Goal: Task Accomplishment & Management: Use online tool/utility

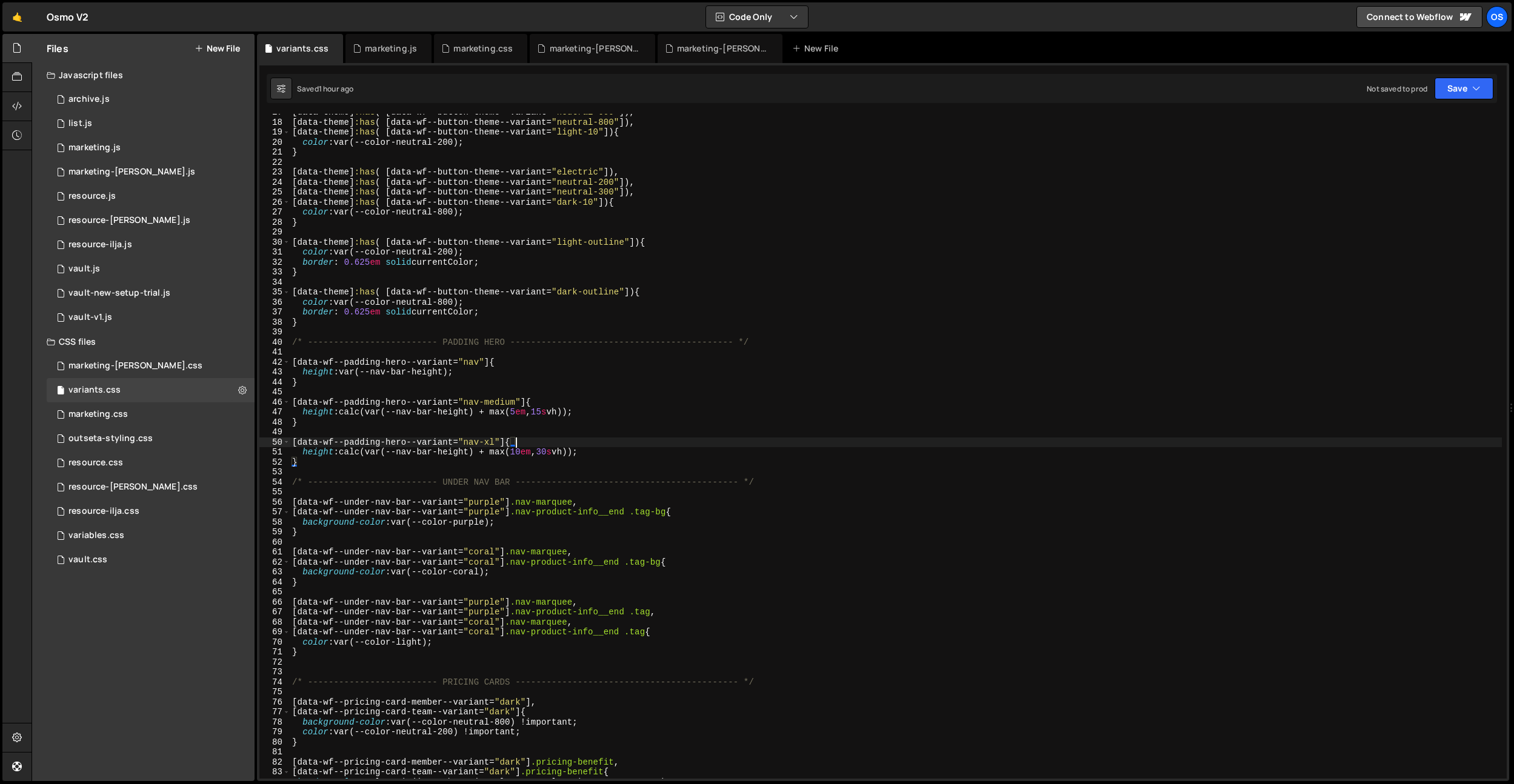
scroll to position [167, 0]
click at [556, 451] on div "[ data-theme ] :has ( [ data-wf--button-theme--variant = " neutral-600 " ]), [ …" at bounding box center [895, 449] width 1212 height 685
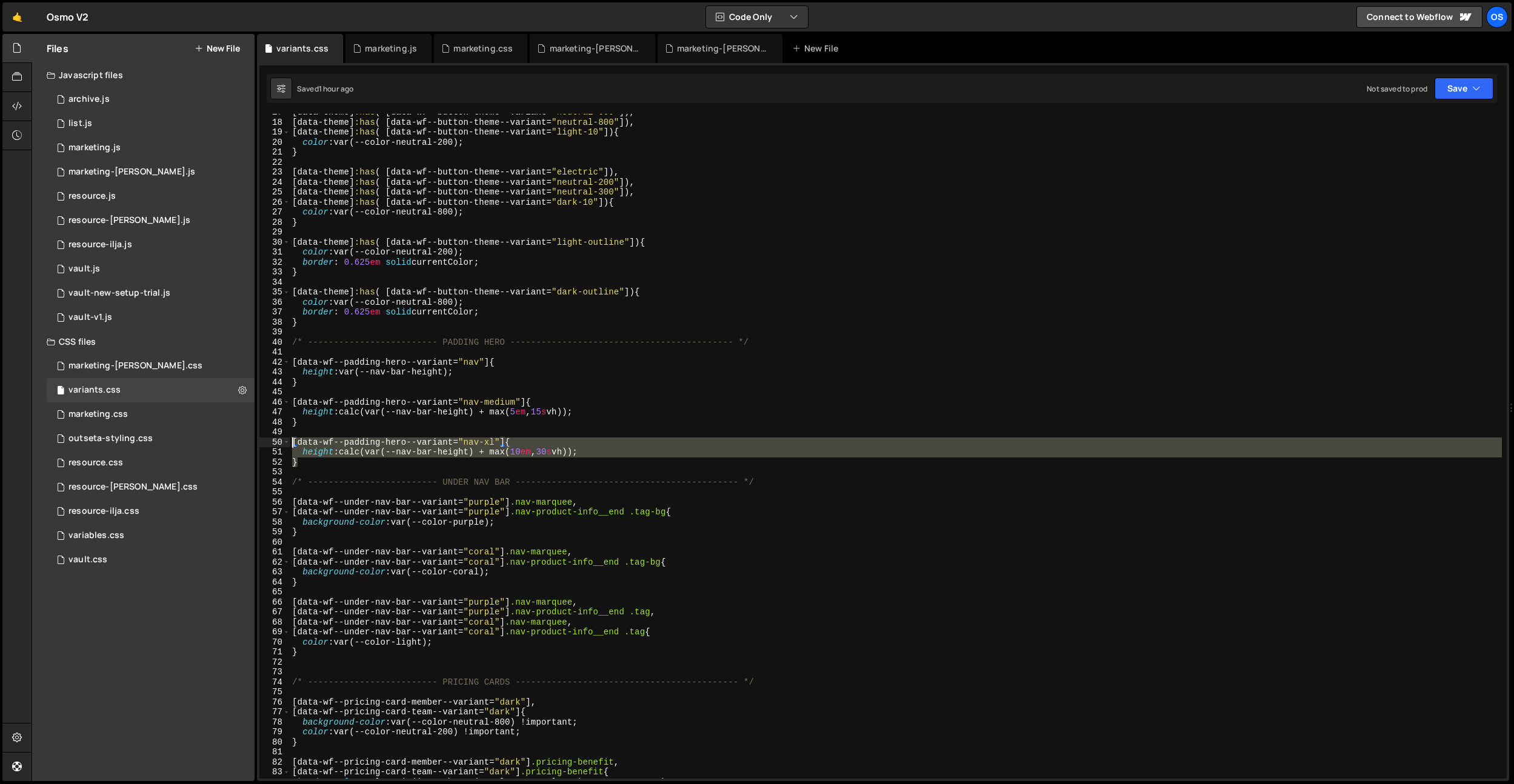
drag, startPoint x: 329, startPoint y: 465, endPoint x: 306, endPoint y: 432, distance: 40.2
click at [285, 445] on div "height: calc(var(--nav-bar-height) + max(10em, 30svh)); 17 18 19 20 21 22 23 24…" at bounding box center [883, 446] width 1247 height 665
click at [311, 424] on div "[ data-theme ] :has ( [ data-wf--button-theme--variant = " neutral-600 " ]), [ …" at bounding box center [895, 449] width 1212 height 685
type textarea "}"
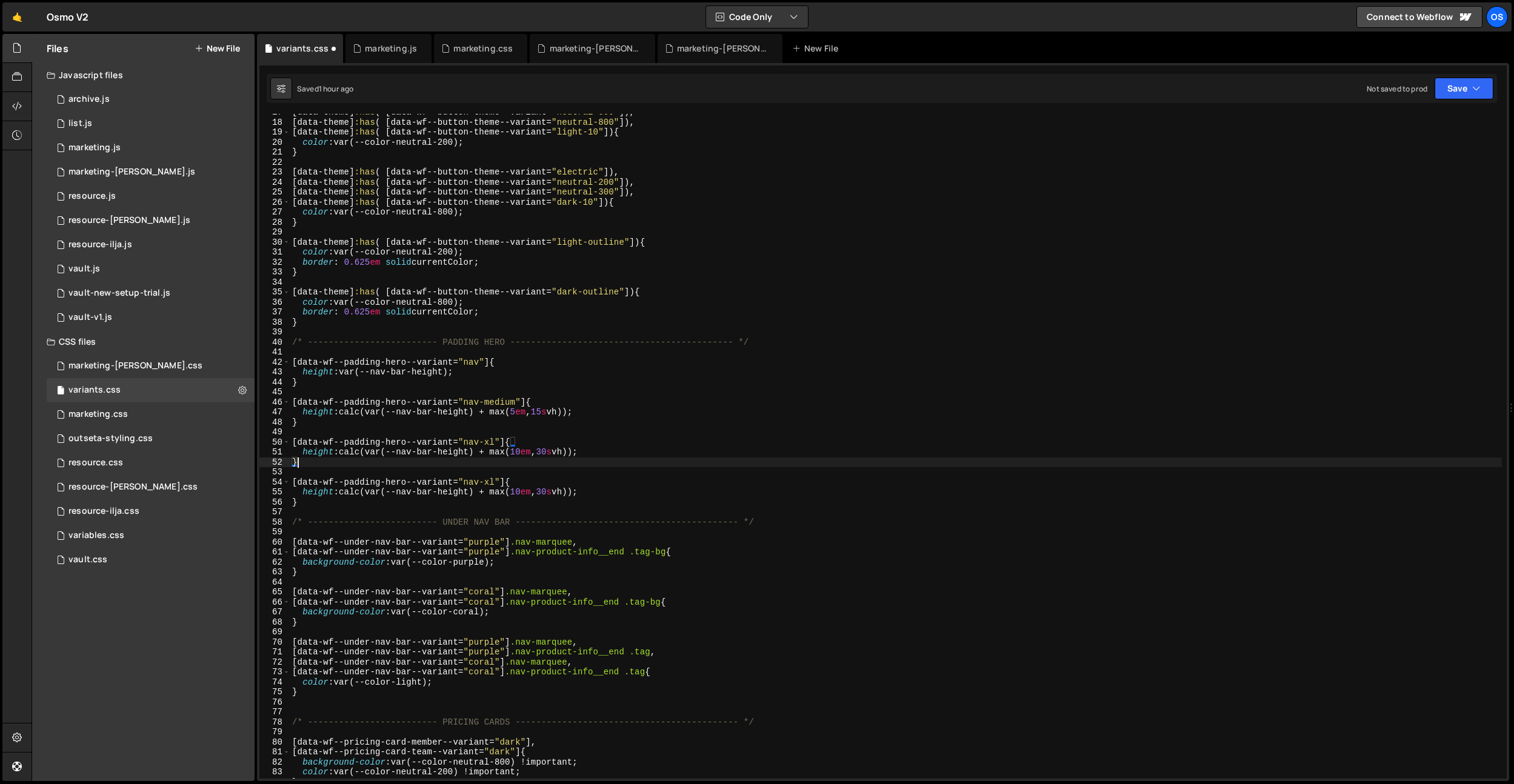
click at [487, 440] on div "[ data-theme ] :has ( [ data-wf--button-theme--variant = " neutral-600 " ]), [ …" at bounding box center [895, 449] width 1212 height 685
drag, startPoint x: 519, startPoint y: 403, endPoint x: 536, endPoint y: 437, distance: 38.0
click at [519, 403] on div "[ data-theme ] :has ( [ data-wf--button-theme--variant = " neutral-600 " ]), [ …" at bounding box center [895, 449] width 1212 height 685
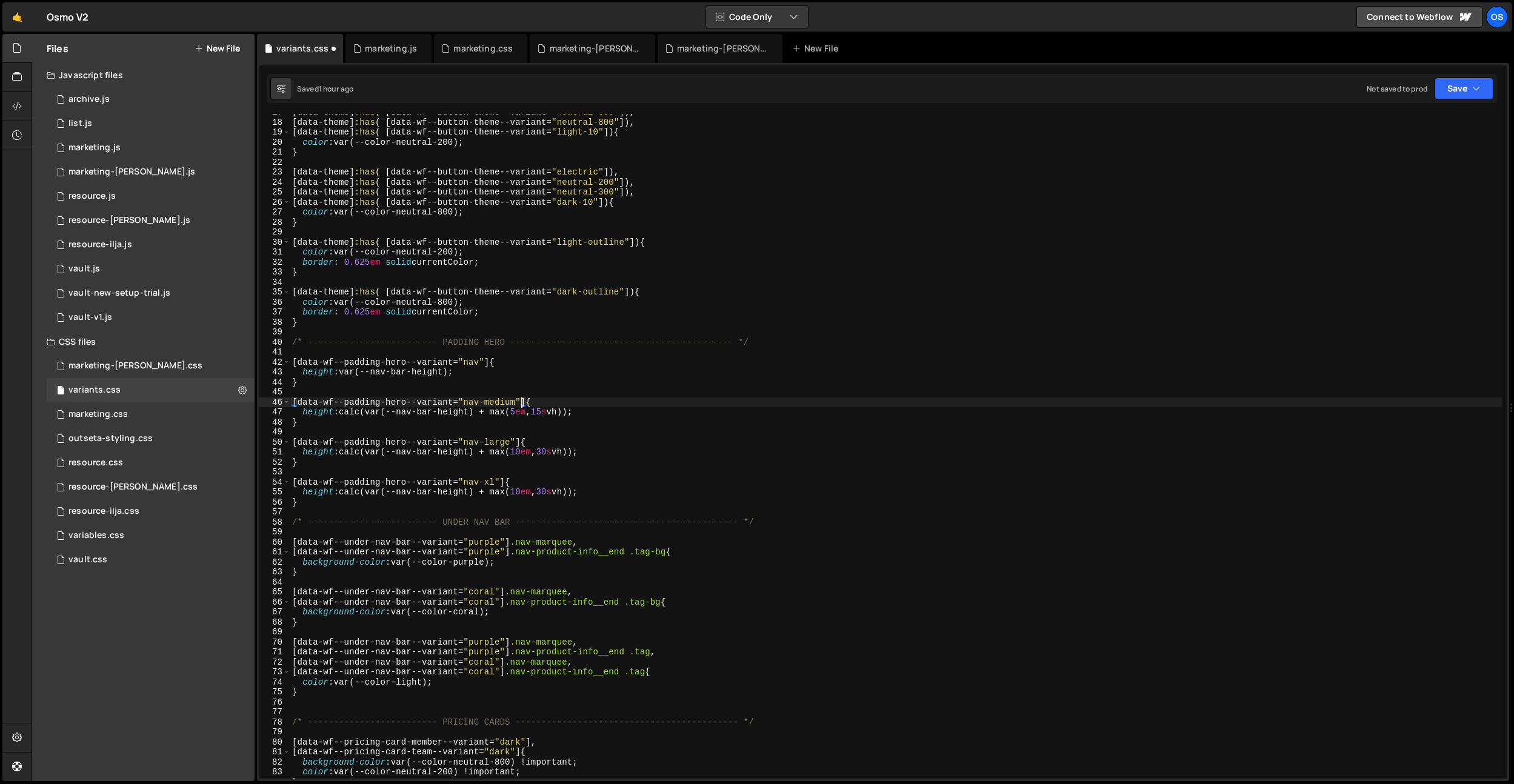
drag, startPoint x: 555, startPoint y: 450, endPoint x: 560, endPoint y: 459, distance: 10.3
click at [555, 450] on div "[ data-theme ] :has ( [ data-wf--button-theme--variant = " neutral-600 " ]), [ …" at bounding box center [895, 449] width 1212 height 685
click at [559, 493] on div "[ data-theme ] :has ( [ data-wf--button-theme--variant = " neutral-600 " ]), [ …" at bounding box center [895, 449] width 1212 height 685
click at [556, 455] on div "[ data-theme ] :has ( [ data-wf--button-theme--variant = " neutral-600 " ]), [ …" at bounding box center [895, 449] width 1212 height 685
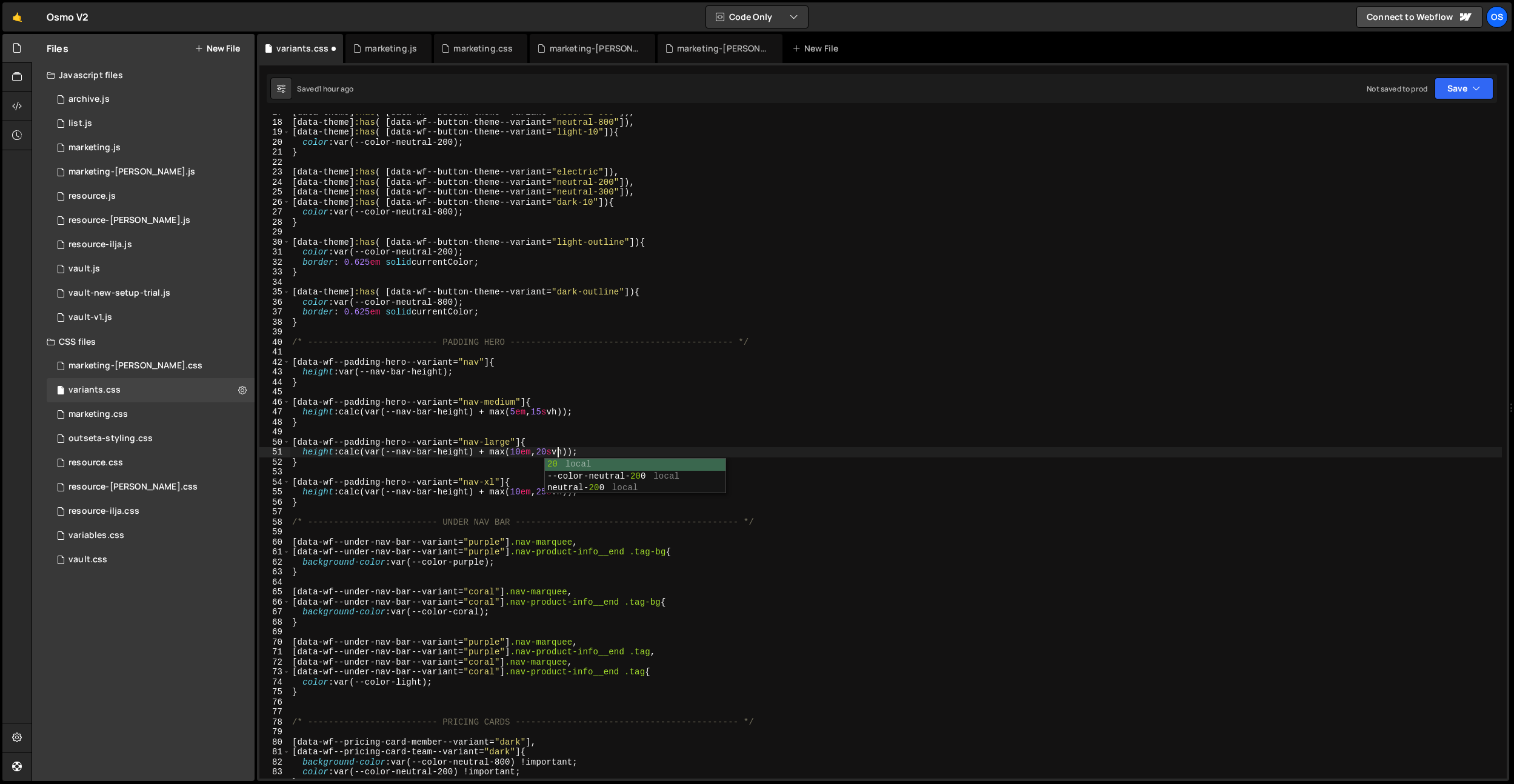
click at [548, 404] on div "[ data-theme ] :has ( [ data-wf--button-theme--variant = " neutral-600 " ]), [ …" at bounding box center [895, 449] width 1212 height 685
click at [529, 454] on div "[ data-theme ] :has ( [ data-wf--button-theme--variant = " neutral-600 " ]), [ …" at bounding box center [895, 449] width 1212 height 685
click at [527, 451] on div "[ data-theme ] :has ( [ data-wf--button-theme--variant = " neutral-600 " ]), [ …" at bounding box center [895, 449] width 1212 height 685
click at [529, 456] on div "[ data-theme ] :has ( [ data-wf--button-theme--variant = " neutral-600 " ]), [ …" at bounding box center [895, 449] width 1212 height 685
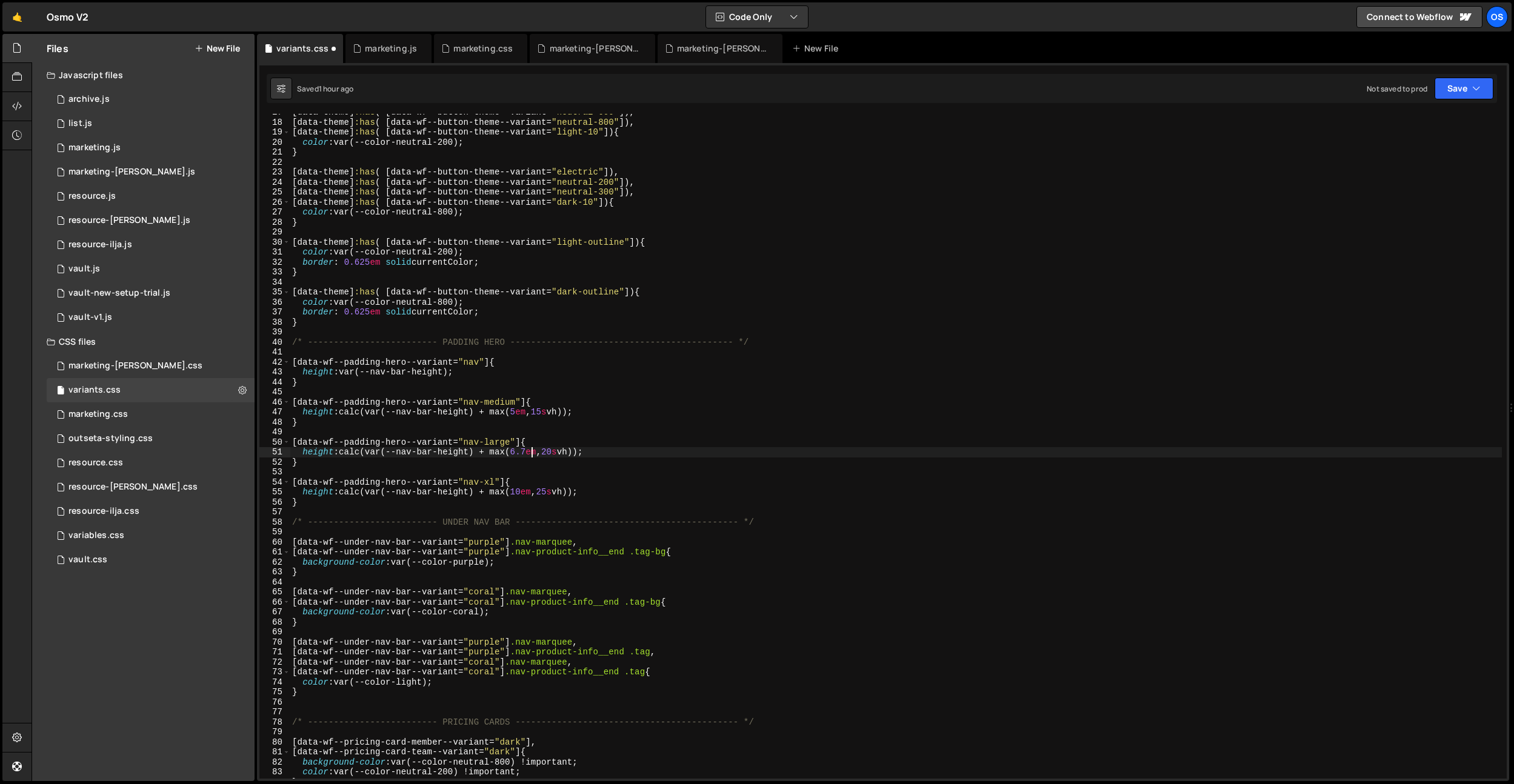
scroll to position [0, 17]
click at [527, 491] on div "[ data-theme ] :has ( [ data-wf--button-theme--variant = " neutral-600 " ]), [ …" at bounding box center [895, 449] width 1212 height 685
click at [536, 451] on div "[ data-theme ] :has ( [ data-wf--button-theme--variant = " neutral-600 " ]), [ …" at bounding box center [895, 449] width 1212 height 685
click at [571, 417] on div "[ data-theme ] :has ( [ data-wf--button-theme--variant = " neutral-600 " ]), [ …" at bounding box center [895, 449] width 1212 height 685
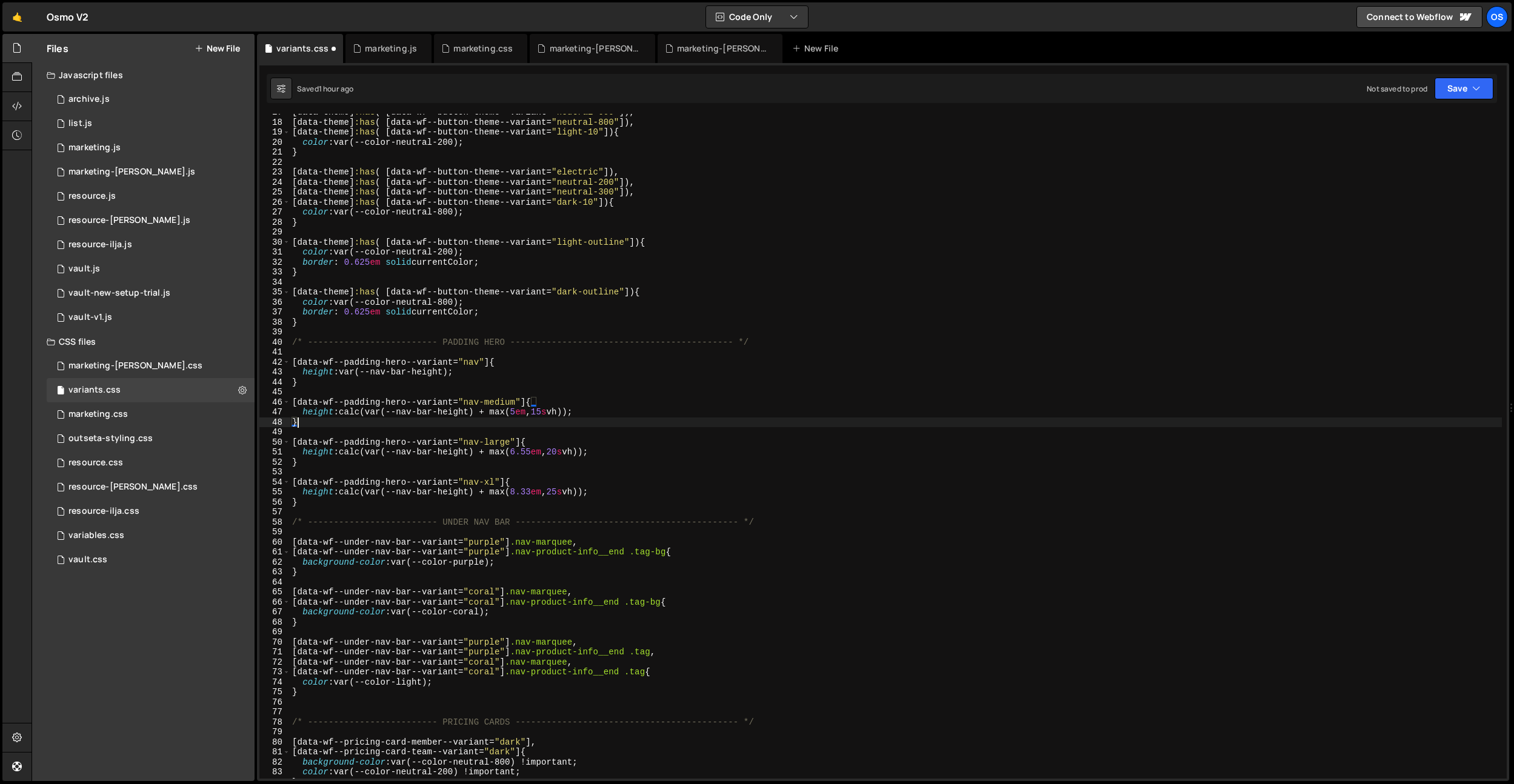
click at [535, 451] on div "[ data-theme ] :has ( [ data-wf--button-theme--variant = " neutral-600 " ]), [ …" at bounding box center [895, 449] width 1212 height 685
click at [535, 494] on div "[ data-theme ] :has ( [ data-wf--button-theme--variant = " neutral-600 " ]), [ …" at bounding box center [895, 449] width 1212 height 685
click at [657, 423] on div "[ data-theme ] :has ( [ data-wf--button-theme--variant = " neutral-600 " ]), [ …" at bounding box center [895, 449] width 1212 height 685
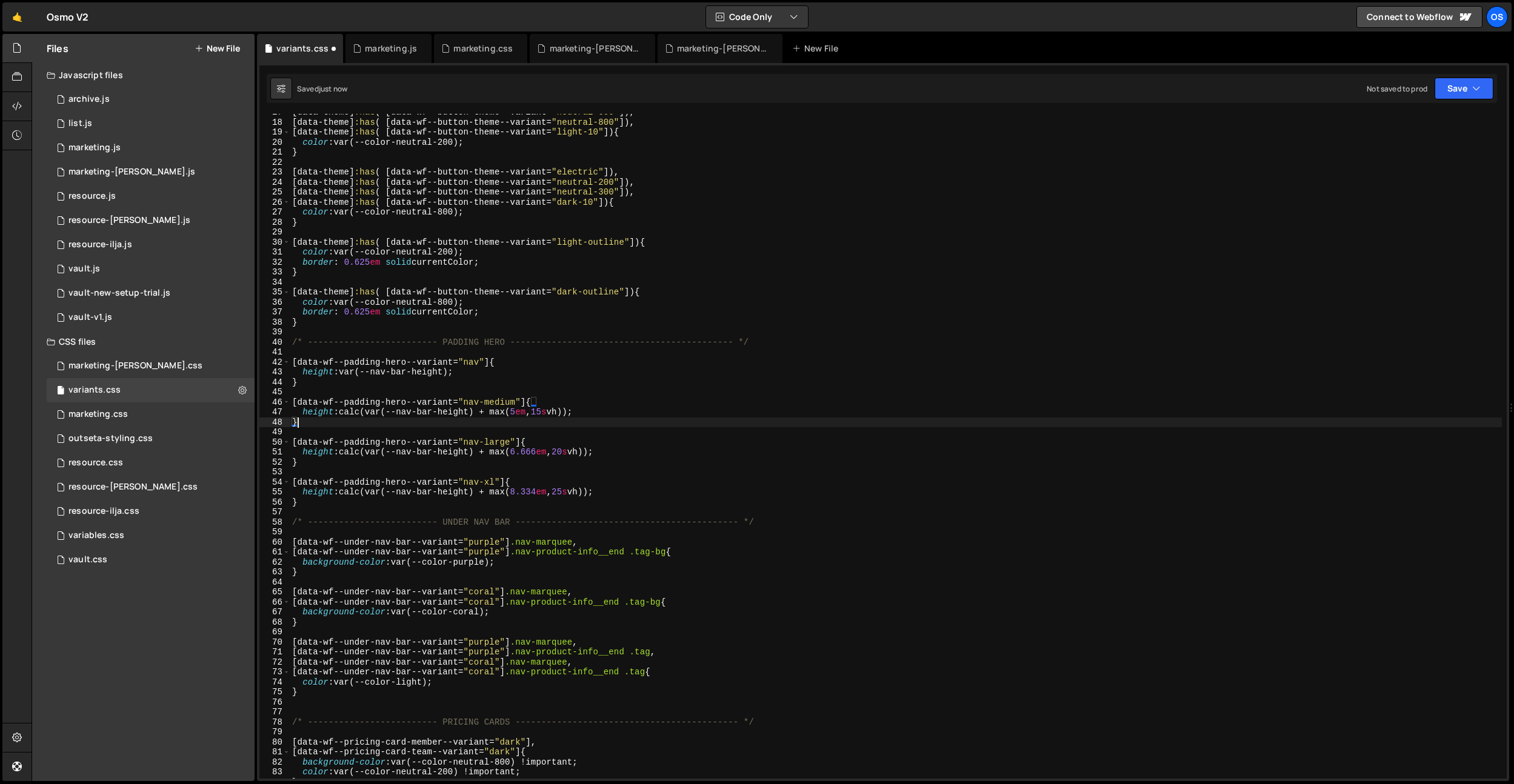
click at [541, 495] on div "[ data-theme ] :has ( [ data-wf--button-theme--variant = " neutral-600 " ]), [ …" at bounding box center [895, 449] width 1212 height 685
click at [702, 442] on div "[ data-theme ] :has ( [ data-wf--button-theme--variant = " neutral-600 " ]), [ …" at bounding box center [895, 449] width 1212 height 685
type textarea "[data-wf--padding-hero--variant="nav-large"] {"
click at [569, 44] on div "marketing-[PERSON_NAME].css" at bounding box center [595, 49] width 91 height 12
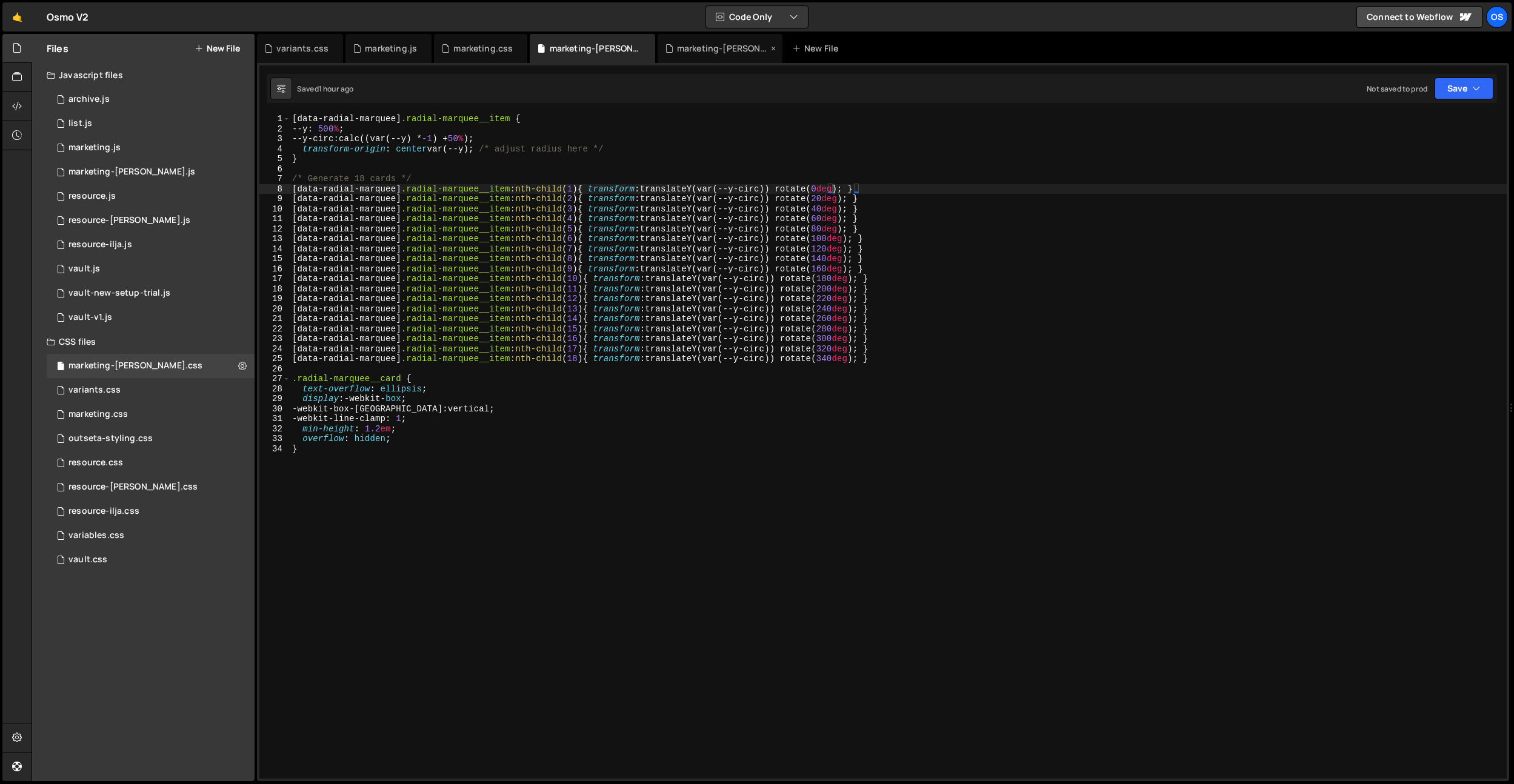
click at [680, 48] on div "marketing-[PERSON_NAME].js" at bounding box center [722, 49] width 91 height 12
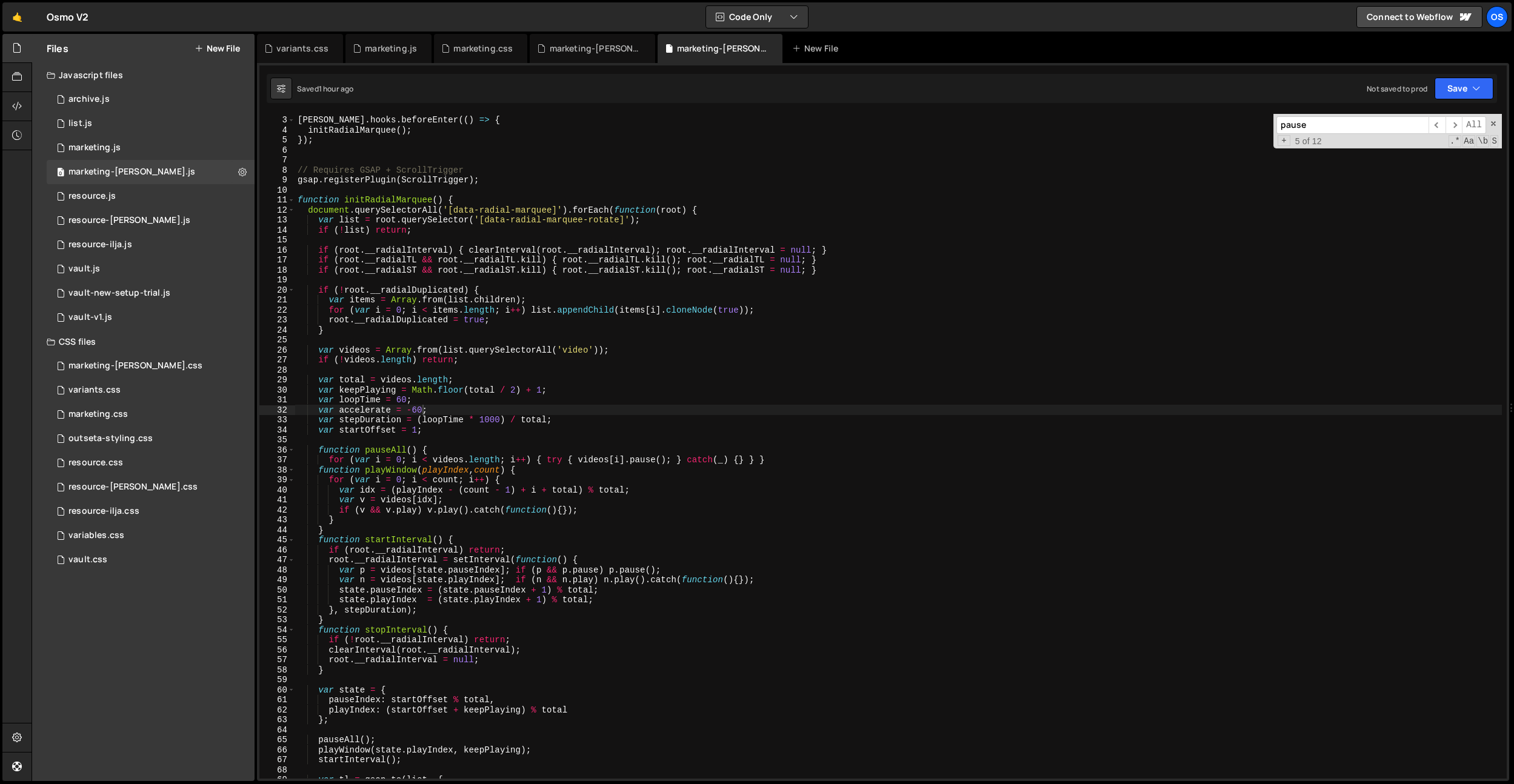
click at [527, 367] on div "[PERSON_NAME] . hooks . beforeEnter (( ) => { initRadialMarquee ( ) ; }) ; // R…" at bounding box center [899, 447] width 1207 height 685
click at [394, 409] on div "[PERSON_NAME] . hooks . beforeEnter (( ) => { initRadialMarquee ( ) ; }) ; // R…" at bounding box center [899, 447] width 1207 height 685
click at [397, 403] on div "[PERSON_NAME] . hooks . beforeEnter (( ) => { initRadialMarquee ( ) ; }) ; // R…" at bounding box center [899, 447] width 1207 height 685
click at [405, 403] on div "[PERSON_NAME] . hooks . beforeEnter (( ) => { initRadialMarquee ( ) ; }) ; // R…" at bounding box center [899, 447] width 1207 height 685
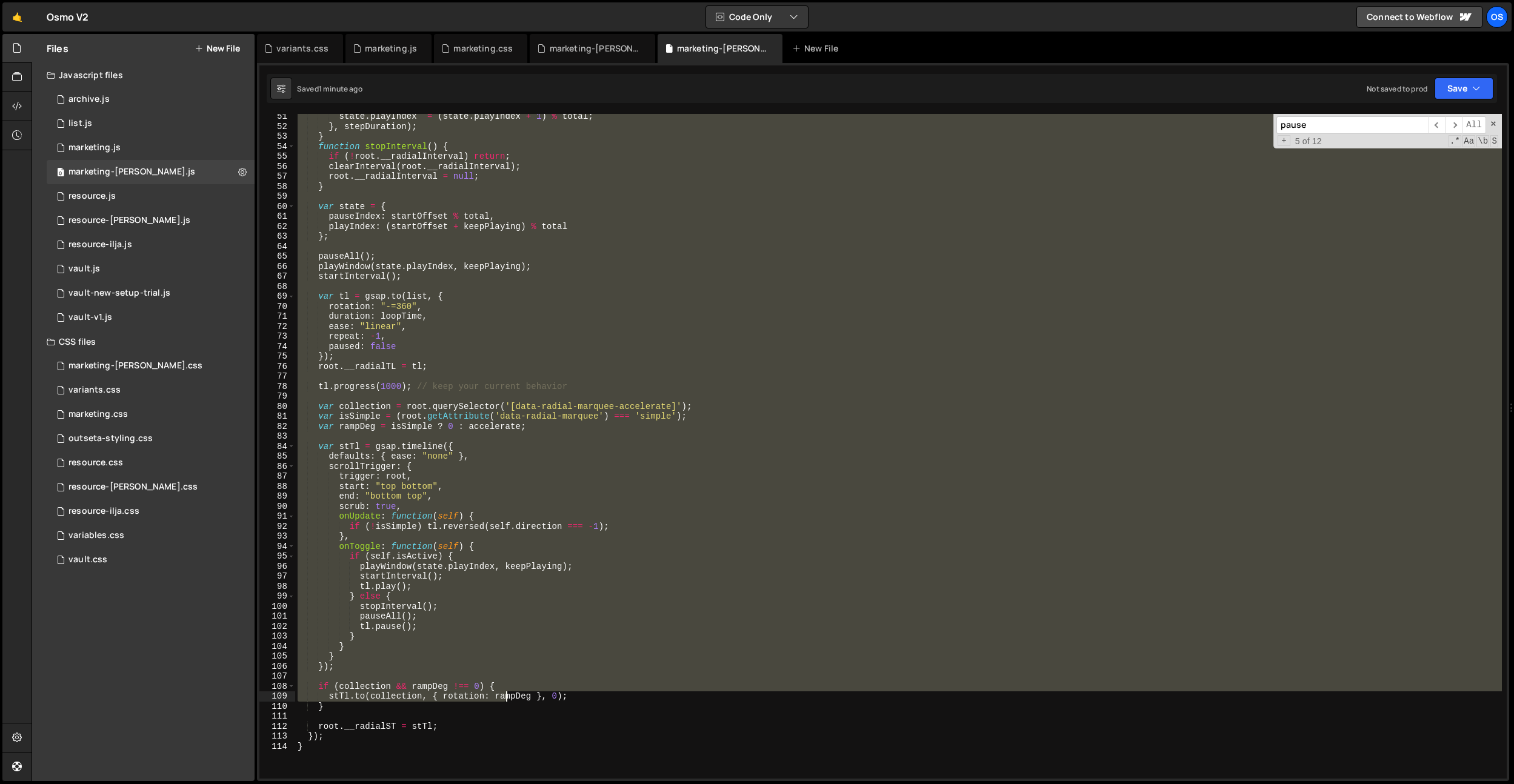
scroll to position [512, 0]
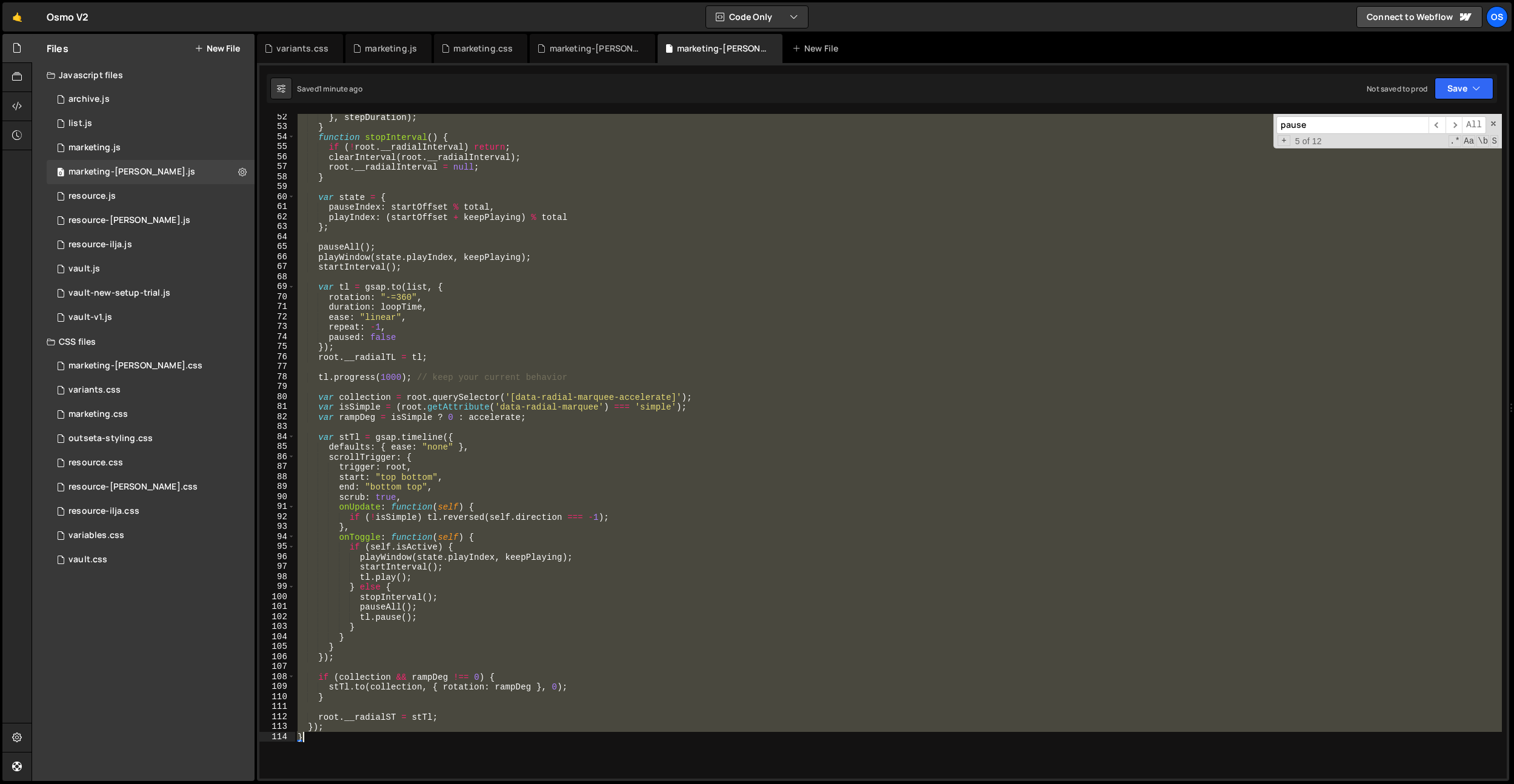
drag, startPoint x: 299, startPoint y: 201, endPoint x: 364, endPoint y: 743, distance: 545.9
click at [364, 743] on div "} , stepDuration ) ; } function stopInterval ( ) { if ( ! root . __radialInterv…" at bounding box center [899, 454] width 1207 height 685
type textarea "}); }"
click at [377, 37] on div "marketing.js" at bounding box center [388, 48] width 86 height 29
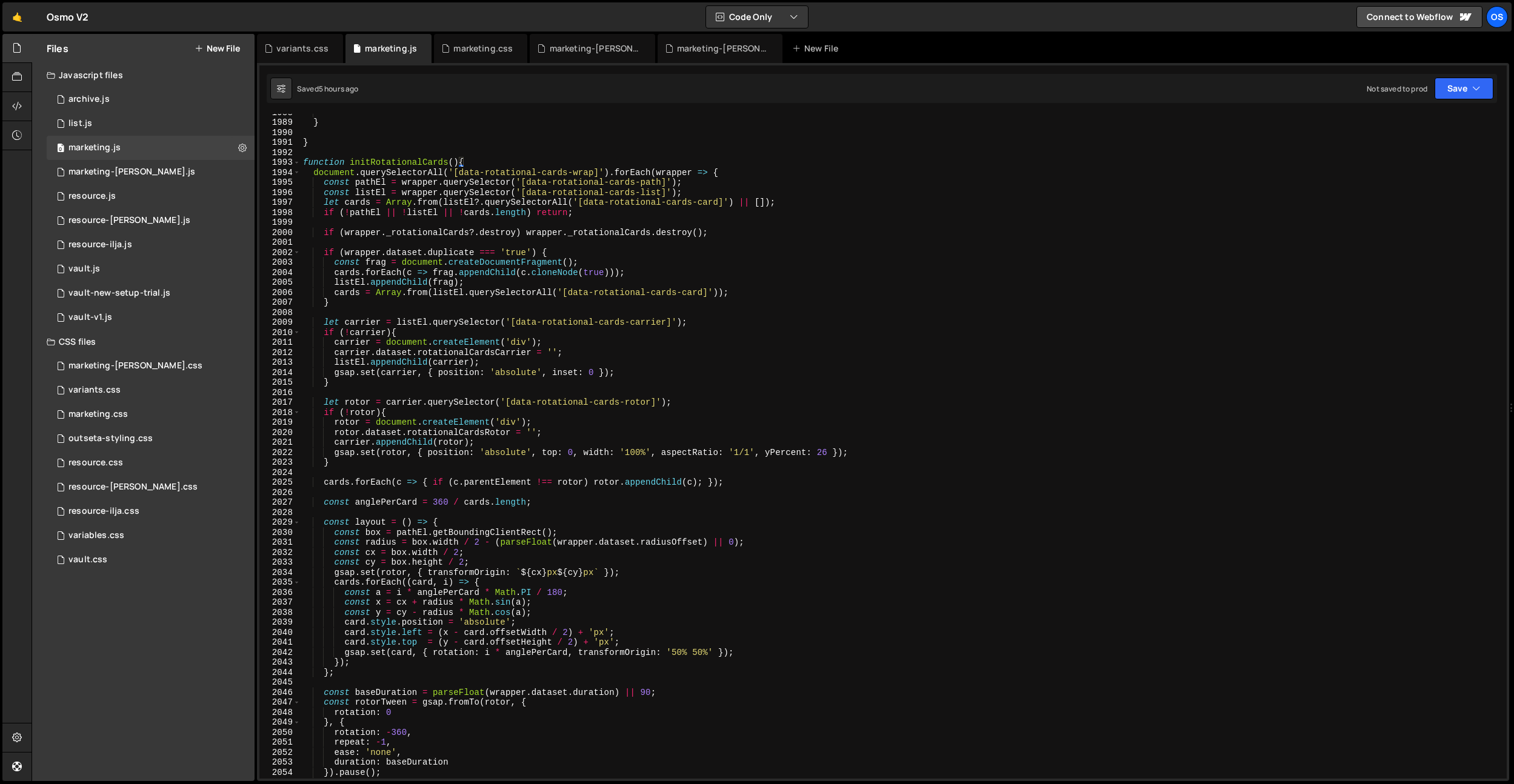
scroll to position [14137, 0]
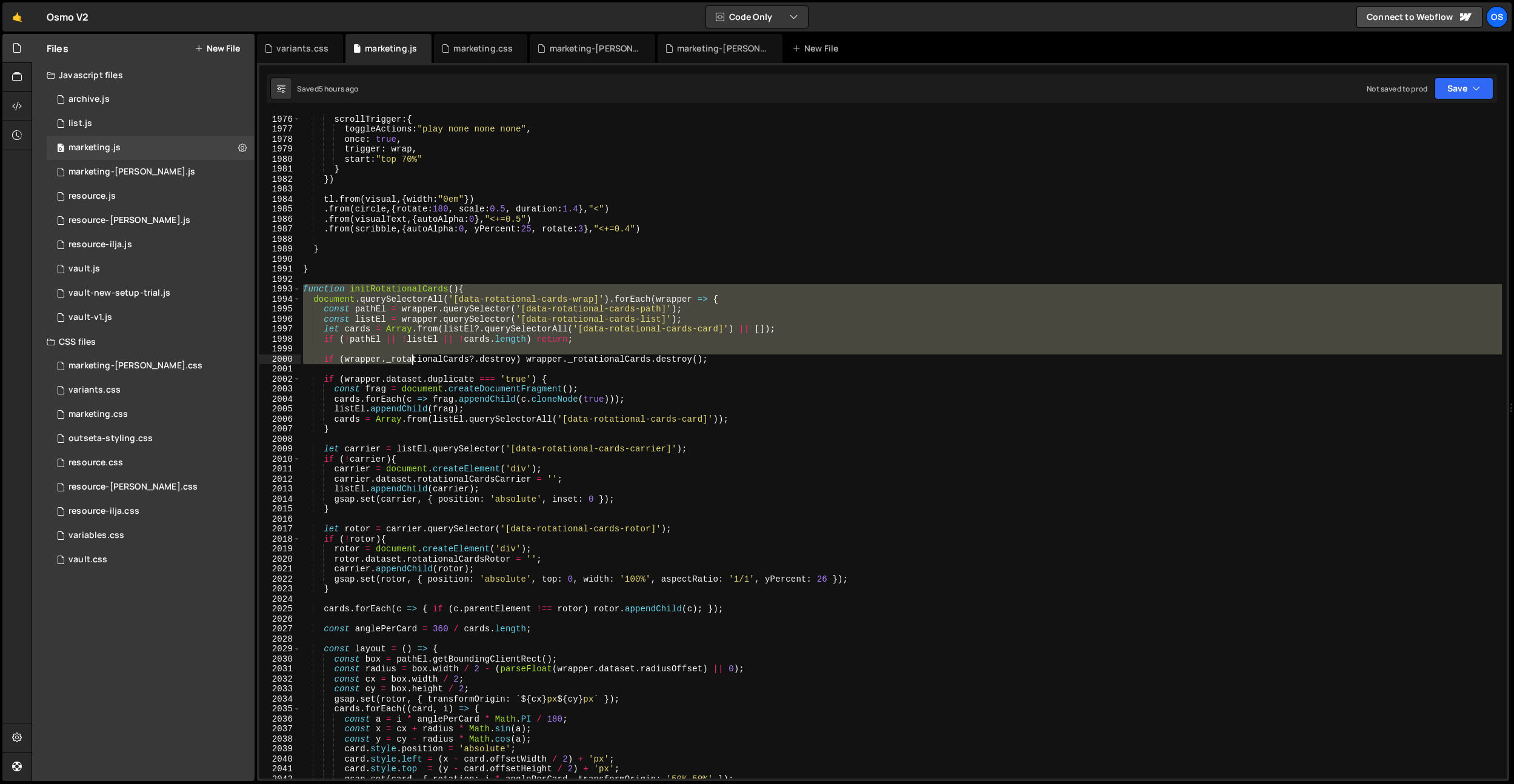
drag, startPoint x: 304, startPoint y: 288, endPoint x: 411, endPoint y: 354, distance: 125.7
click at [411, 354] on div "} , scrollTrigger : { toggleActions : "play none none none" , once : true , tri…" at bounding box center [901, 447] width 1202 height 685
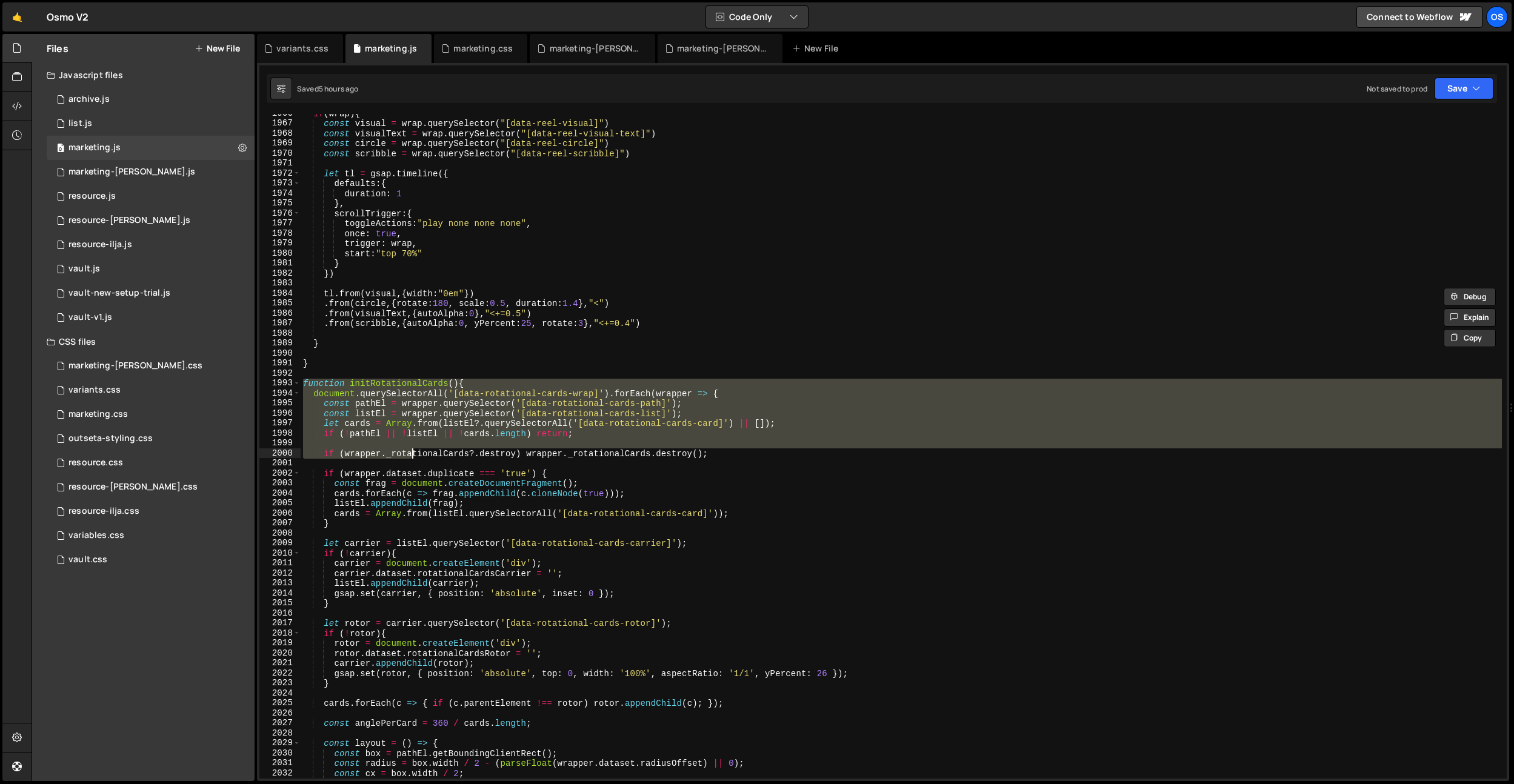
scroll to position [13997, 0]
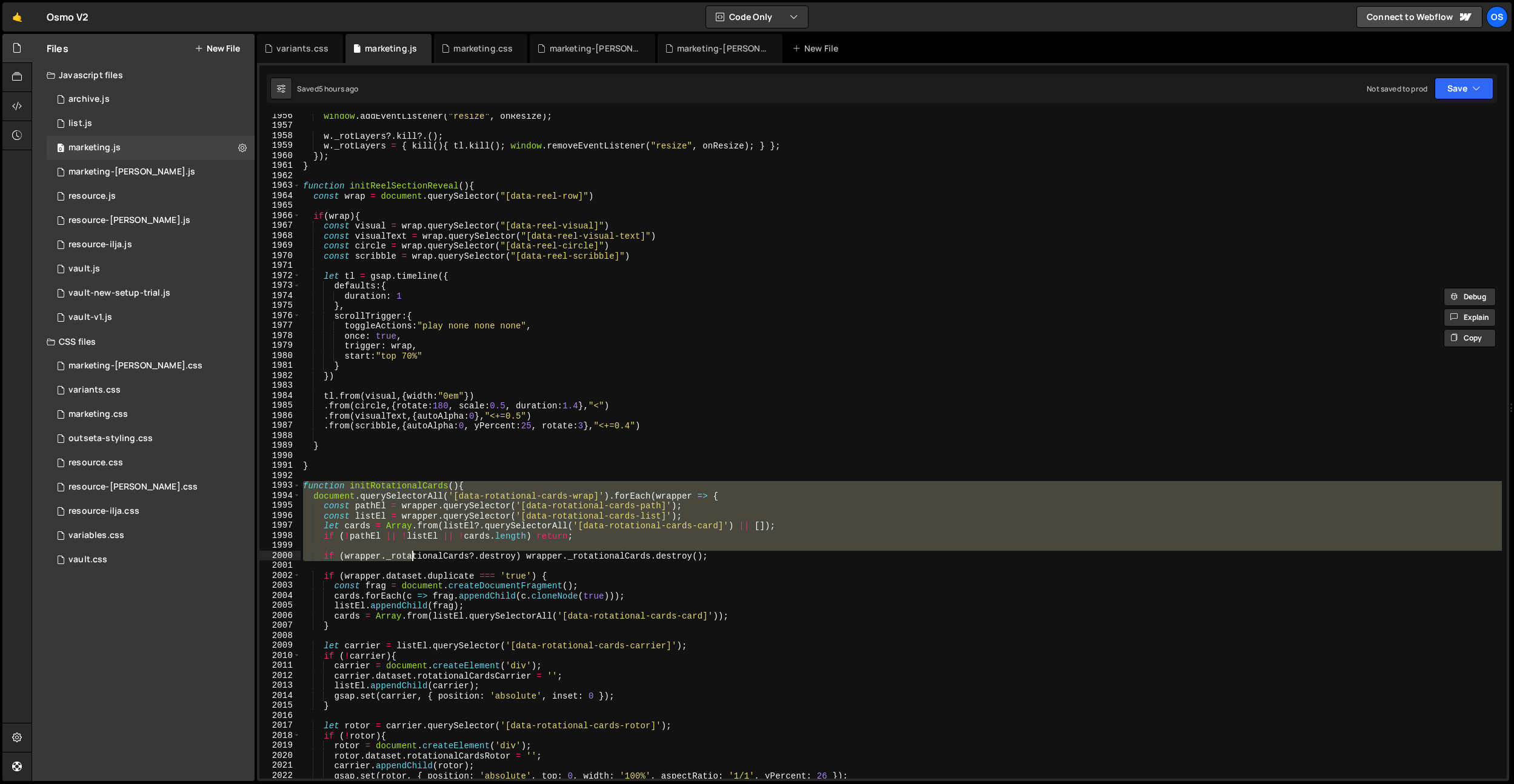
click at [414, 413] on div "window . addEventListener ( "resize" , onResize ) ; w . _rotLayers ?. kill ?. (…" at bounding box center [901, 453] width 1202 height 685
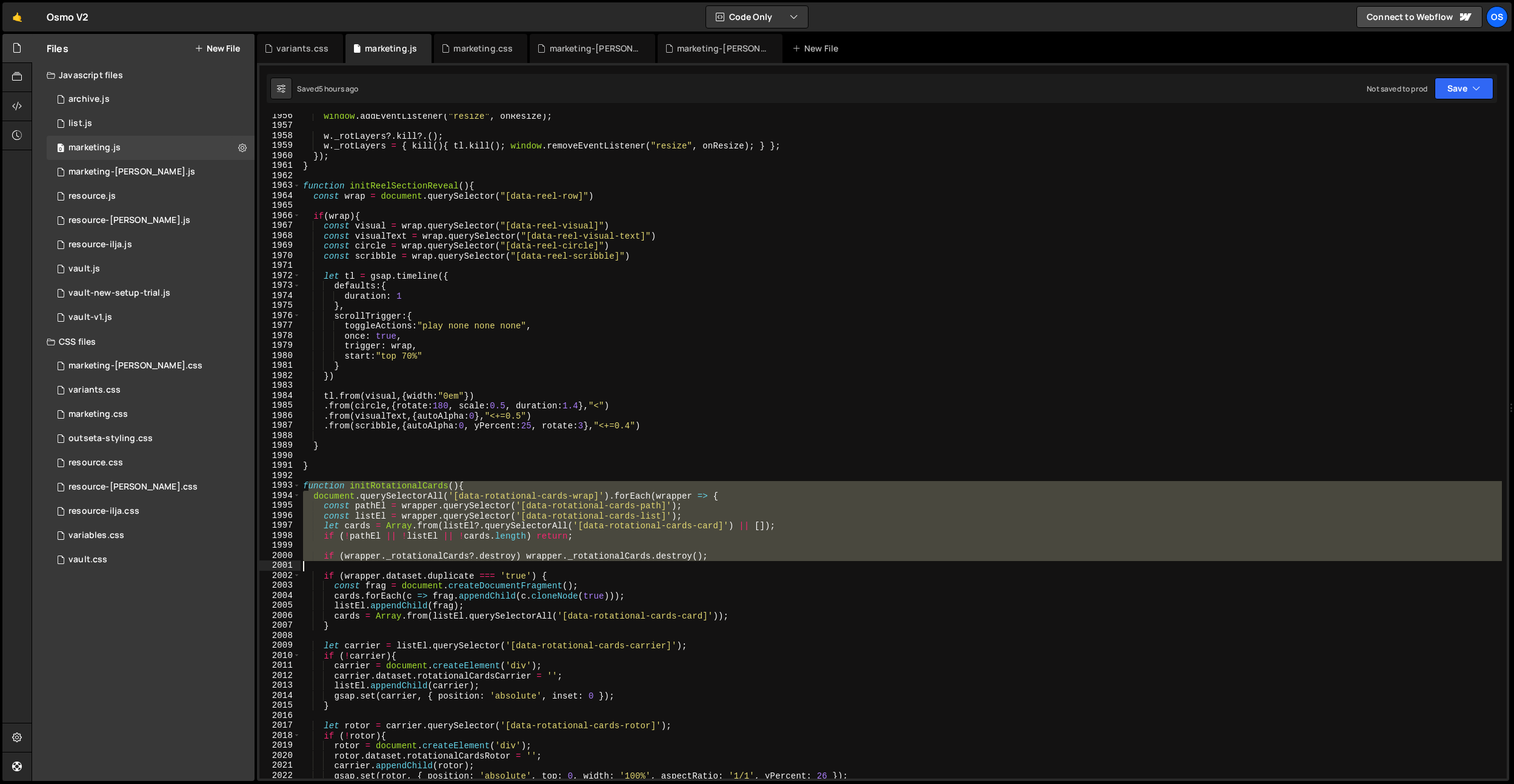
drag, startPoint x: 306, startPoint y: 488, endPoint x: 346, endPoint y: 513, distance: 47.2
click at [411, 559] on div "window . addEventListener ( "resize" , onResize ) ; w . _rotLayers ?. kill ?. (…" at bounding box center [901, 453] width 1202 height 685
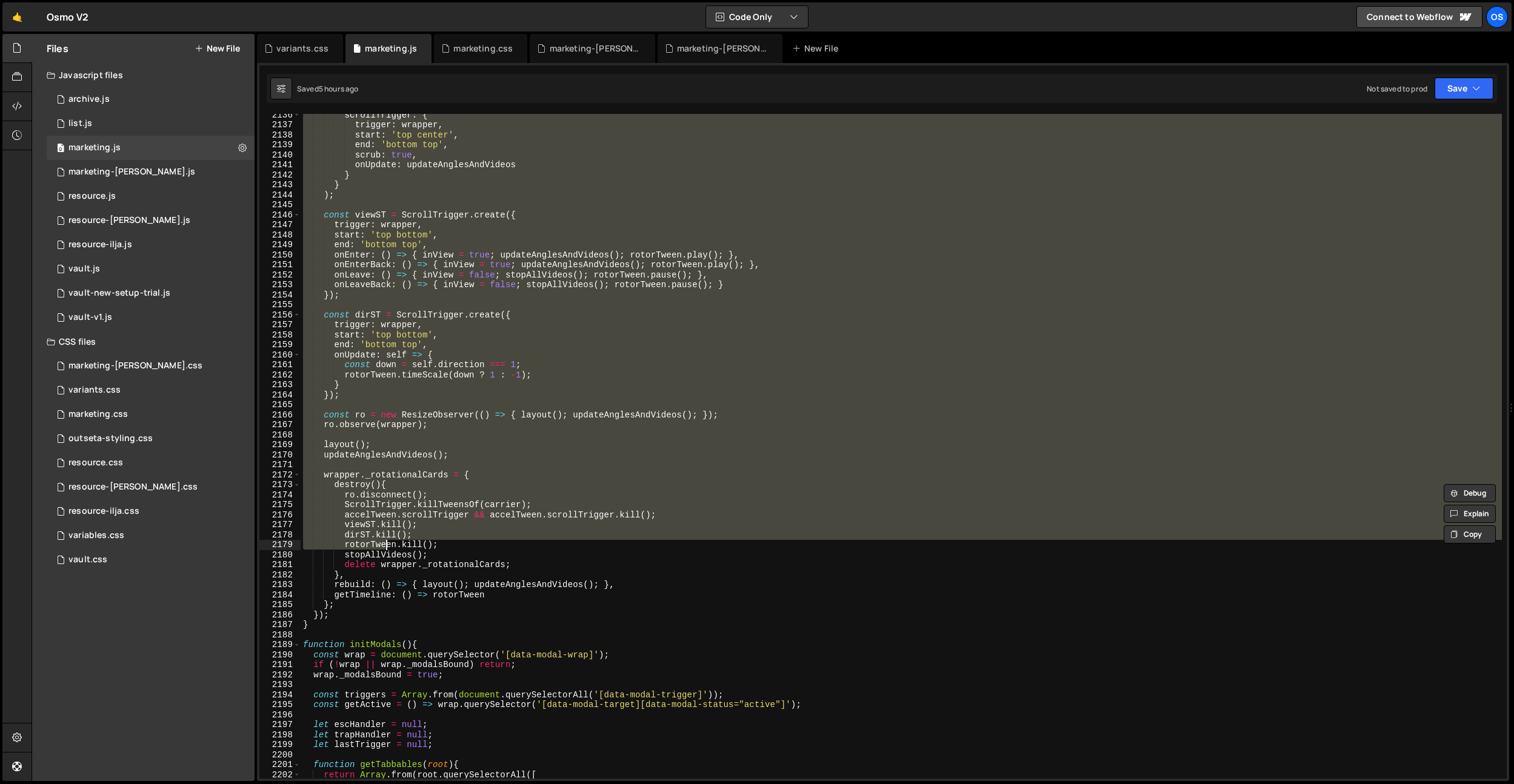
scroll to position [15332, 0]
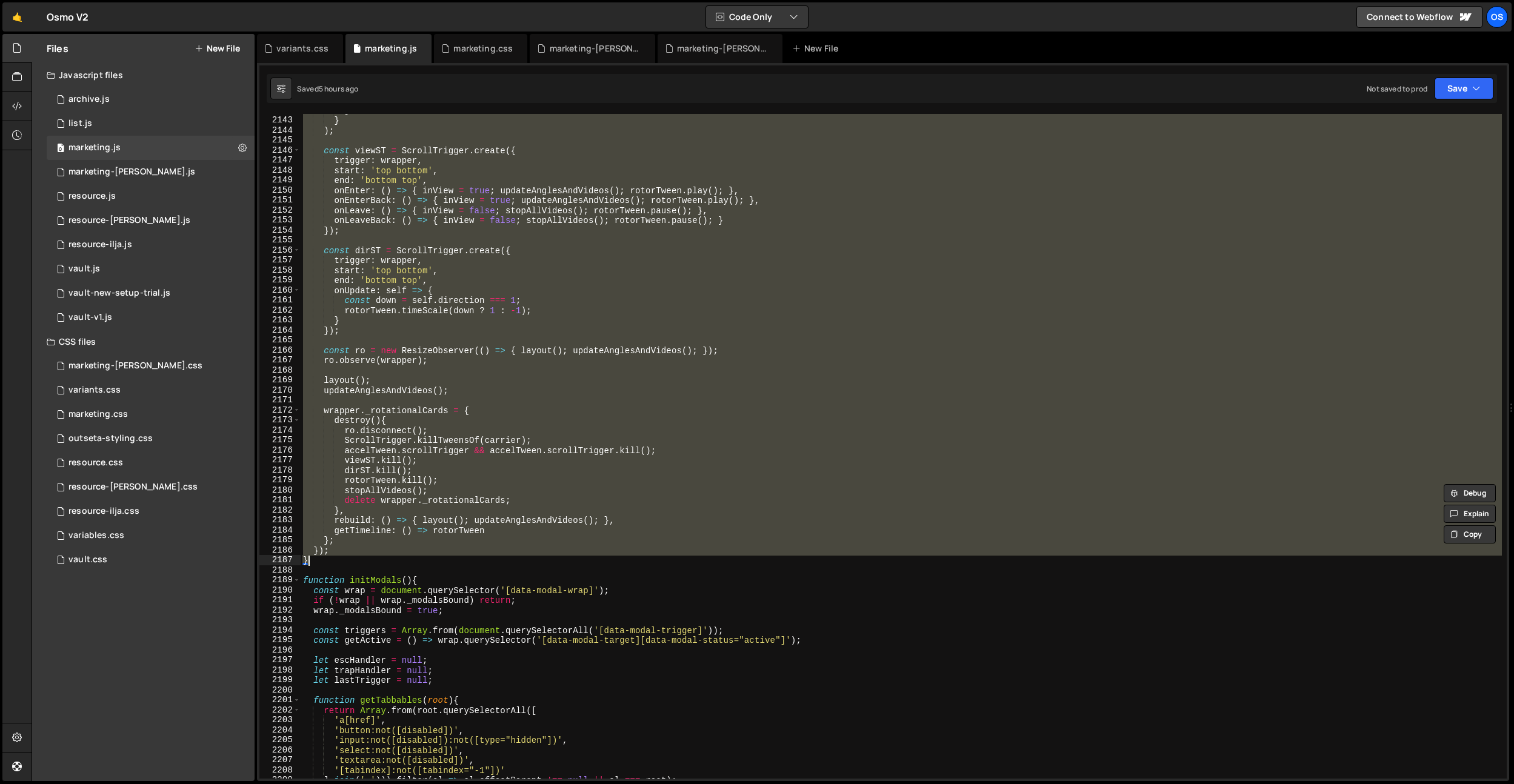
drag, startPoint x: 305, startPoint y: 487, endPoint x: 323, endPoint y: 558, distance: 73.2
click at [323, 558] on div "} } ) ; const viewST = ScrollTrigger . create ({ trigger : wrapper , start : 't…" at bounding box center [901, 448] width 1202 height 685
paste textarea
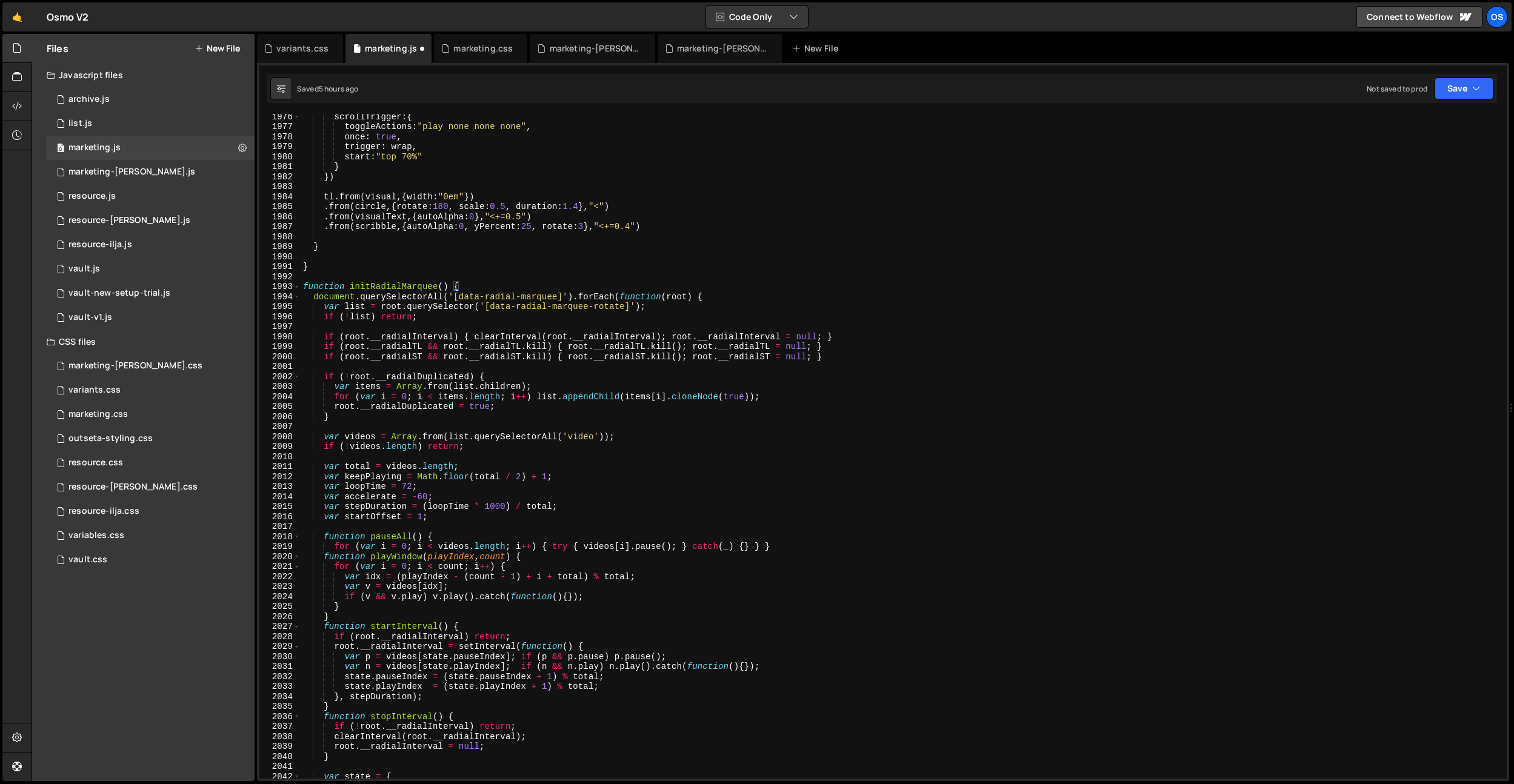
scroll to position [14618, 0]
click at [418, 286] on div "scrollTrigger : { toggleActions : "play none none none" , once : true , trigger…" at bounding box center [901, 454] width 1202 height 685
type textarea "function initRadialMarquee() {"
click at [418, 286] on div "scrollTrigger : { toggleActions : "play none none none" , once : true , trigger…" at bounding box center [901, 454] width 1202 height 685
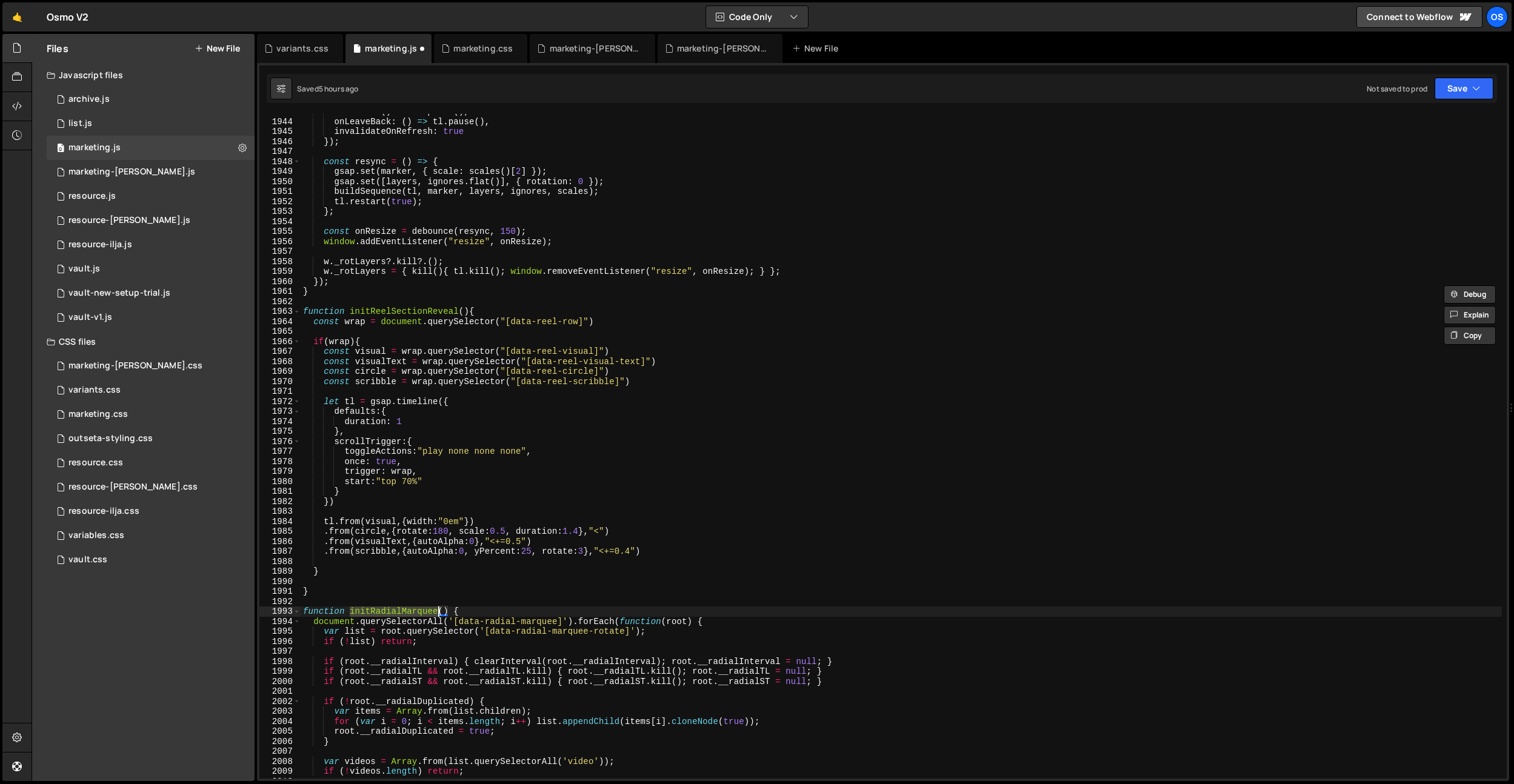
scroll to position [14378, 0]
click at [325, 583] on div "onLeave : ( ) => tl . pause ( ) , onLeaveBack : ( ) => tl . pause ( ) , invalid…" at bounding box center [901, 449] width 1202 height 685
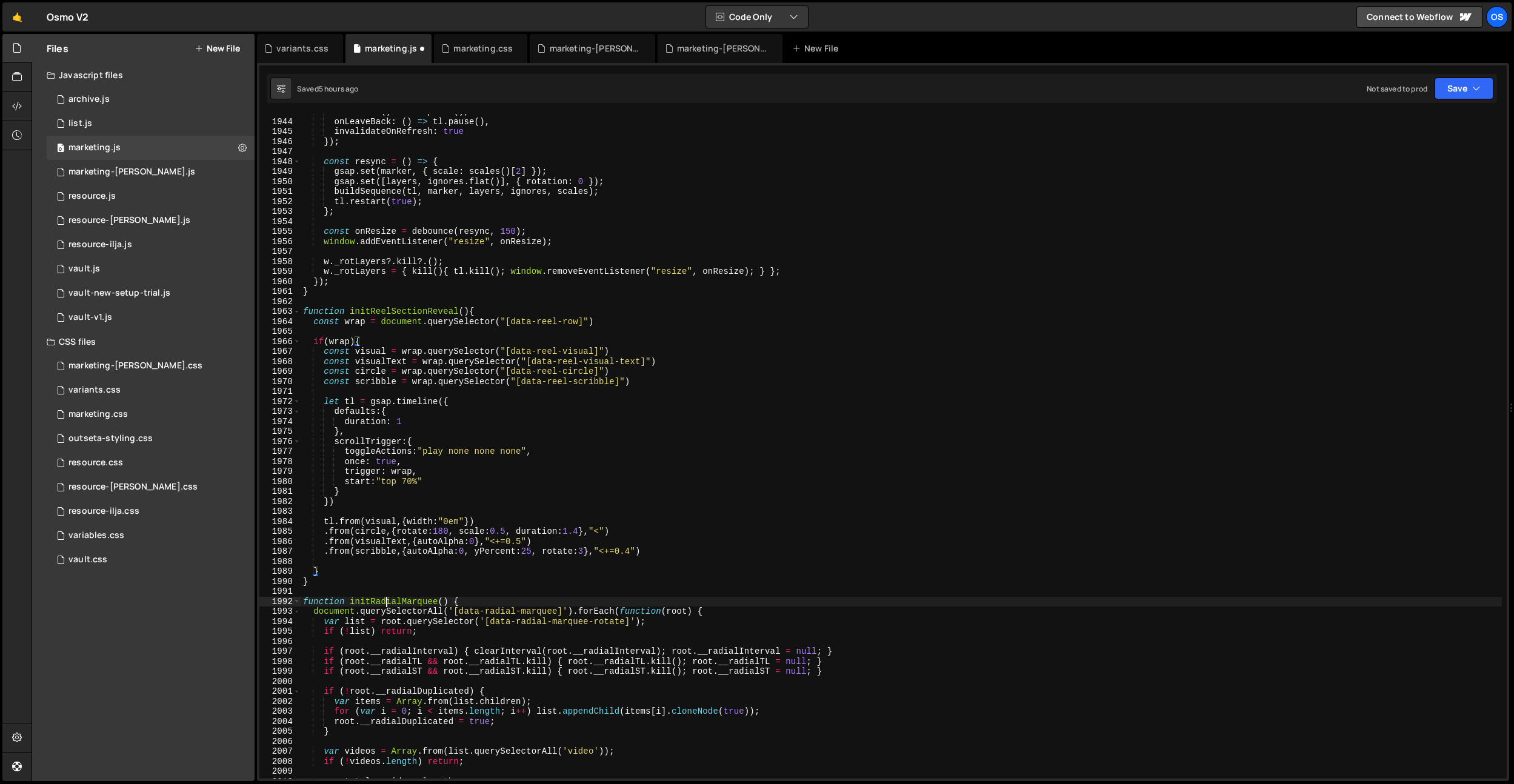
click at [385, 604] on div "onLeave : ( ) => tl . pause ( ) , onLeaveBack : ( ) => tl . pause ( ) , invalid…" at bounding box center [901, 449] width 1202 height 685
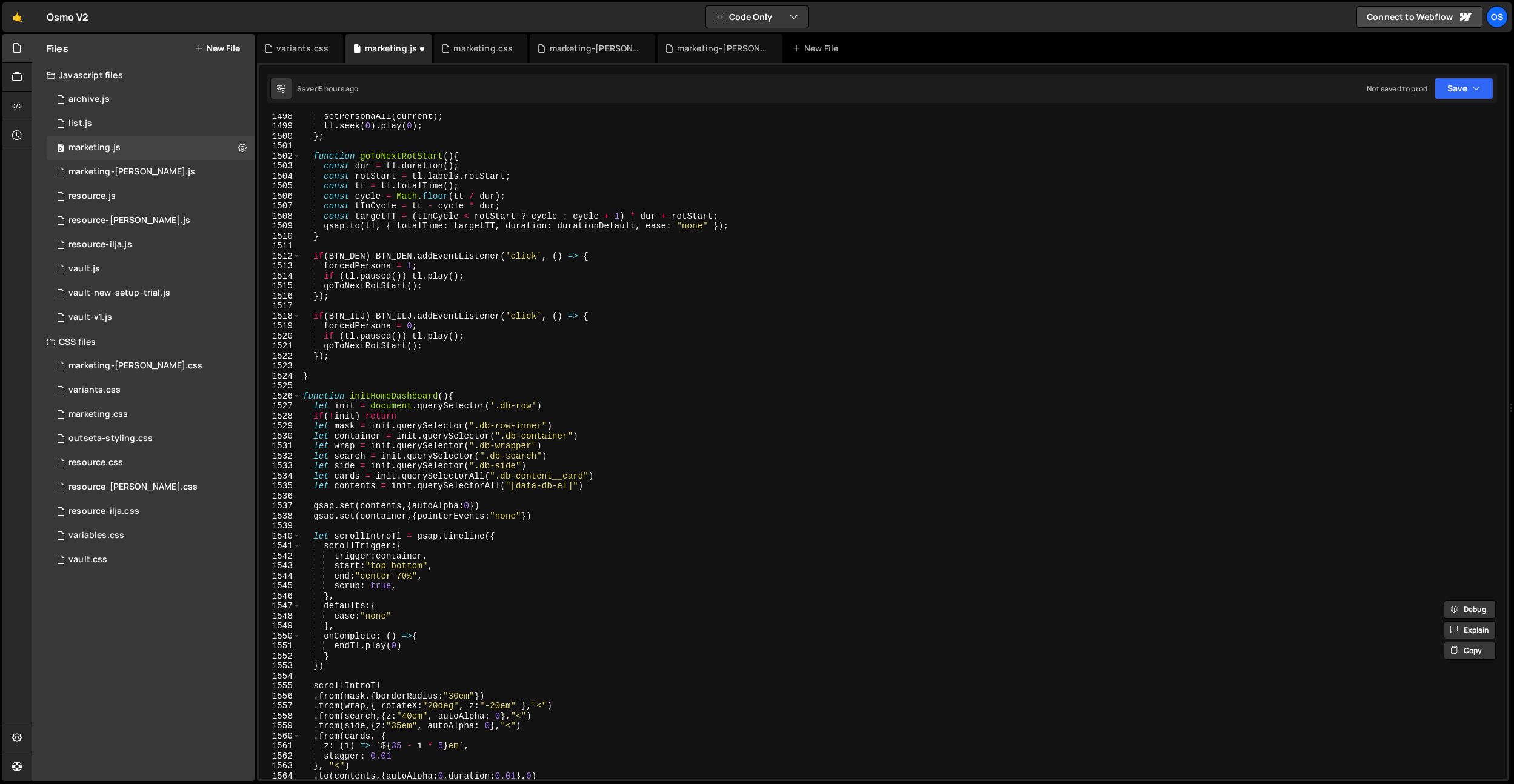
scroll to position [10861, 0]
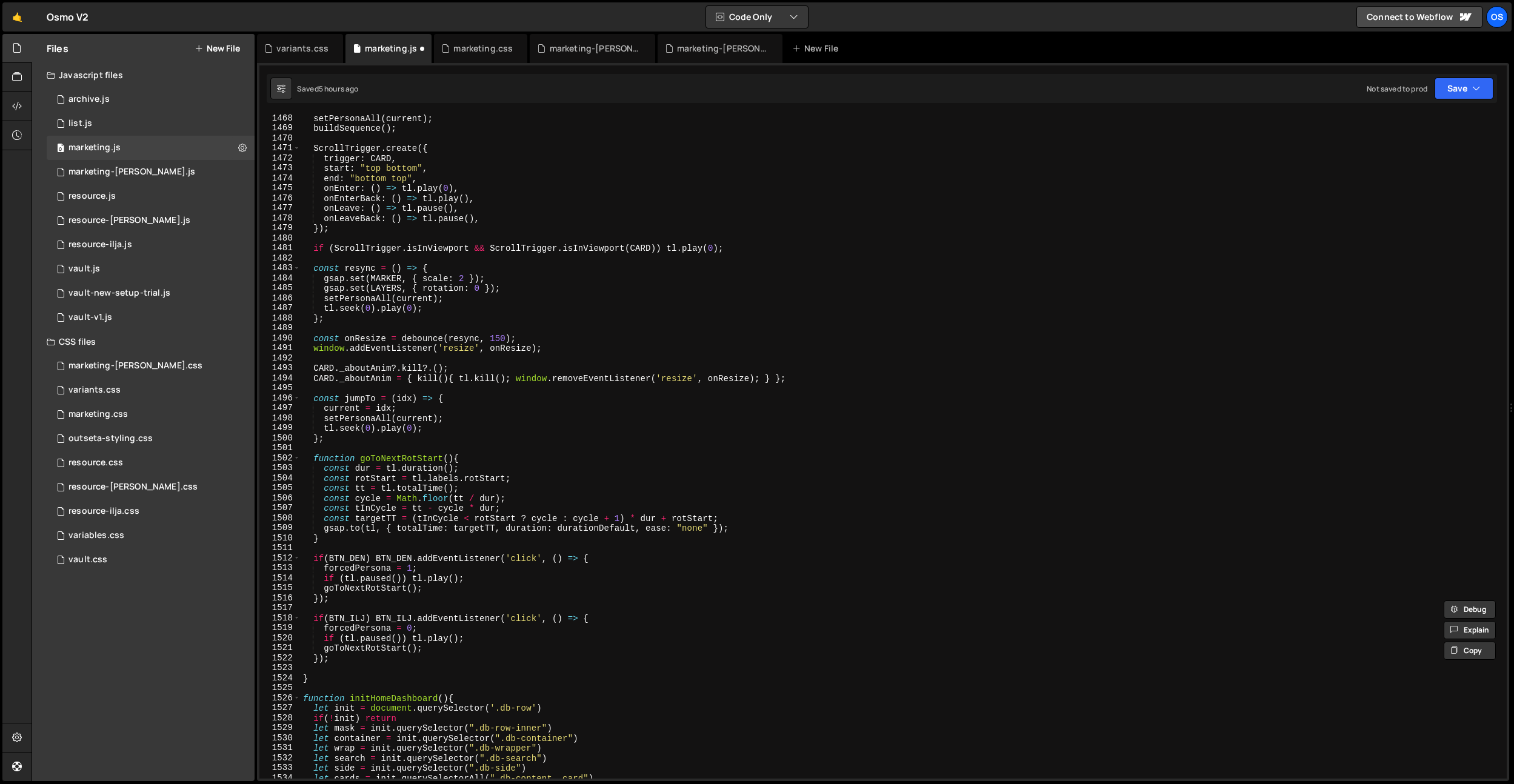
click at [488, 483] on div "setPersonaAll ( current ) ; buildSequence ( ) ; ScrollTrigger . create ({ trigg…" at bounding box center [901, 455] width 1202 height 685
type textarea "const rotStart = tl.labels.rotStart;"
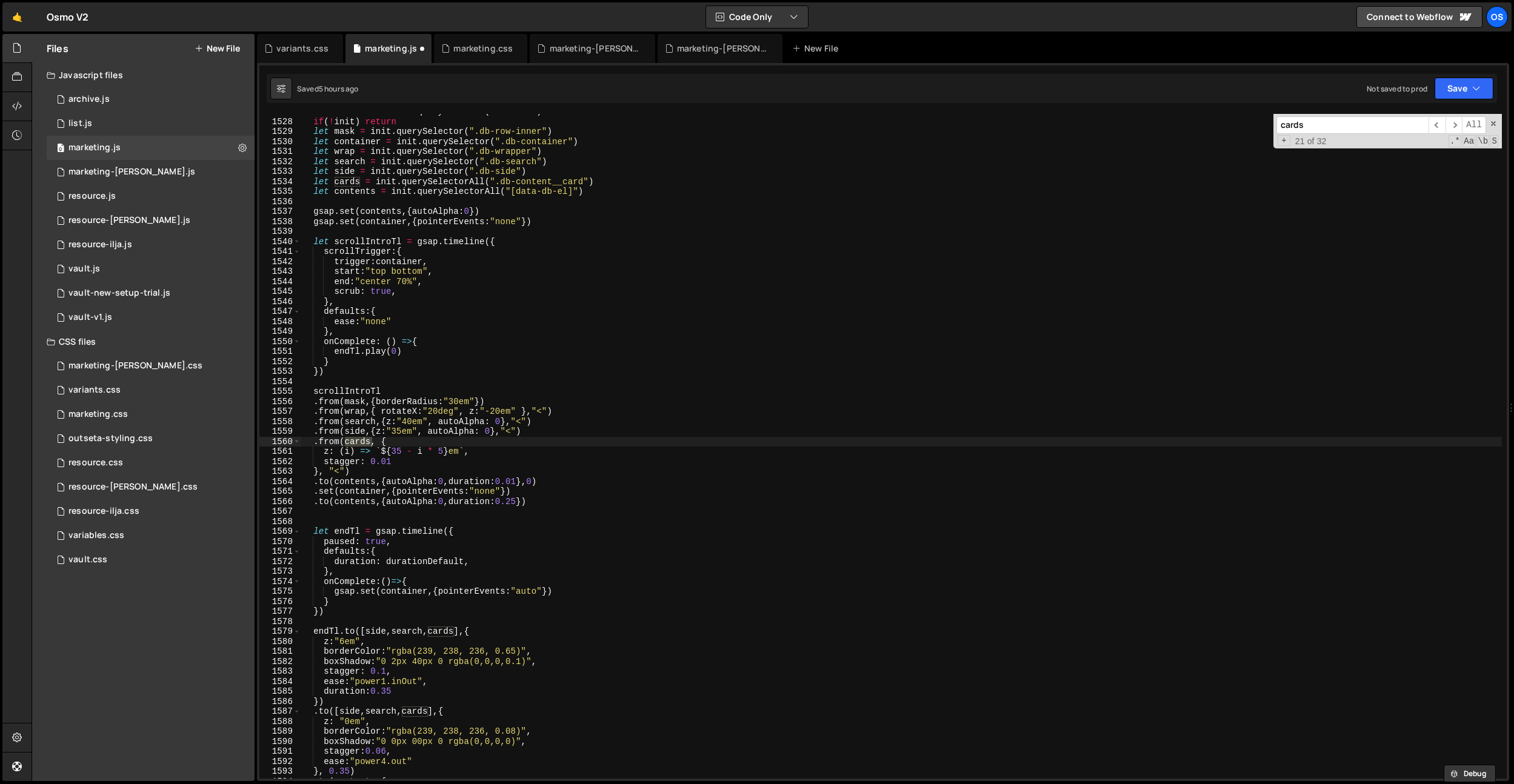
scroll to position [11303, 0]
type input "cards"
click at [1442, 129] on span "​" at bounding box center [1437, 125] width 17 height 18
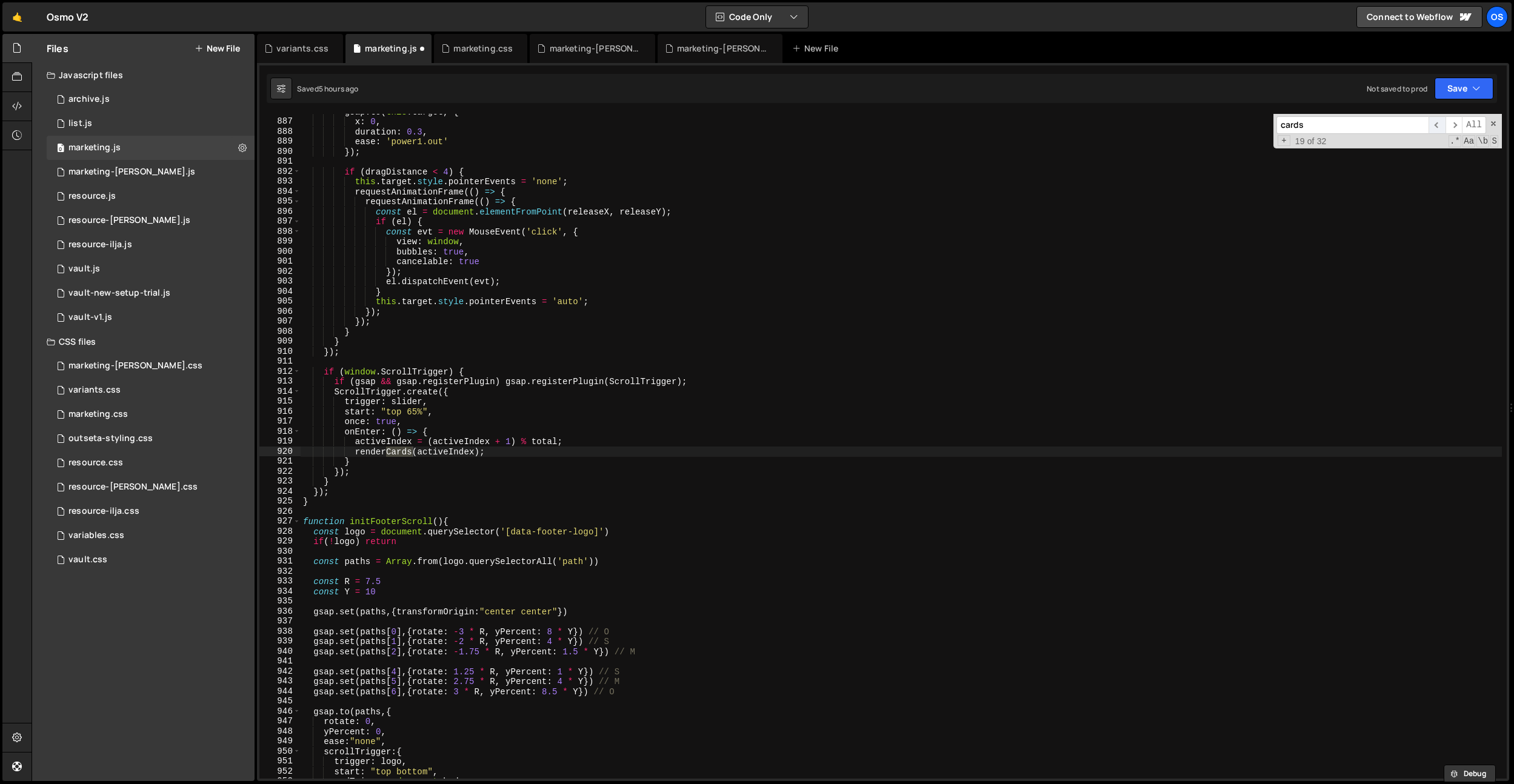
click at [1442, 129] on span "​" at bounding box center [1437, 125] width 17 height 18
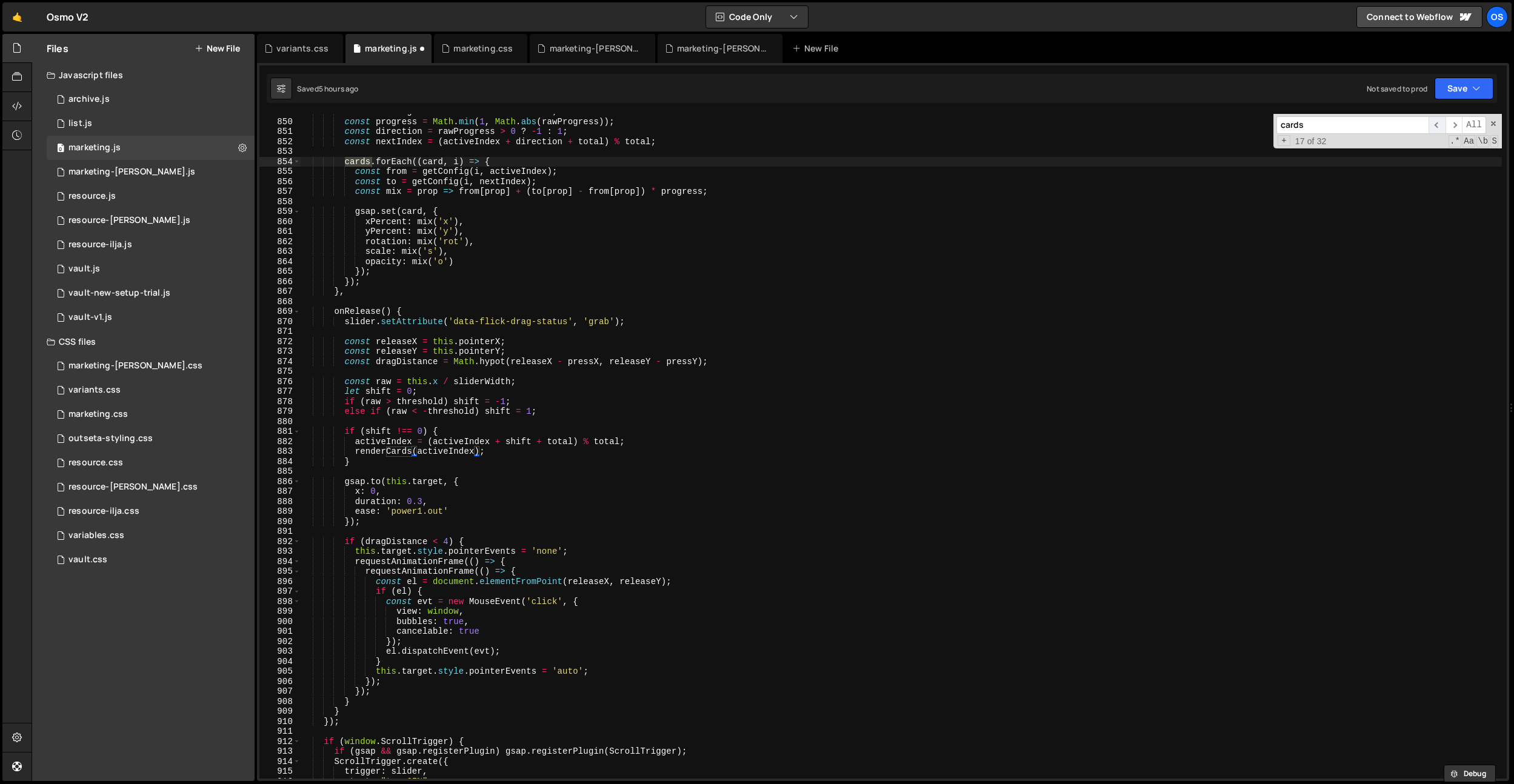
click at [1442, 129] on span "​" at bounding box center [1437, 125] width 17 height 18
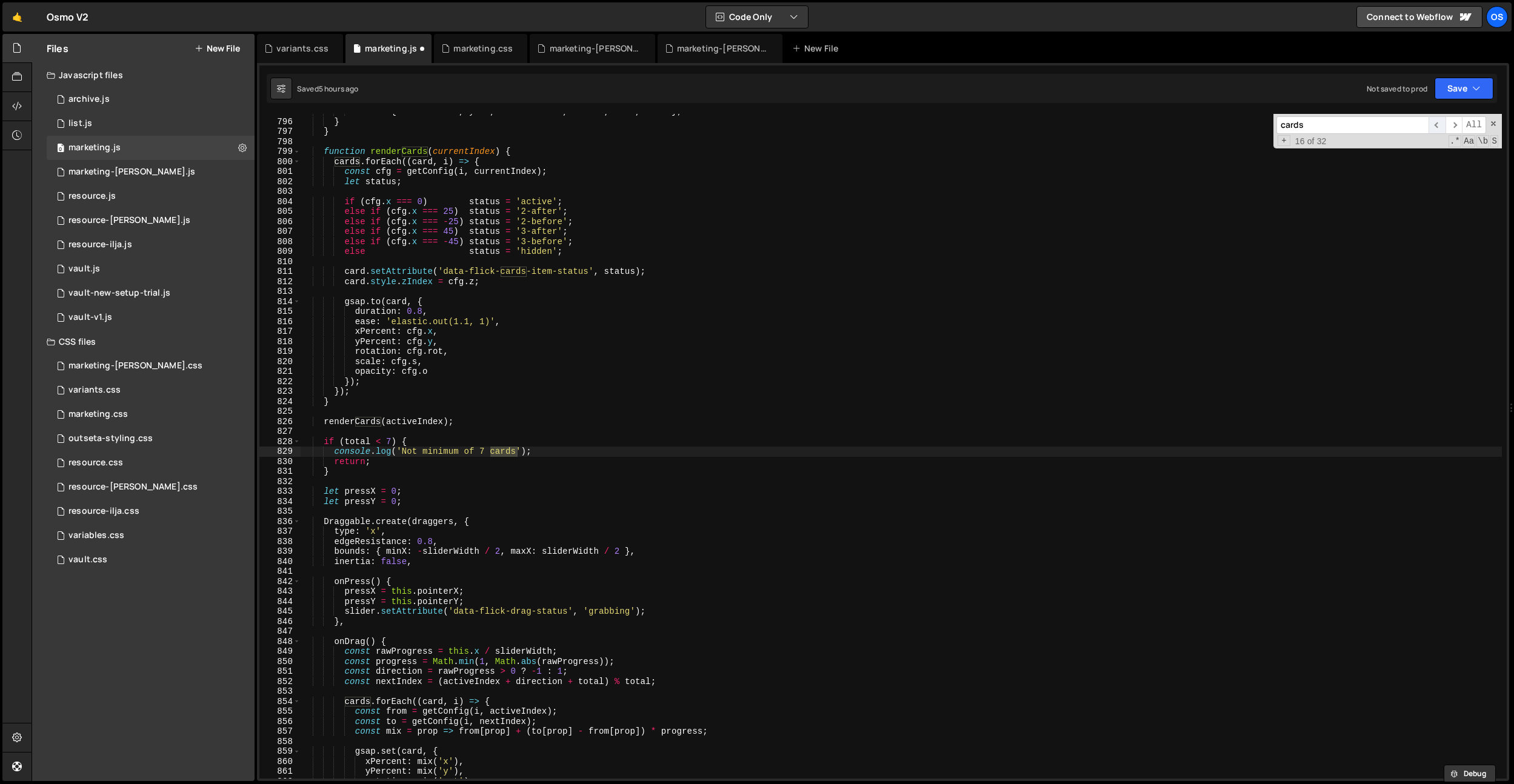
click at [1442, 129] on span "​" at bounding box center [1437, 125] width 17 height 18
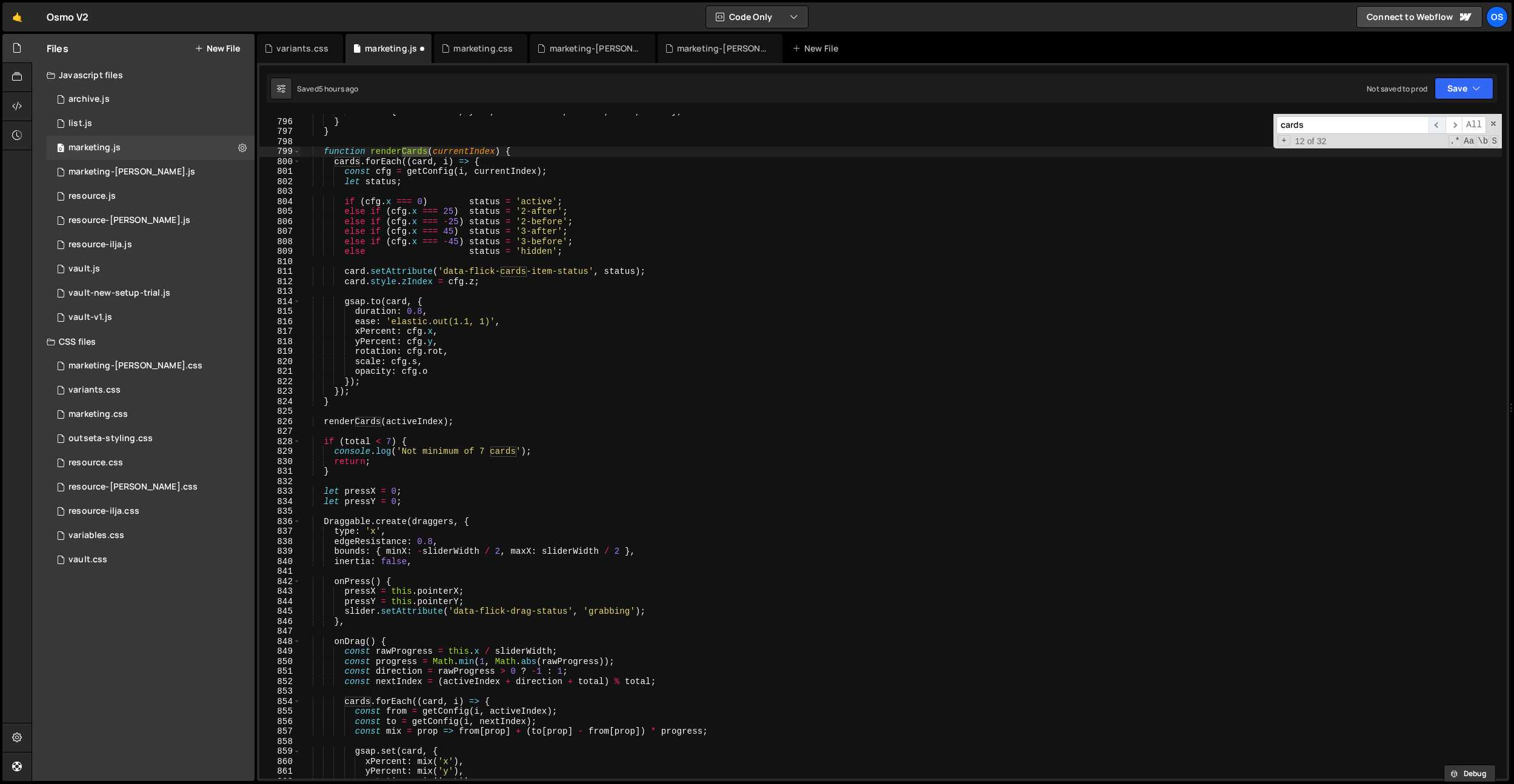
scroll to position [5484, 0]
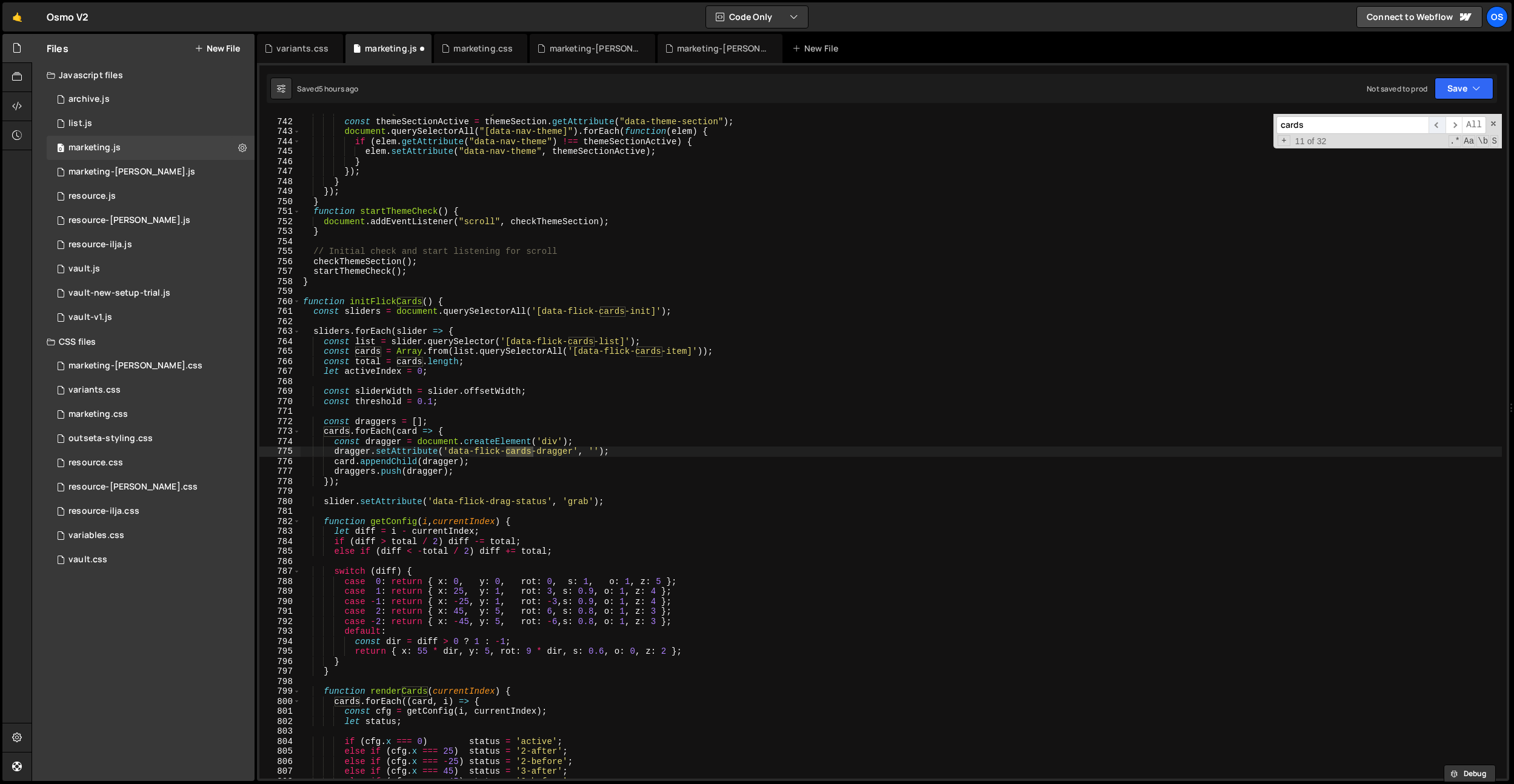
click at [1442, 129] on span "​" at bounding box center [1437, 125] width 17 height 18
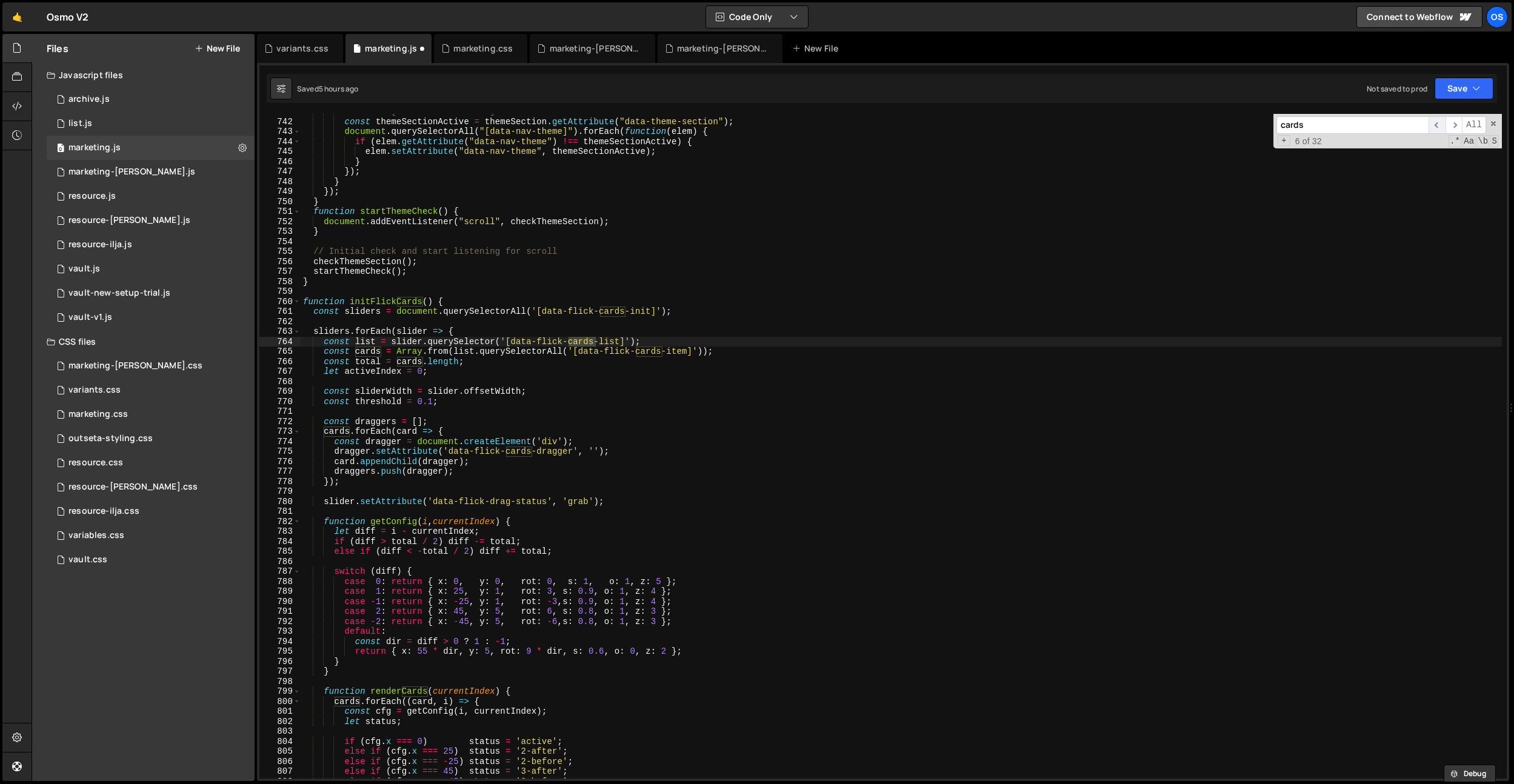
click at [1442, 129] on span "​" at bounding box center [1437, 125] width 17 height 18
click at [1441, 129] on span "​" at bounding box center [1437, 125] width 17 height 18
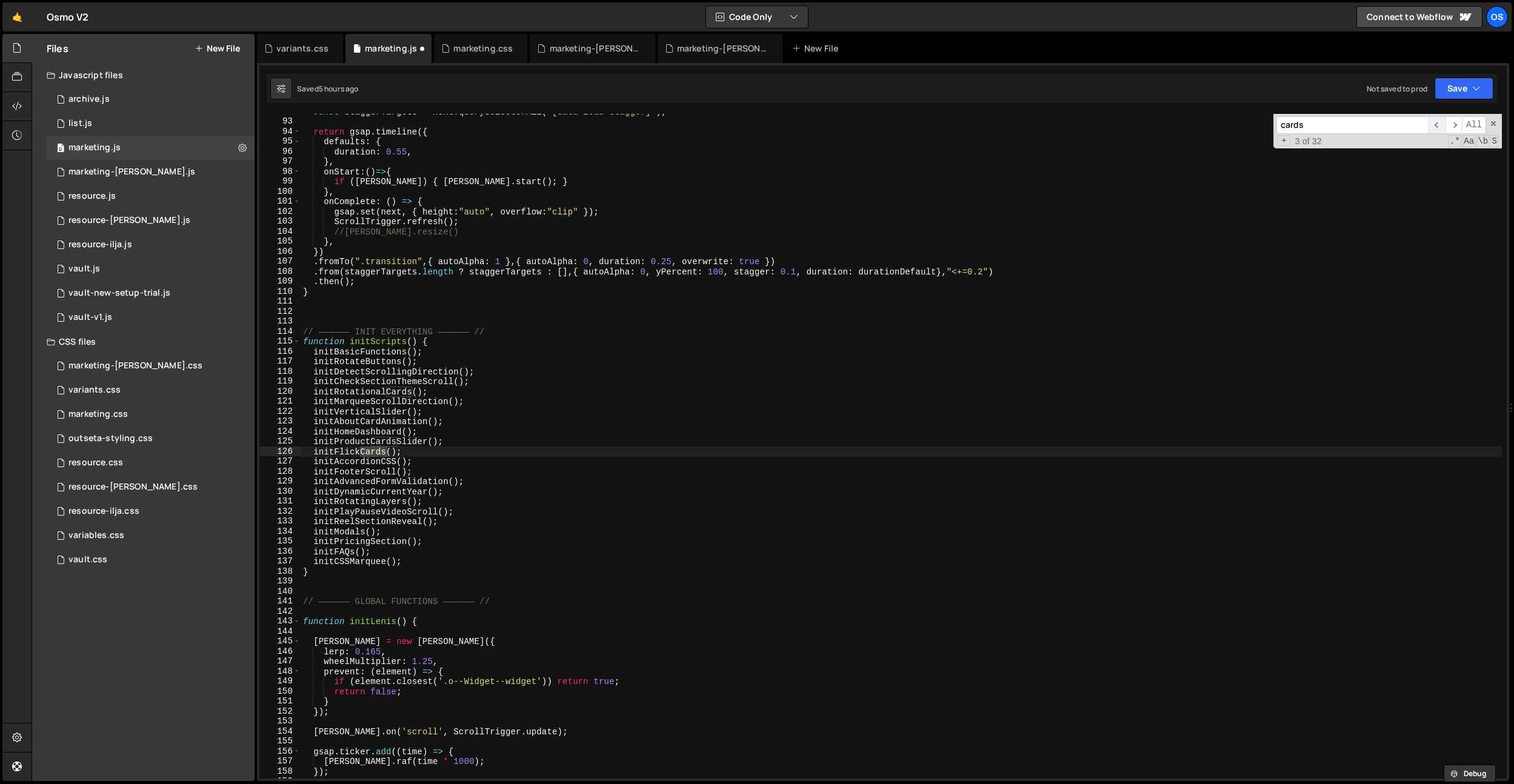
scroll to position [680, 0]
click at [413, 440] on div "const staggerTargets = next . querySelectorAll ( "[data-load-stagger]" ) ; retu…" at bounding box center [901, 449] width 1202 height 685
click at [367, 506] on div "const staggerTargets = next . querySelectorAll ( "[data-load-stagger]" ) ; retu…" at bounding box center [901, 449] width 1202 height 685
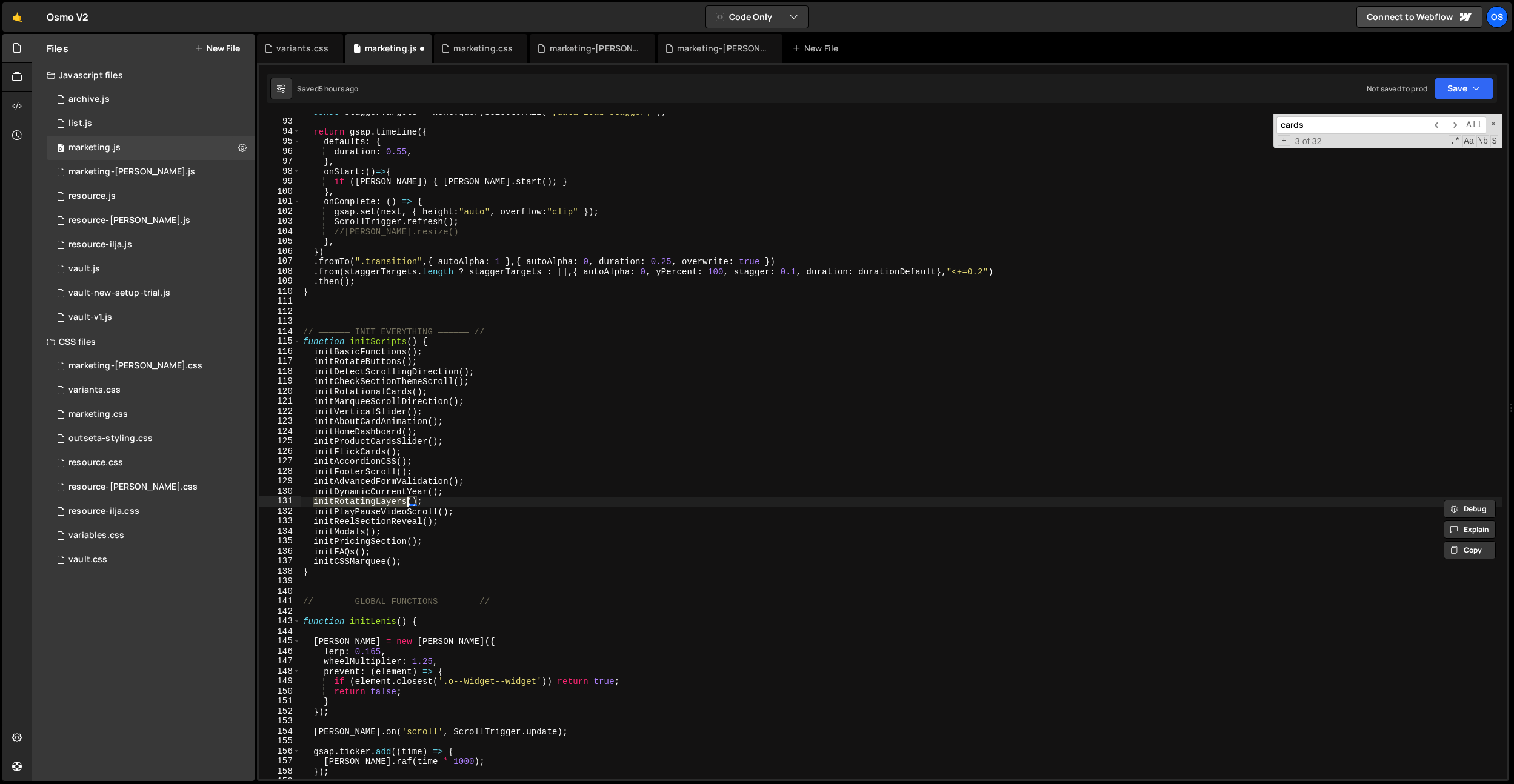
click at [399, 395] on div "const staggerTargets = next . querySelectorAll ( "[data-load-stagger]" ) ; retu…" at bounding box center [901, 449] width 1202 height 685
paste textarea "adialMarquee"
click at [449, 438] on div "const staggerTargets = next . querySelectorAll ( "[data-load-stagger]" ) ; retu…" at bounding box center [901, 449] width 1202 height 685
click at [382, 392] on div "const staggerTargets = next . querySelectorAll ( "[data-load-stagger]" ) ; retu…" at bounding box center [901, 449] width 1202 height 685
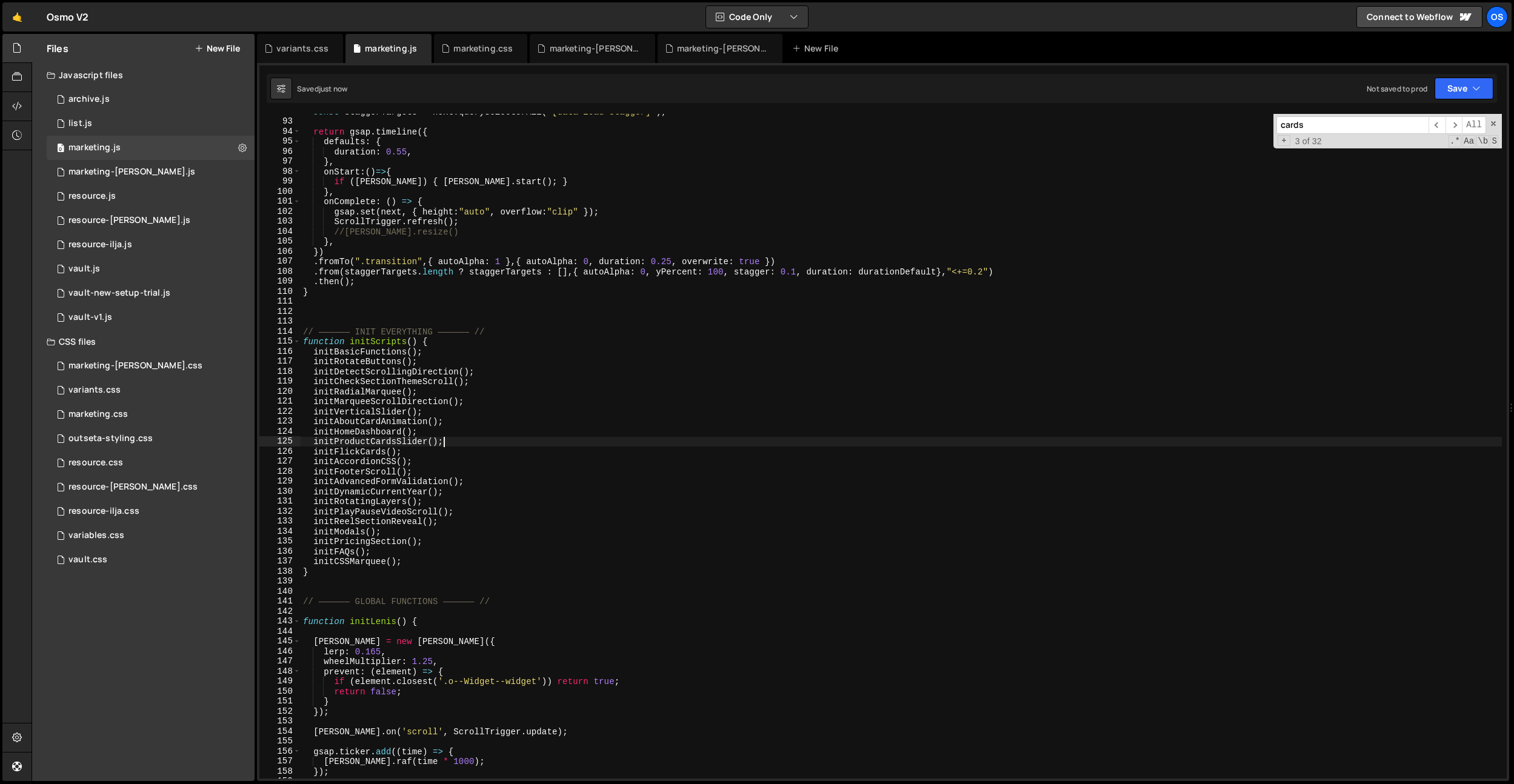
type textarea "initRadialMarquee();"
click at [382, 392] on div "const staggerTargets = next . querySelectorAll ( "[data-load-stagger]" ) ; retu…" at bounding box center [901, 449] width 1202 height 685
click at [1342, 123] on input "cards" at bounding box center [1352, 125] width 152 height 18
click at [1298, 127] on input "initROtational" at bounding box center [1352, 125] width 152 height 18
type input "initRotational"
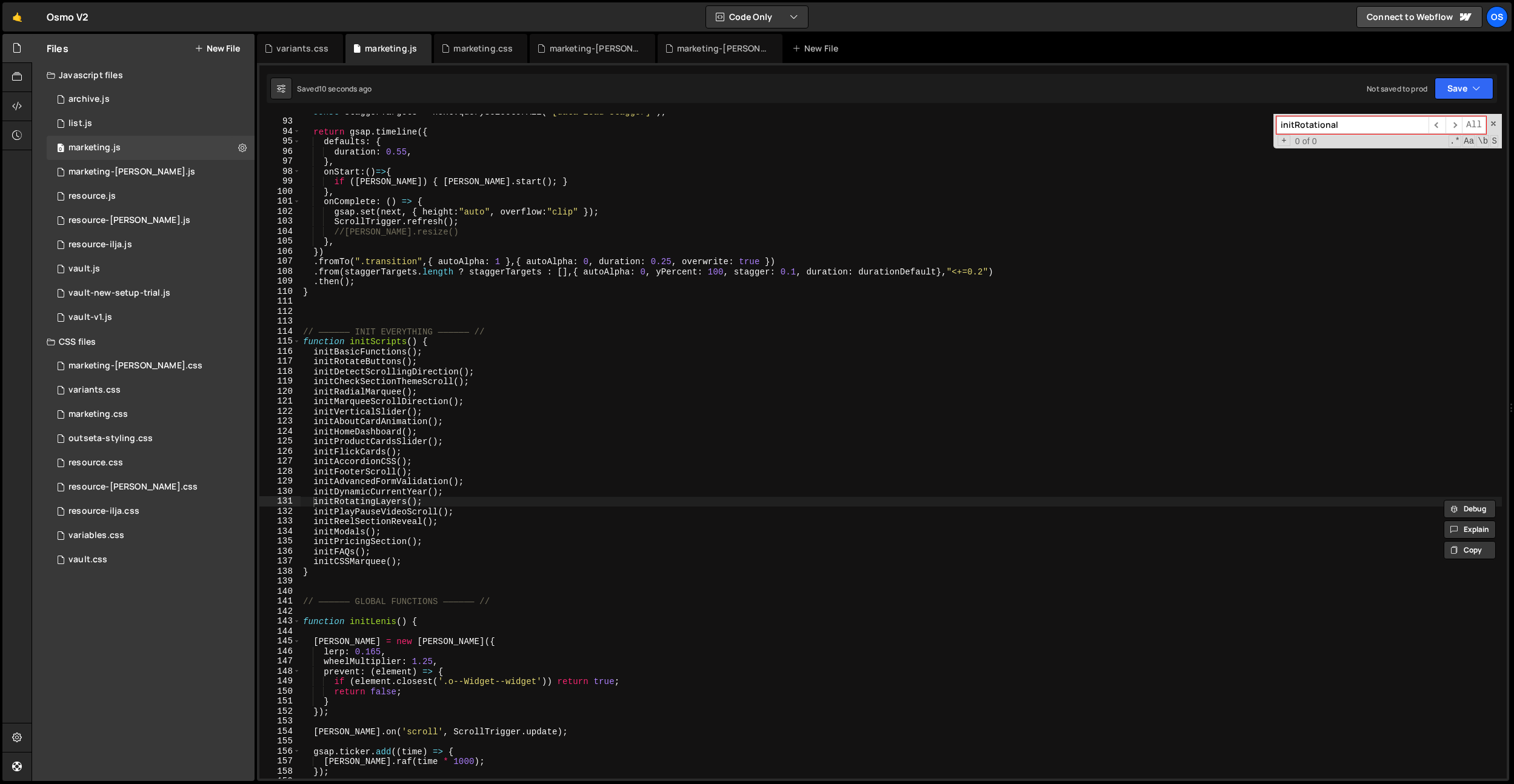
type textarea "//[PERSON_NAME].resize()"
click at [729, 228] on div "const staggerTargets = next . querySelectorAll ( "[data-load-stagger]" ) ; retu…" at bounding box center [901, 449] width 1202 height 685
click at [374, 308] on div "const staggerTargets = next . querySelectorAll ( "[data-load-stagger]" ) ; retu…" at bounding box center [901, 449] width 1202 height 685
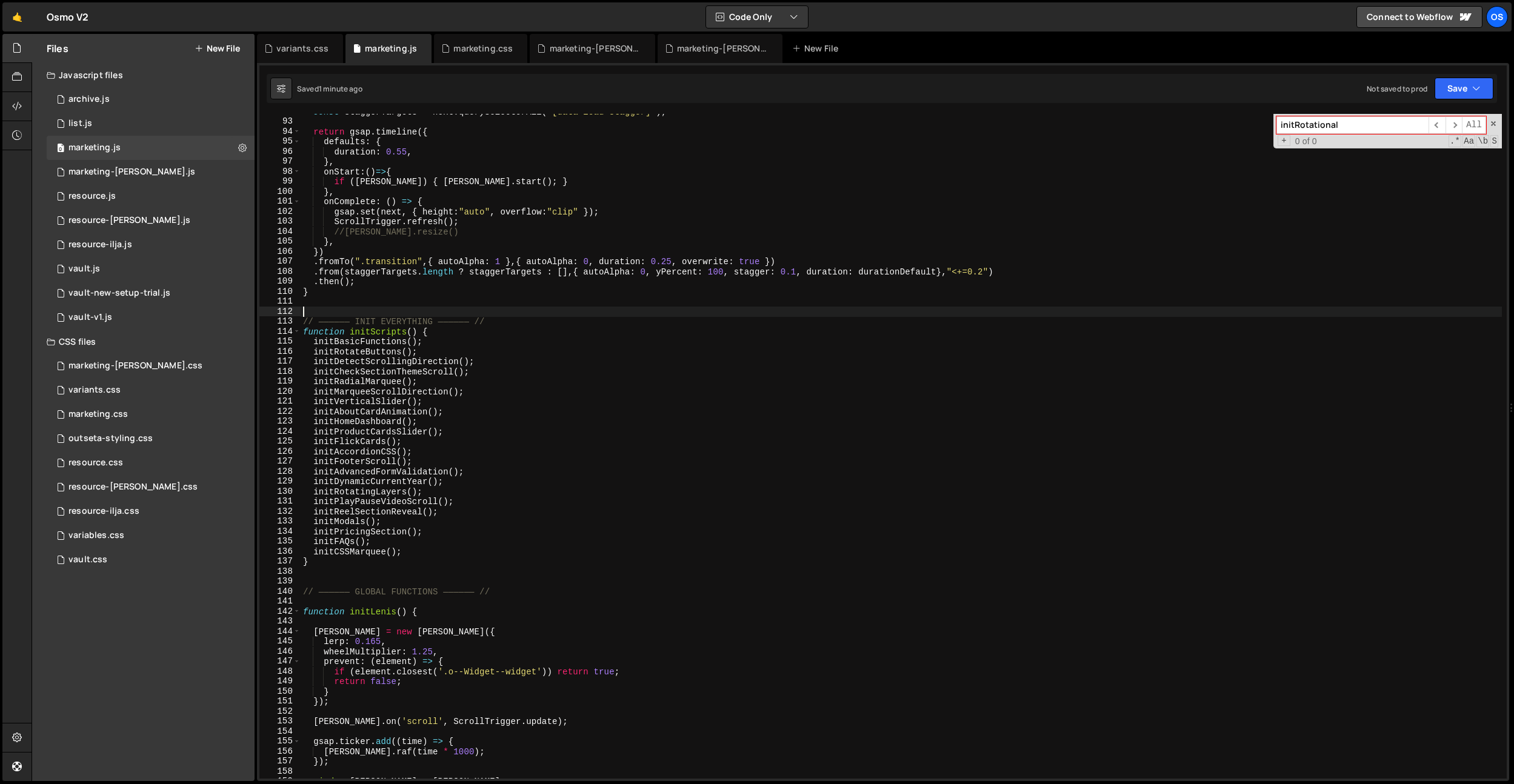
click at [465, 262] on div "const staggerTargets = next . querySelectorAll ( "[data-load-stagger]" ) ; retu…" at bounding box center [901, 449] width 1202 height 685
type textarea ".fromTo(".transition",{ autoAlpha: 1 },{ autoAlpha: 0, duration: 0.25, overwrit…"
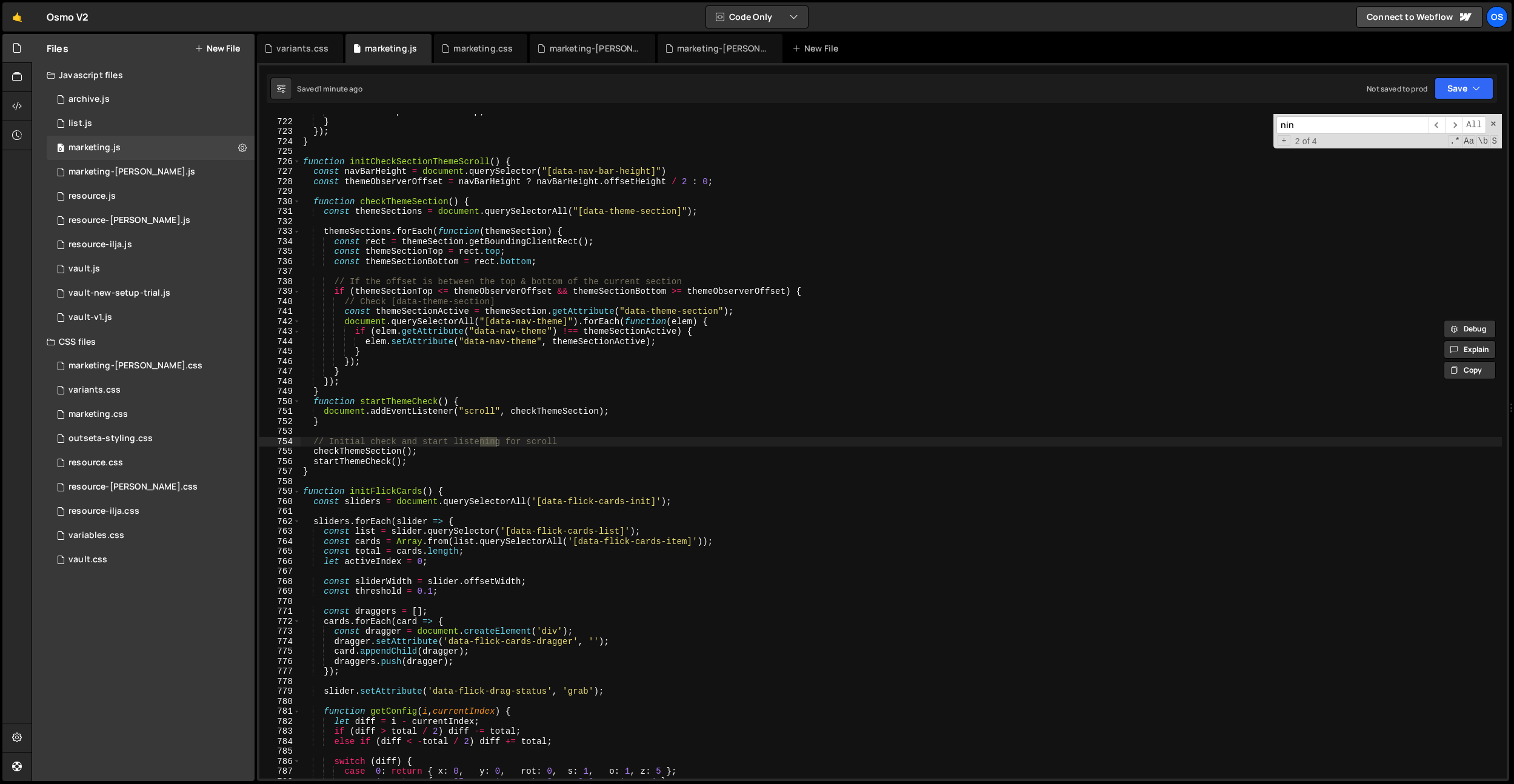
scroll to position [5338, 0]
type input "n"
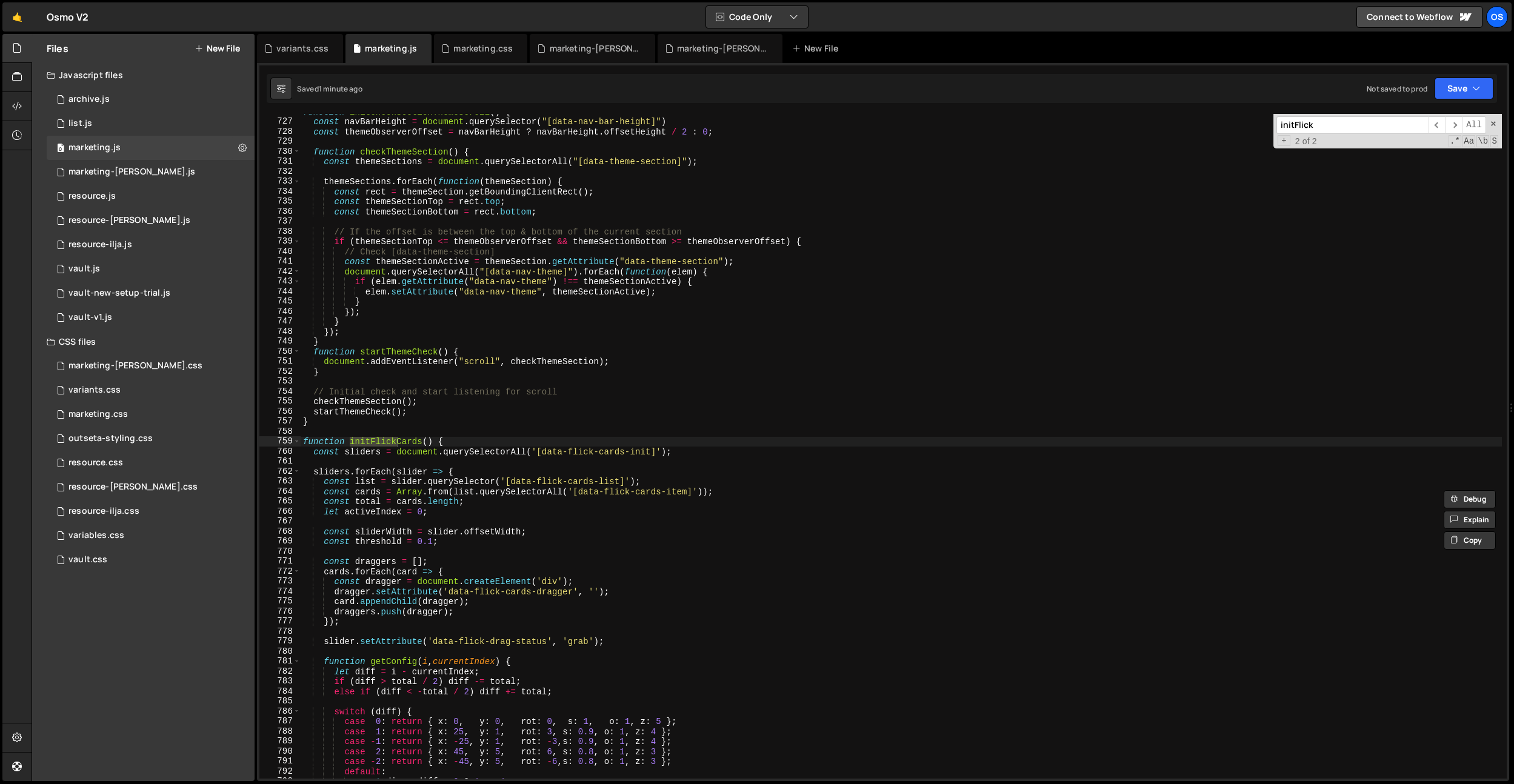
scroll to position [5375, 0]
type input "initFlick"
type textarea "}"
click at [319, 426] on div "function initCheckSectionThemeScroll ( ) { const navBarHeight = document . quer…" at bounding box center [901, 449] width 1202 height 685
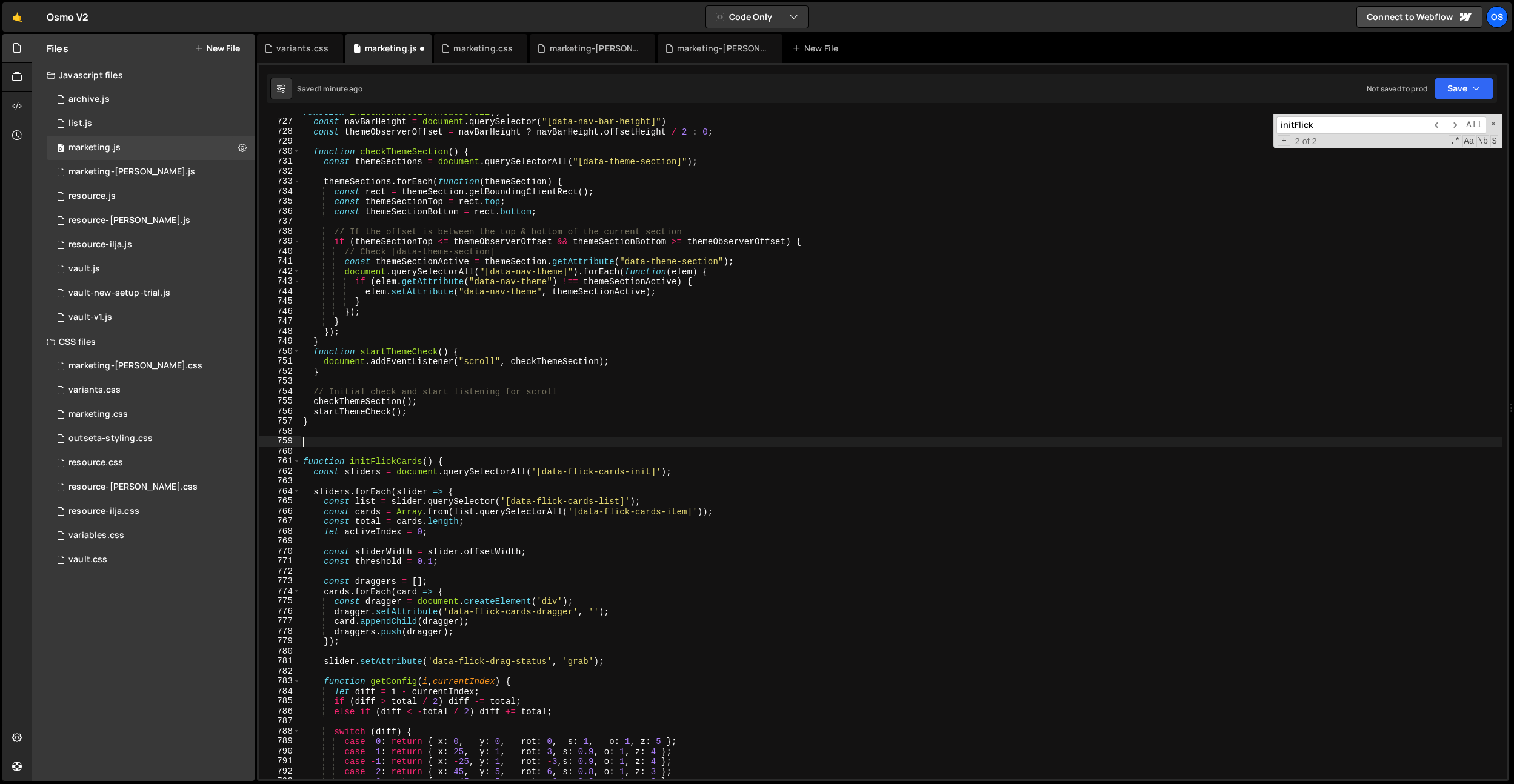
paste textarea "});"
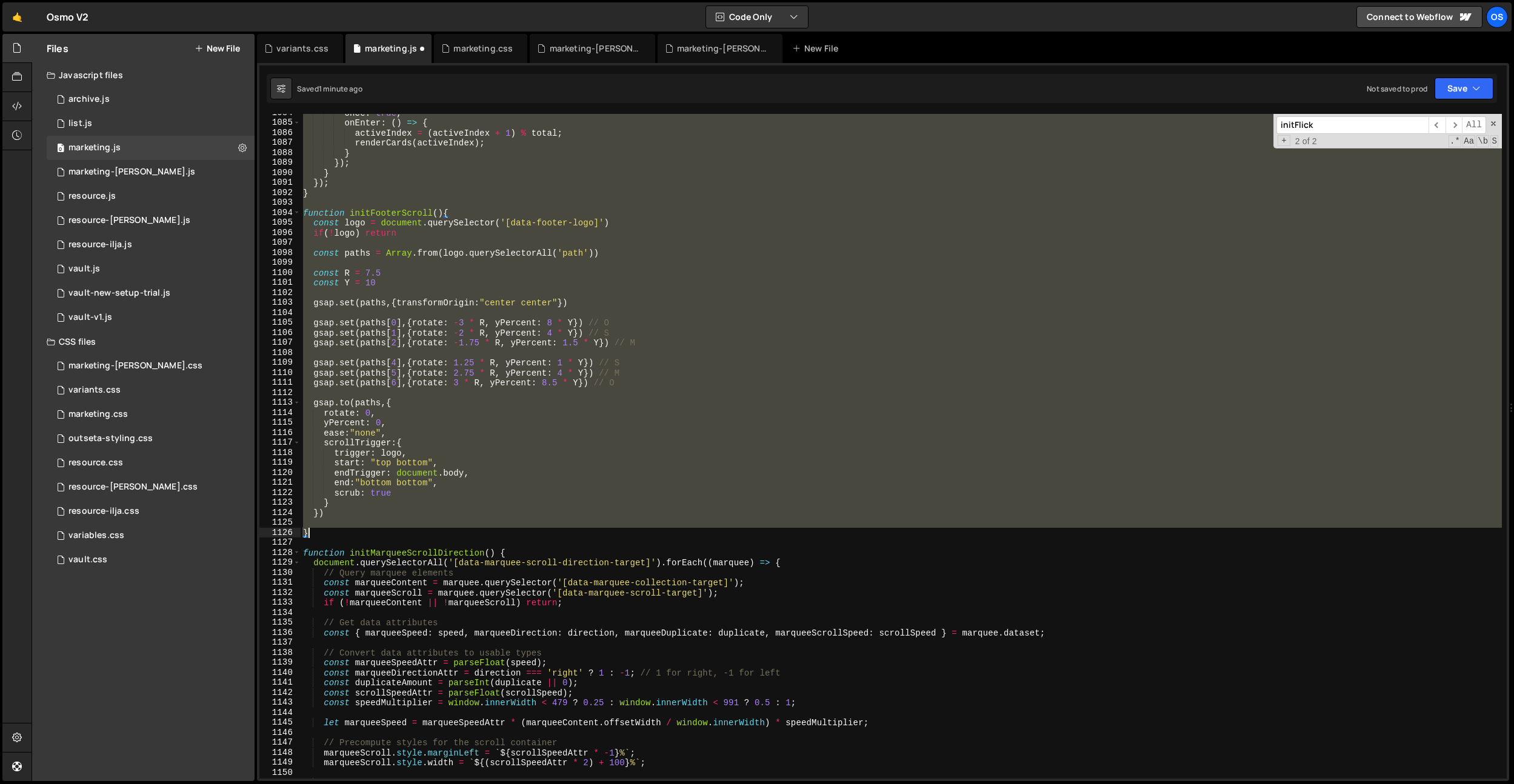
scroll to position [7551, 0]
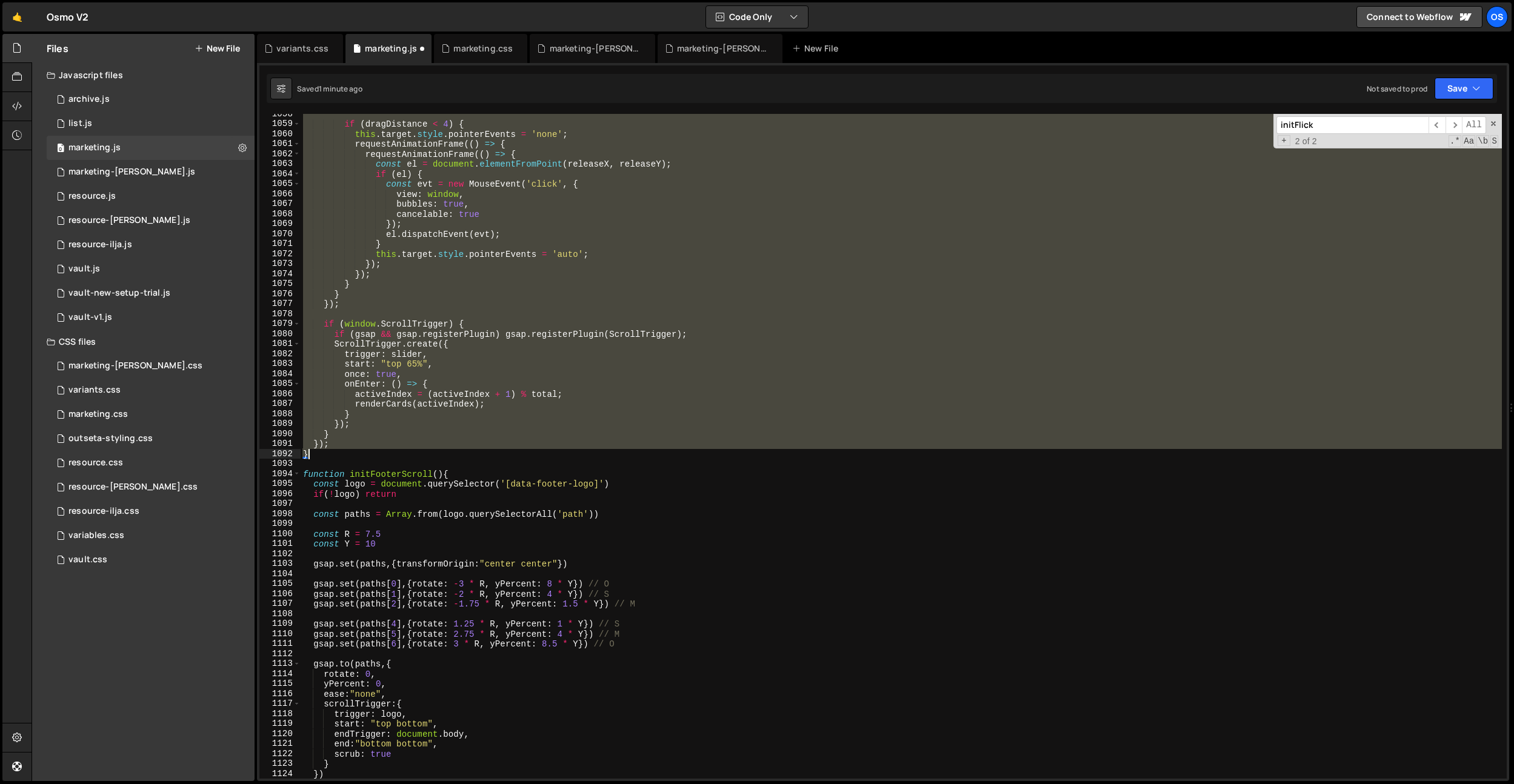
drag, startPoint x: 302, startPoint y: 403, endPoint x: 337, endPoint y: 453, distance: 61.0
click at [337, 453] on div "if ( dragDistance < 4 ) { this . target . style . pointerEvents = 'none' ; requ…" at bounding box center [901, 451] width 1202 height 685
type textarea "}); }"
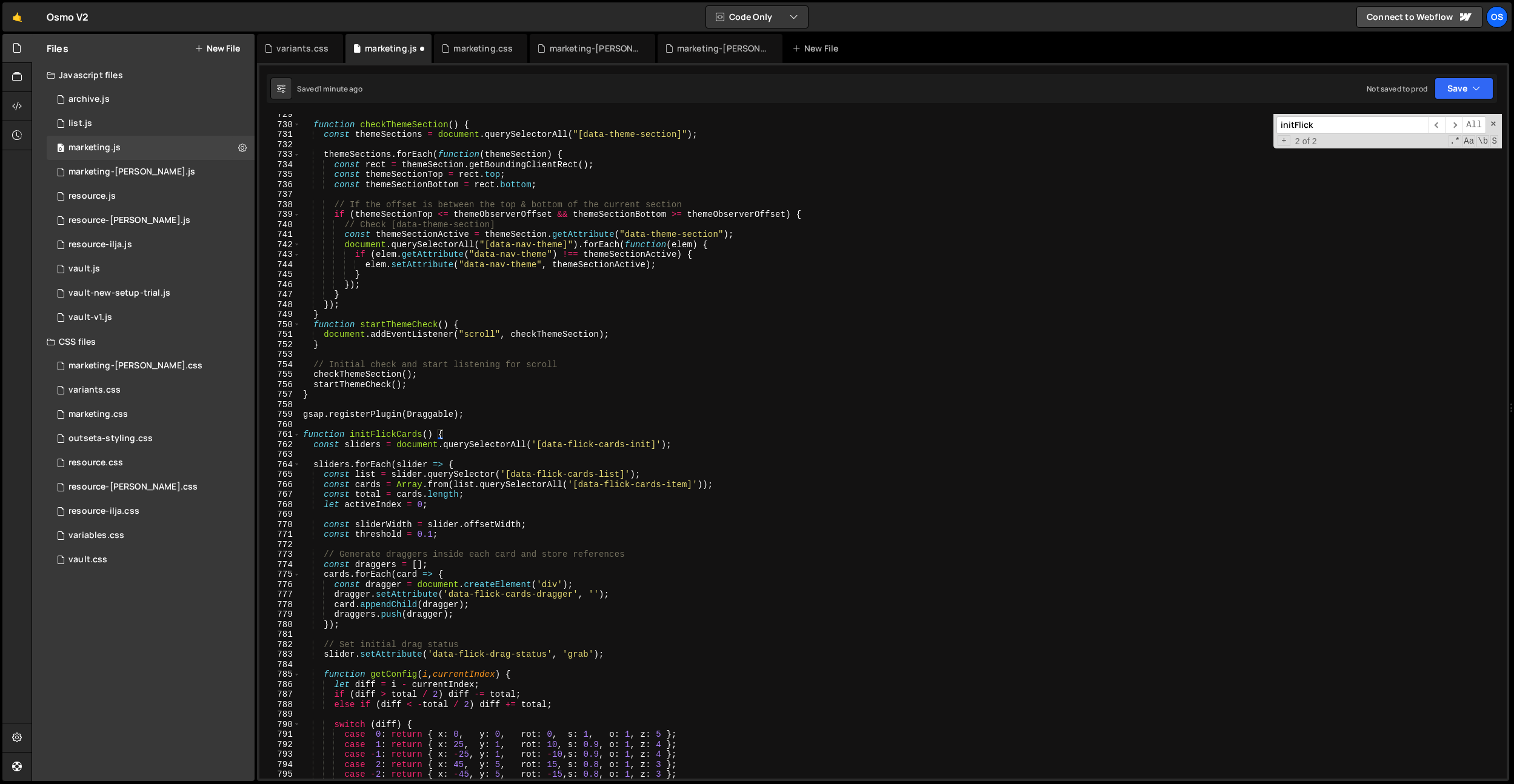
scroll to position [5391, 0]
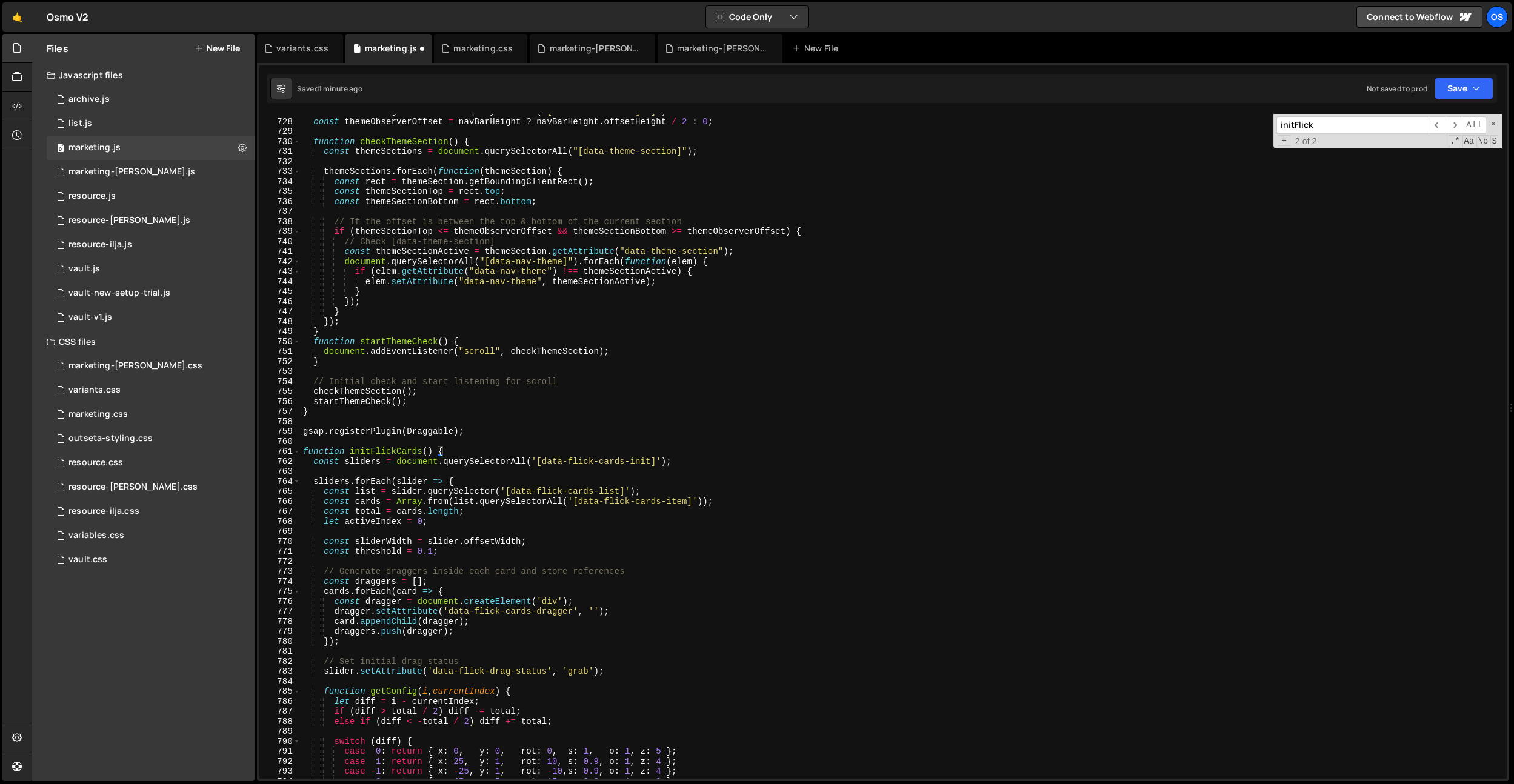
click at [382, 436] on div "const navBarHeight = document . querySelector ( "[data-nav-bar-height]" ) const…" at bounding box center [901, 449] width 1202 height 685
type textarea "gsap.registerPlugin(Draggable);"
drag, startPoint x: 470, startPoint y: 428, endPoint x: 249, endPoint y: 429, distance: 221.0
click at [249, 429] on div "Files New File Javascript files 0 archive.js 0 0 list.js 0 0 marketing.js 0 0 0…" at bounding box center [773, 408] width 1482 height 748
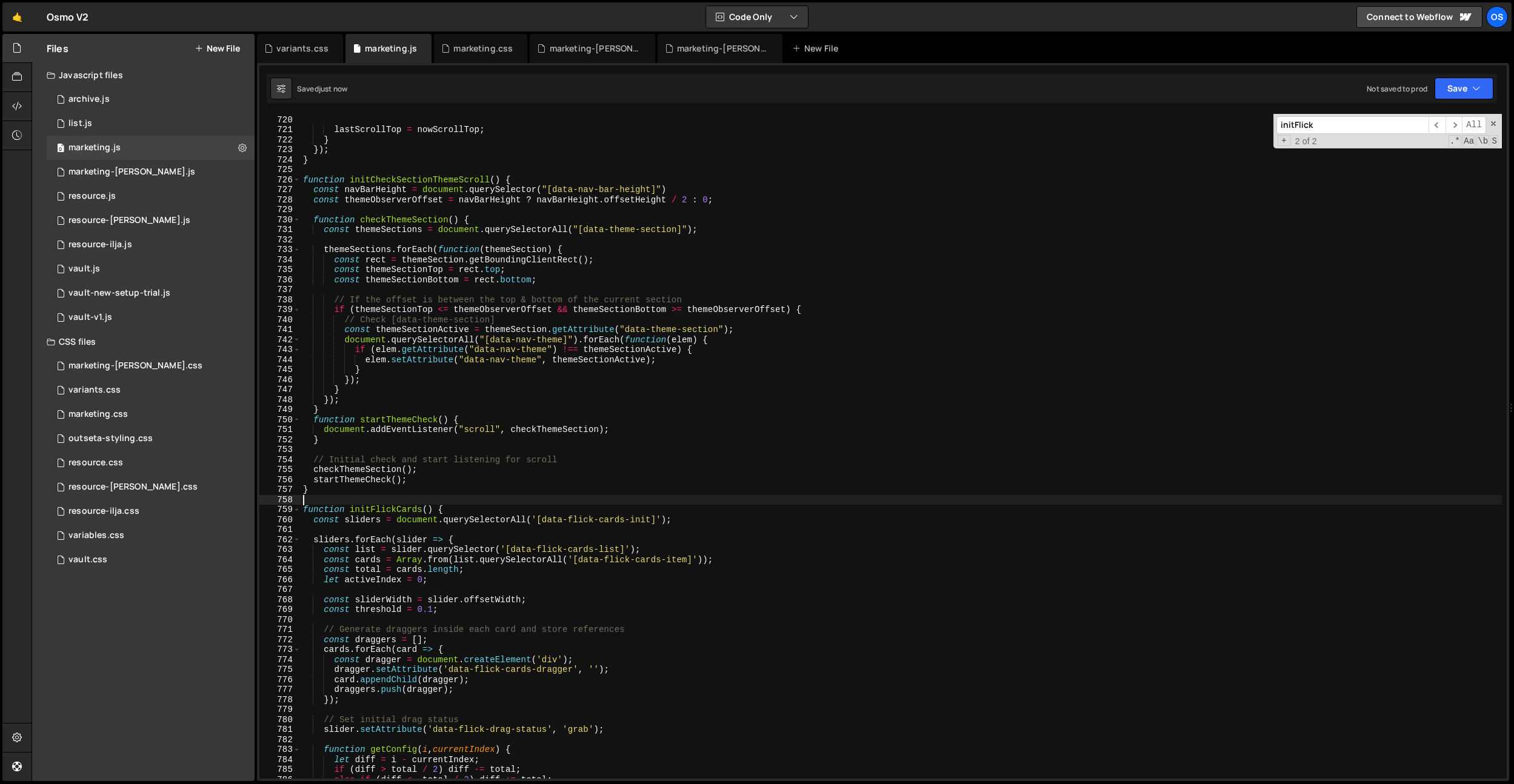
scroll to position [5336, 0]
drag, startPoint x: 734, startPoint y: 48, endPoint x: 690, endPoint y: 78, distance: 53.3
click at [734, 48] on div "marketing-[PERSON_NAME].js" at bounding box center [722, 49] width 91 height 12
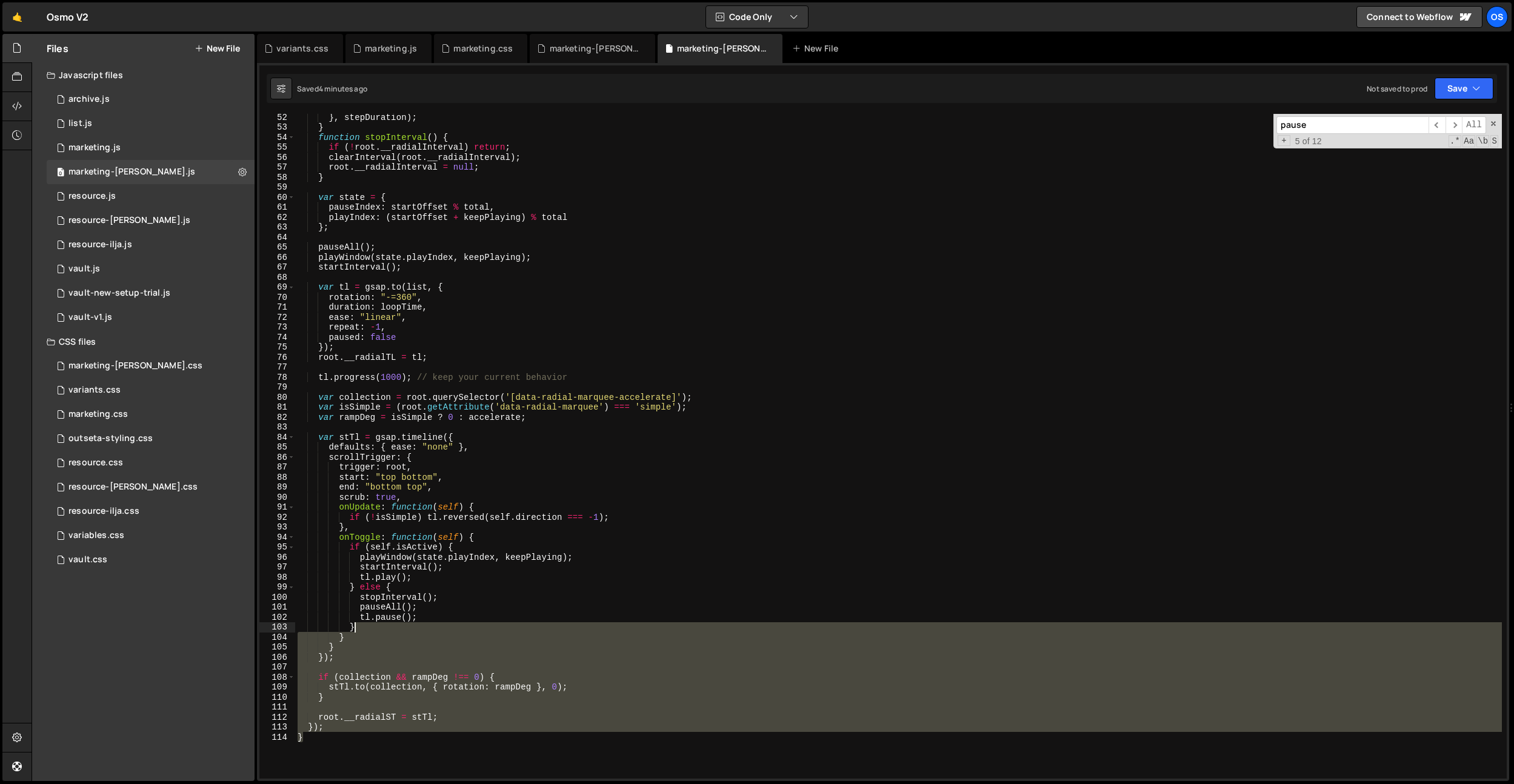
scroll to position [0, 0]
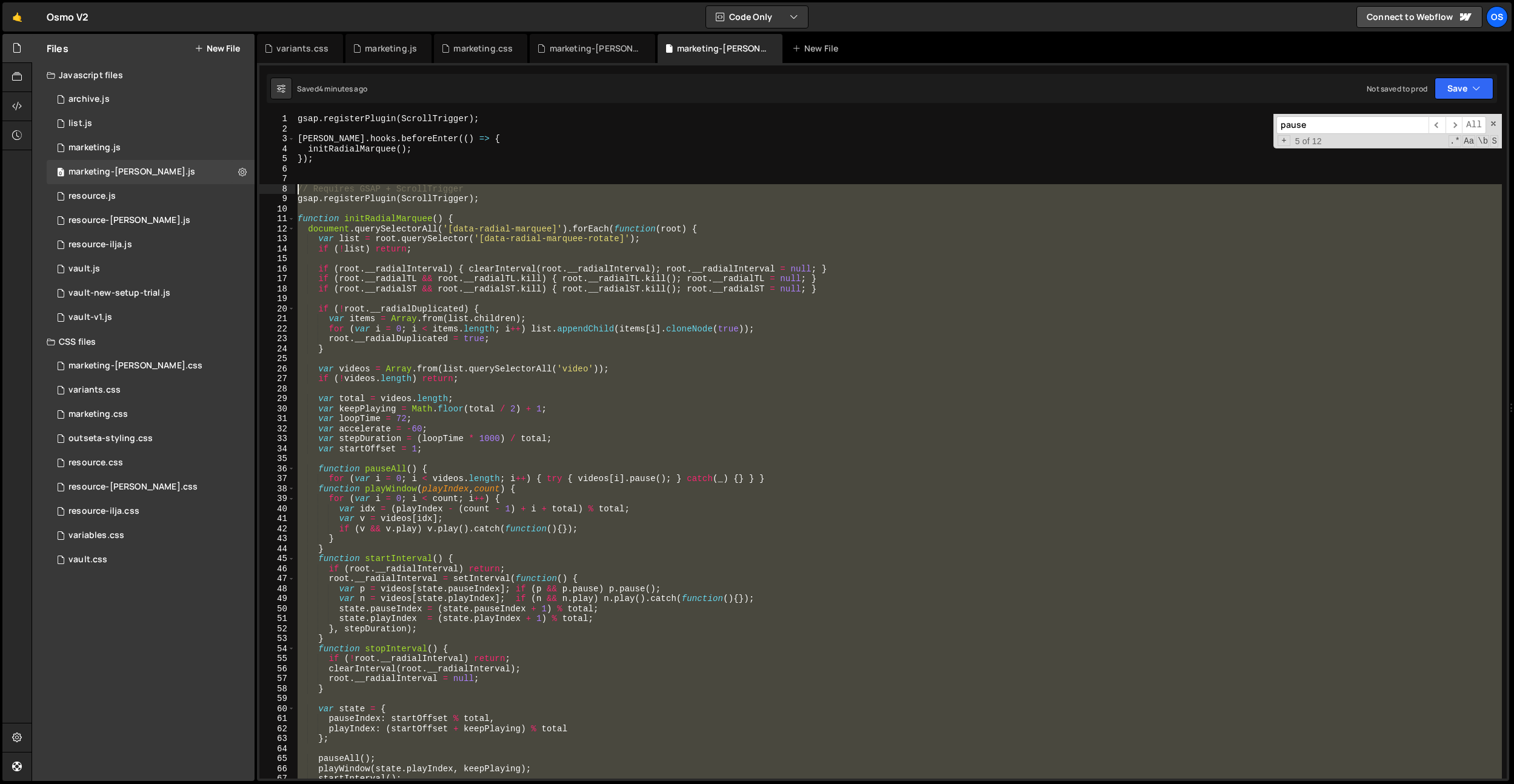
drag, startPoint x: 379, startPoint y: 735, endPoint x: 278, endPoint y: 192, distance: 552.3
click at [278, 192] on div "} 1 2 3 4 5 6 7 8 9 10 11 12 13 14 15 16 17 18 19 20 21 22 23 24 25 26 27 28 29…" at bounding box center [883, 446] width 1247 height 665
type textarea "// Requires GSAP + ScrollTrigger gsap.registerPlugin(ScrollTrigger);"
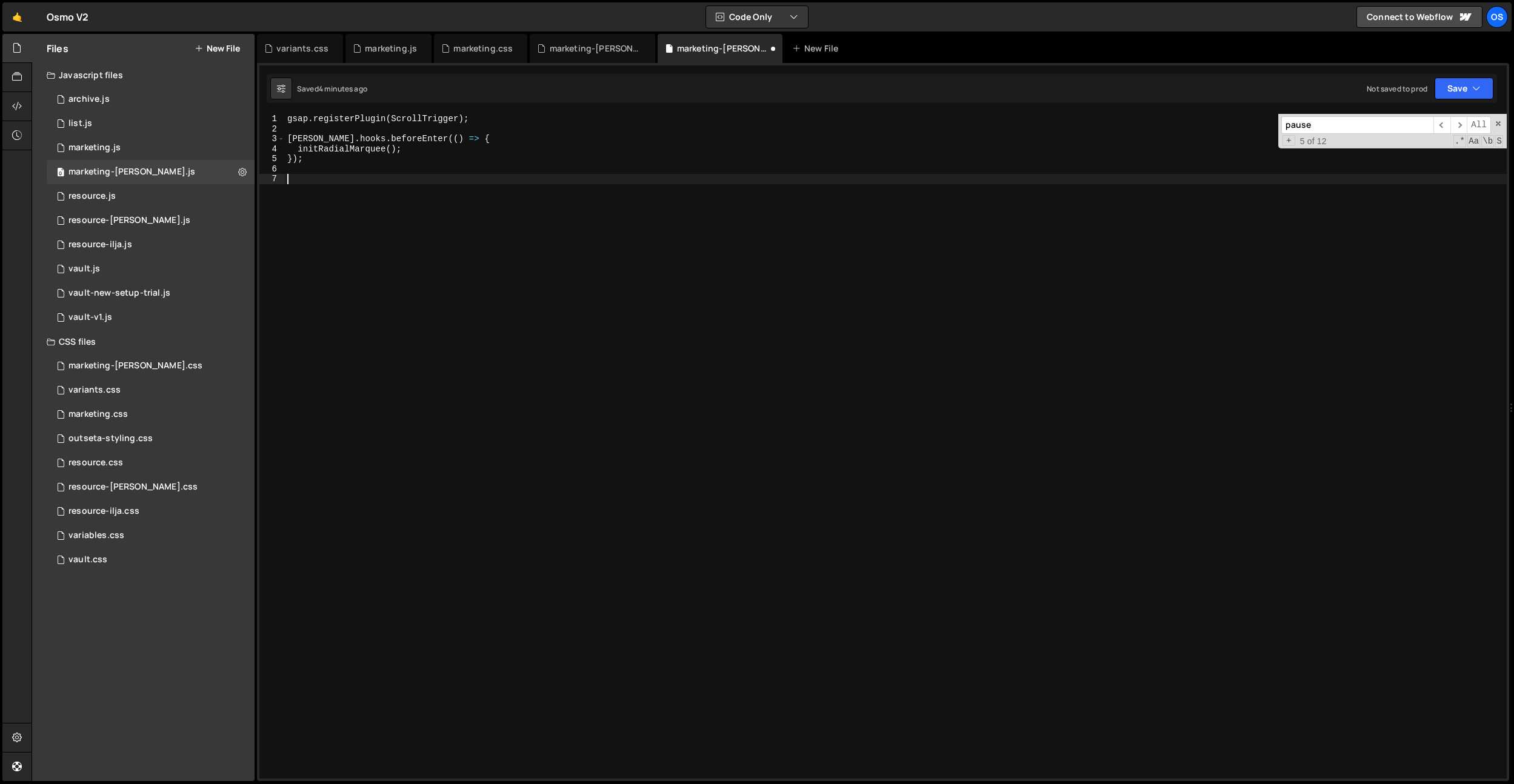
click at [348, 144] on div "gsap . registerPlugin ( ScrollTrigger ) ; [PERSON_NAME] . hooks . beforeEnter (…" at bounding box center [895, 456] width 1222 height 685
type textarea "initRadialMarquee();"
drag, startPoint x: 448, startPoint y: 150, endPoint x: 268, endPoint y: 150, distance: 180.0
click at [268, 150] on div "initRadialMarquee(); 1 2 3 4 5 6 7 gsap . registerPlugin ( ScrollTrigger ) ; [P…" at bounding box center [883, 446] width 1247 height 665
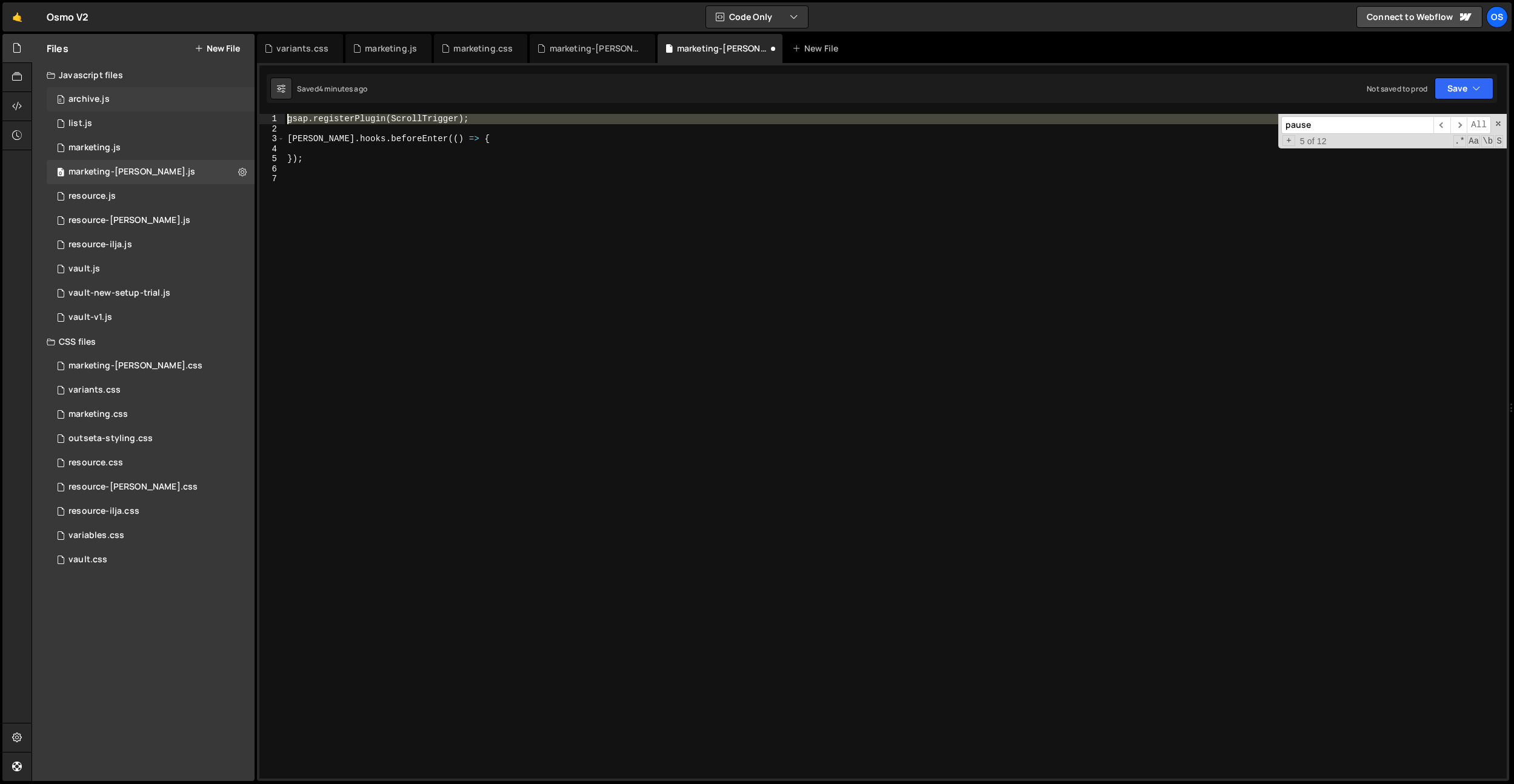
drag, startPoint x: 490, startPoint y: 127, endPoint x: 214, endPoint y: 110, distance: 276.5
click at [214, 110] on div "Files New File Javascript files 0 archive.js 0 0 list.js 0 0 marketing.js 0 0 0…" at bounding box center [773, 408] width 1482 height 748
type textarea "gsap.registerPlugin(ScrollTrigger);"
click at [604, 43] on div "marketing-[PERSON_NAME].css" at bounding box center [595, 49] width 91 height 12
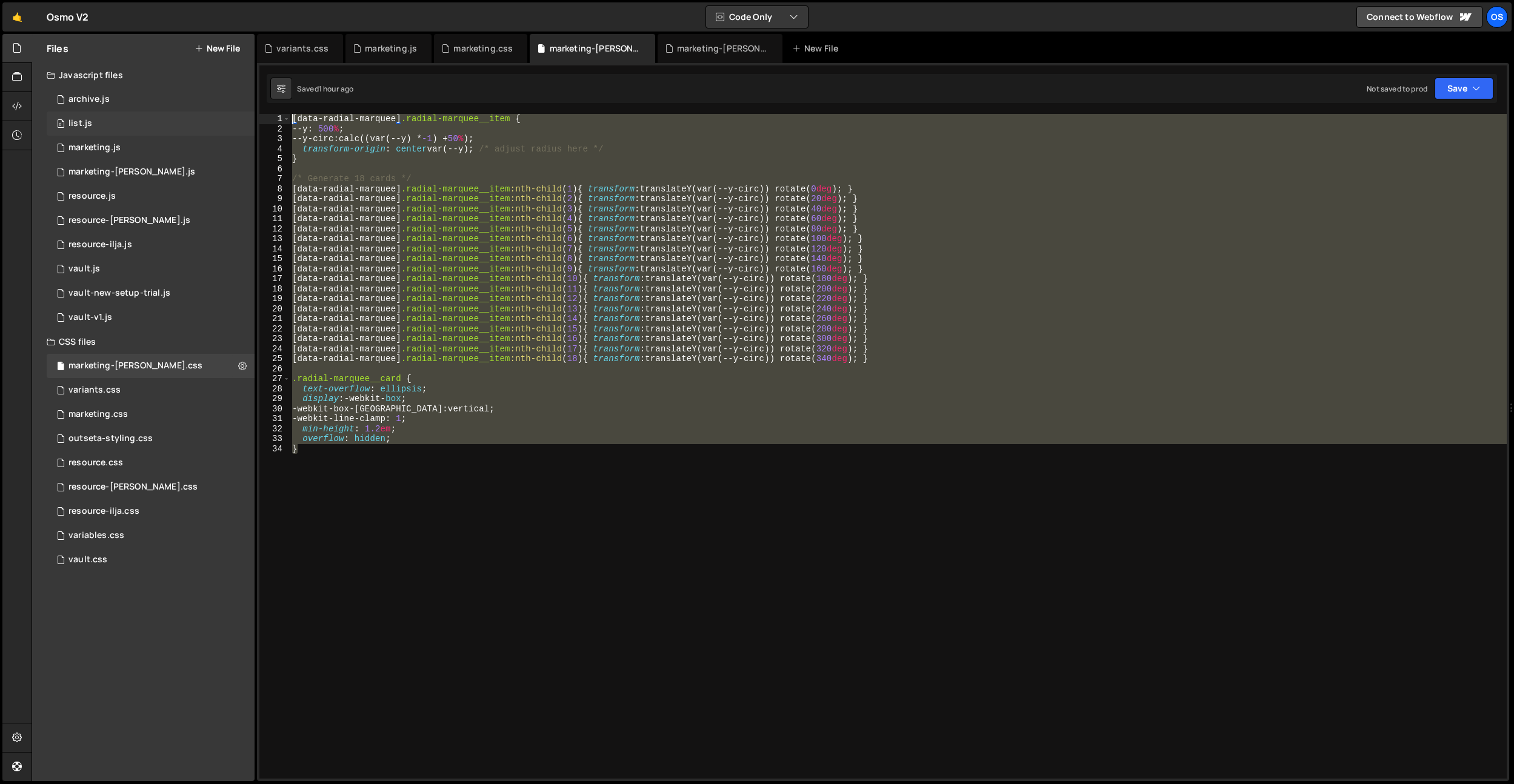
drag, startPoint x: 452, startPoint y: 550, endPoint x: 245, endPoint y: 115, distance: 481.7
click at [245, 115] on div "Files New File Javascript files 0 archive.js 0 0 list.js 0 0 marketing.js 0 0 0…" at bounding box center [773, 408] width 1482 height 748
type textarea "[data-radial-marquee] .radial-marquee__item { --y: 500%;"
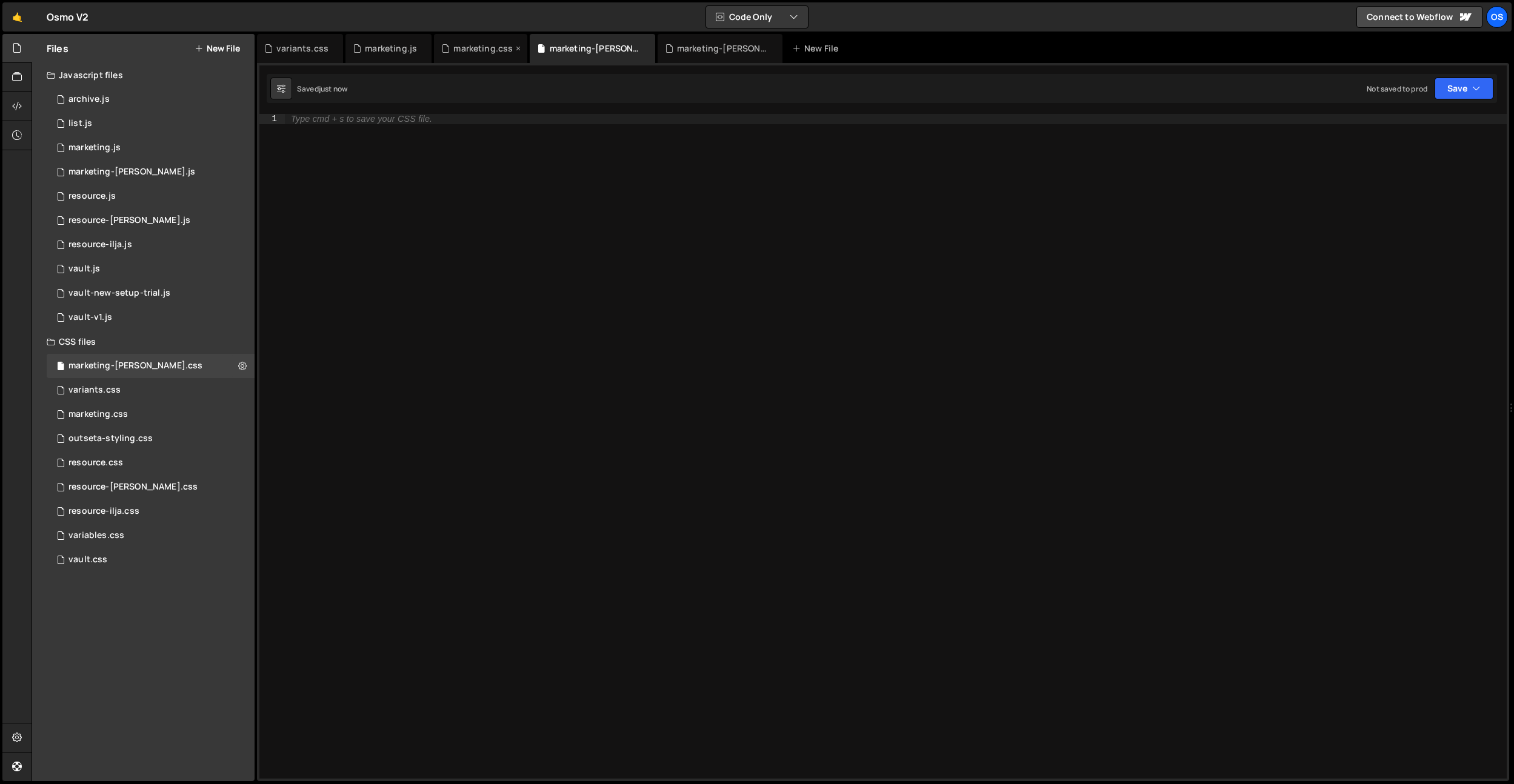
click at [473, 49] on div "marketing.css" at bounding box center [483, 49] width 60 height 12
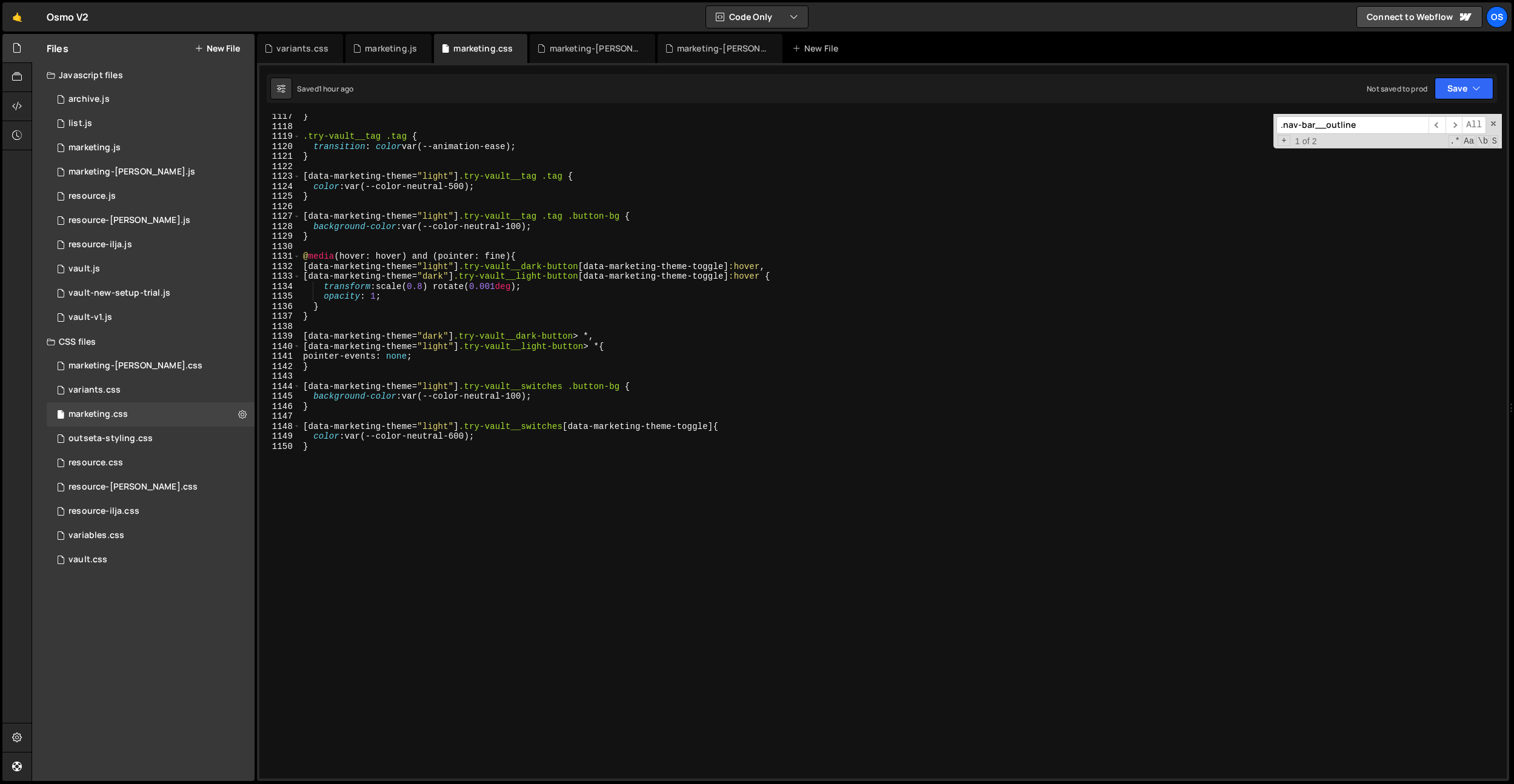
scroll to position [11161, 0]
type textarea "}"
click at [408, 527] on div "} .try-vault__tag .tag { transition : color var(--animation-ease) ; } [ data-ma…" at bounding box center [901, 454] width 1202 height 685
paste textarea "}"
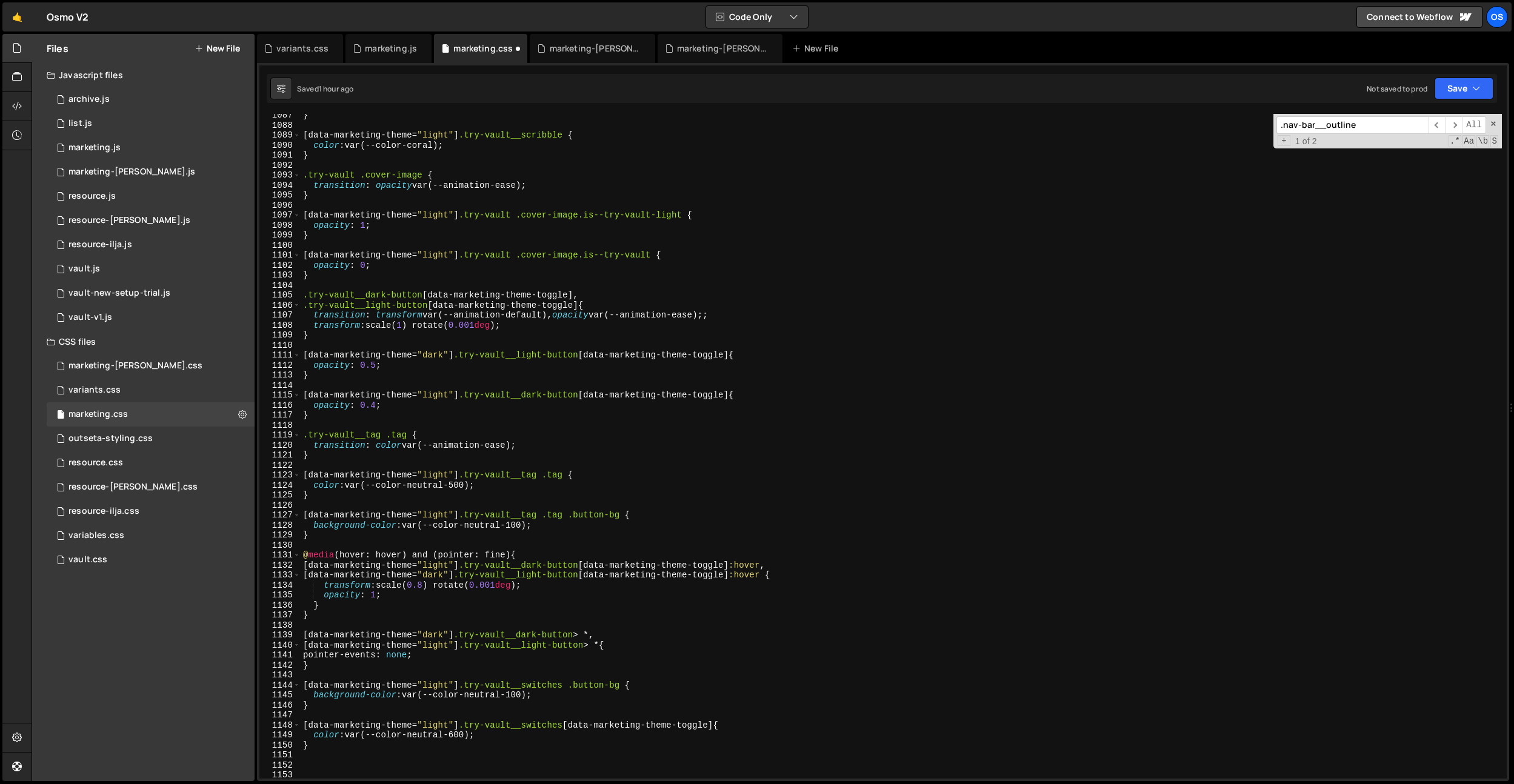
scroll to position [10569, 0]
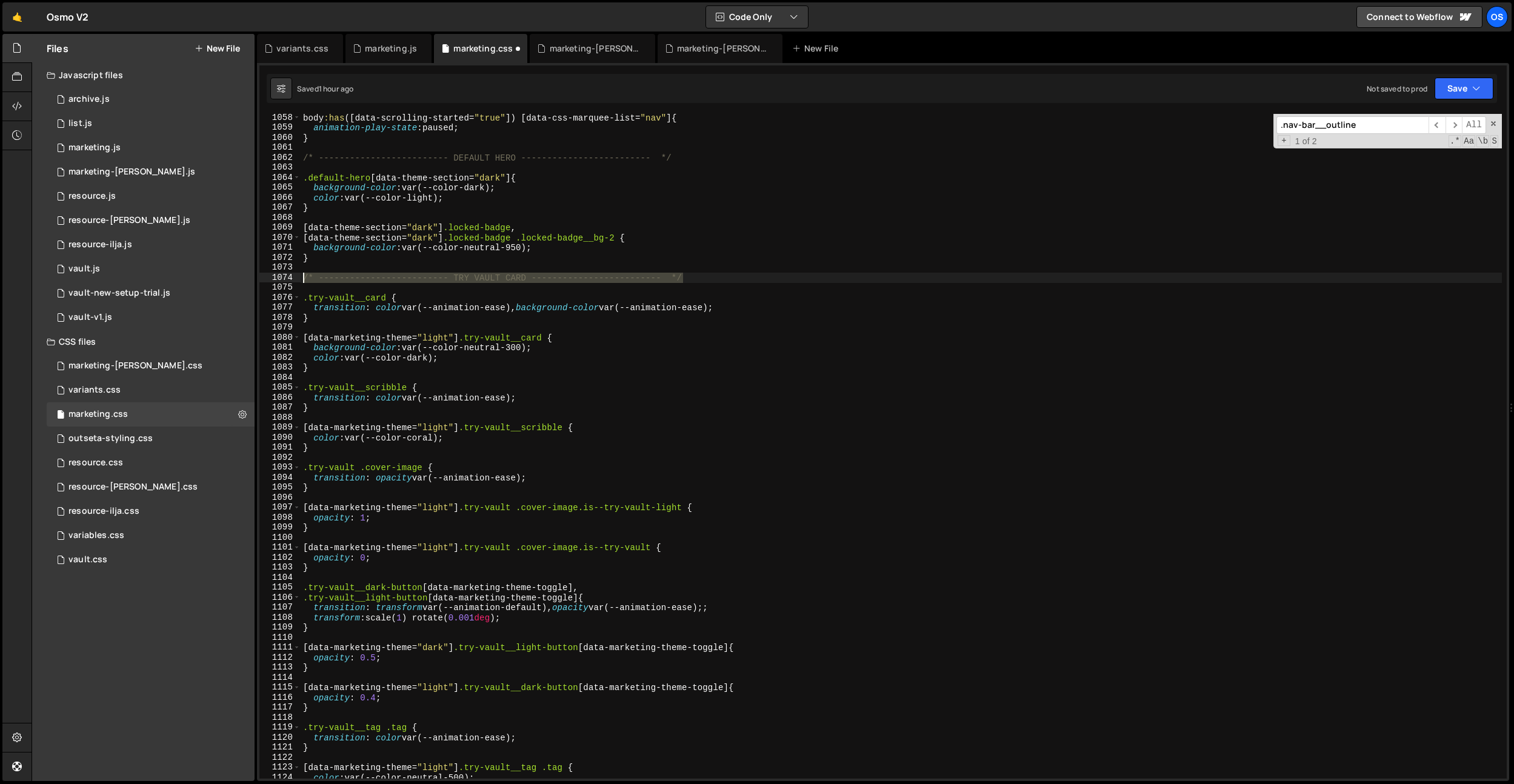
drag, startPoint x: 695, startPoint y: 278, endPoint x: 266, endPoint y: 280, distance: 429.0
click at [266, 280] on div "} 1058 1059 1060 1061 1062 1063 1064 1065 1066 1067 1068 1069 1070 1071 1072 10…" at bounding box center [883, 446] width 1247 height 665
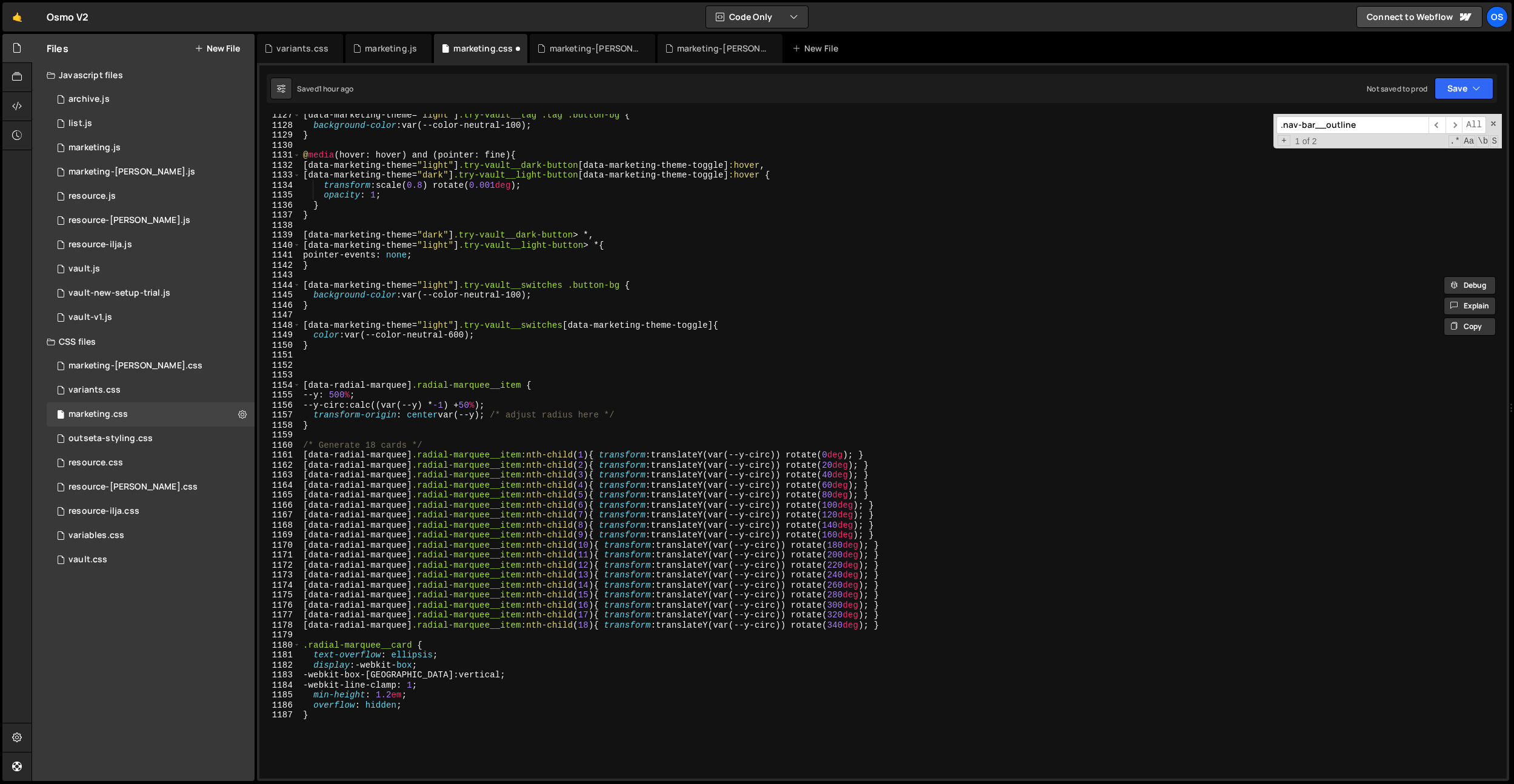
scroll to position [11284, 0]
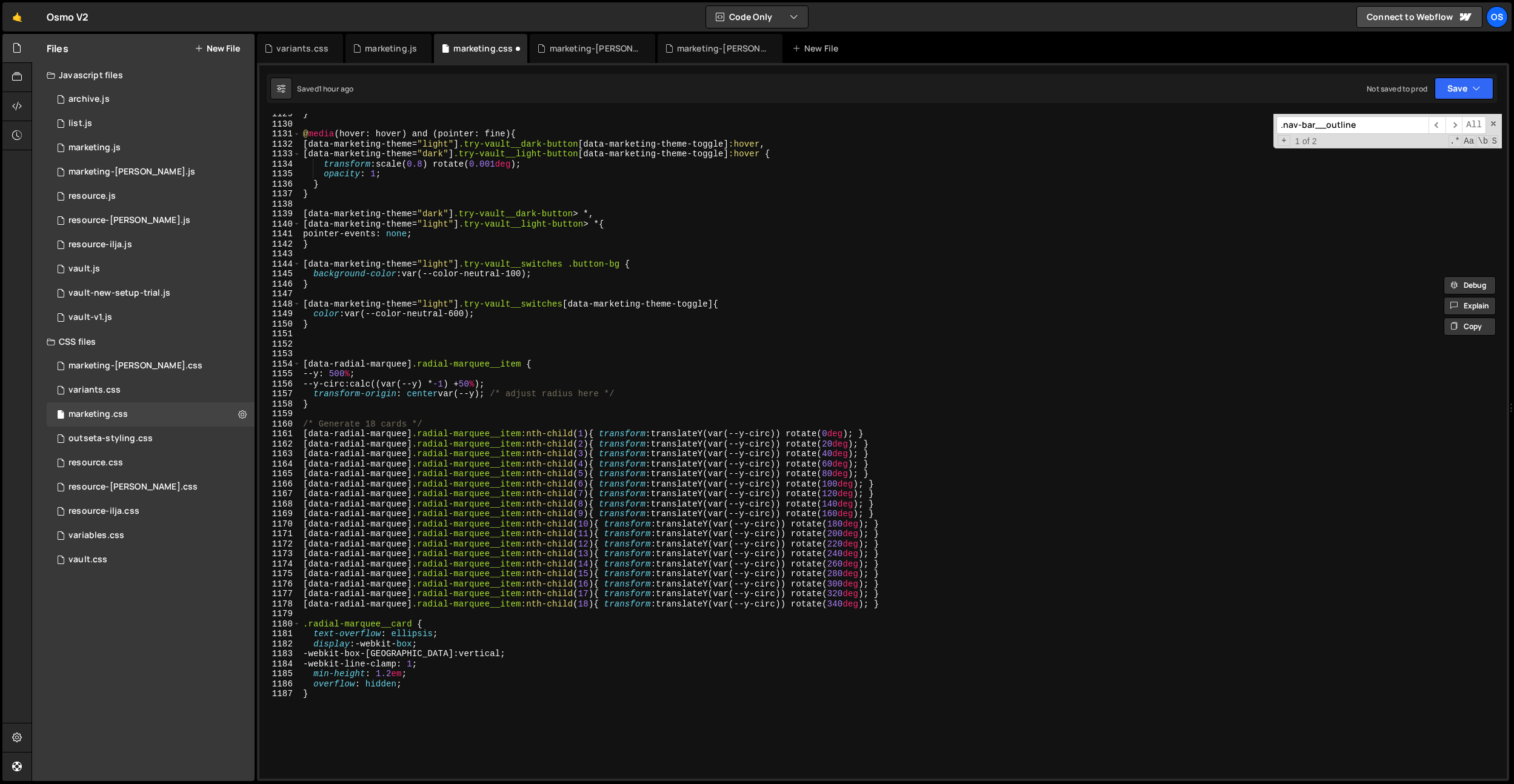
click at [346, 329] on div "} @ media (hover: hover) and (pointer: fine) { [ data-marketing-theme = " light…" at bounding box center [901, 451] width 1202 height 685
type textarea "}"
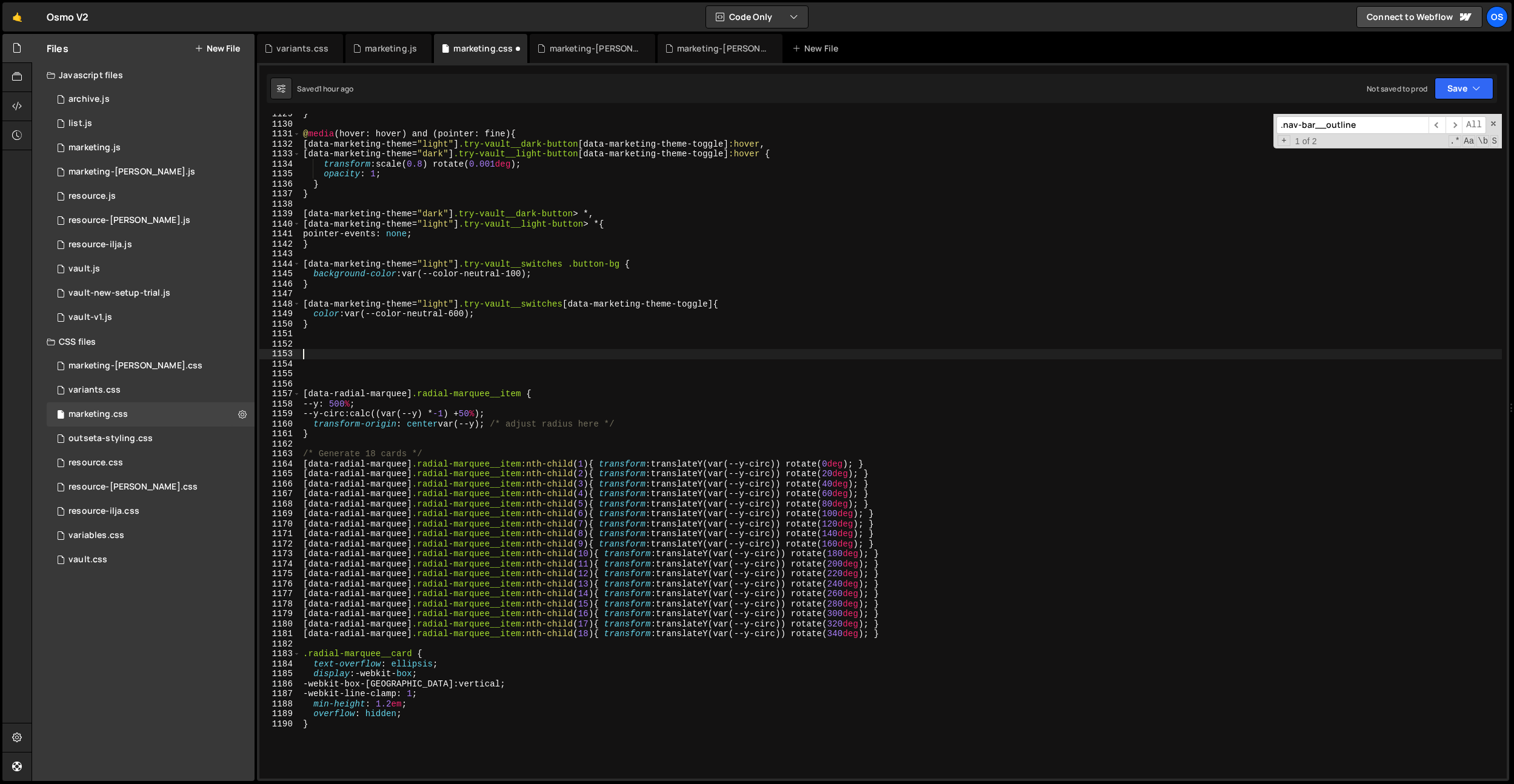
paste textarea "/* ------------------------- TRY VAULT CARD ------------------------- */"
type textarea "/* ------------------------- TRY VAULT CARD ------------------------- */"
click at [331, 369] on div "} @ media (hover: hover) and (pointer: fine) { [ data-marketing-theme = " light…" at bounding box center [901, 451] width 1202 height 685
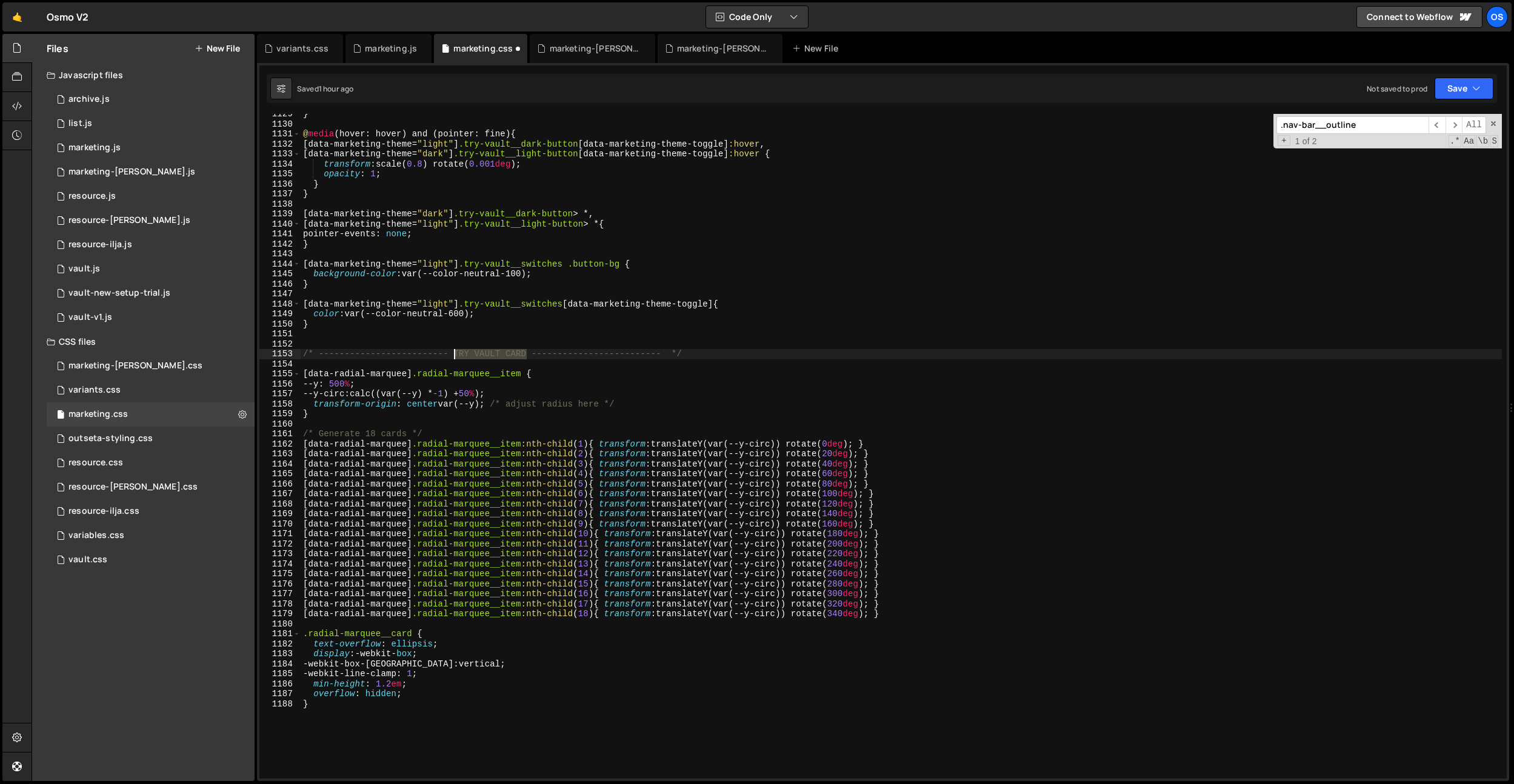
drag, startPoint x: 525, startPoint y: 351, endPoint x: 455, endPoint y: 352, distance: 70.0
click at [455, 352] on div "} @ media (hover: hover) and (pointer: fine) { [ data-marketing-theme = " light…" at bounding box center [901, 451] width 1202 height 685
click at [668, 267] on div "} @ media (hover: hover) and (pointer: fine) { [ data-marketing-theme = " light…" at bounding box center [901, 451] width 1202 height 685
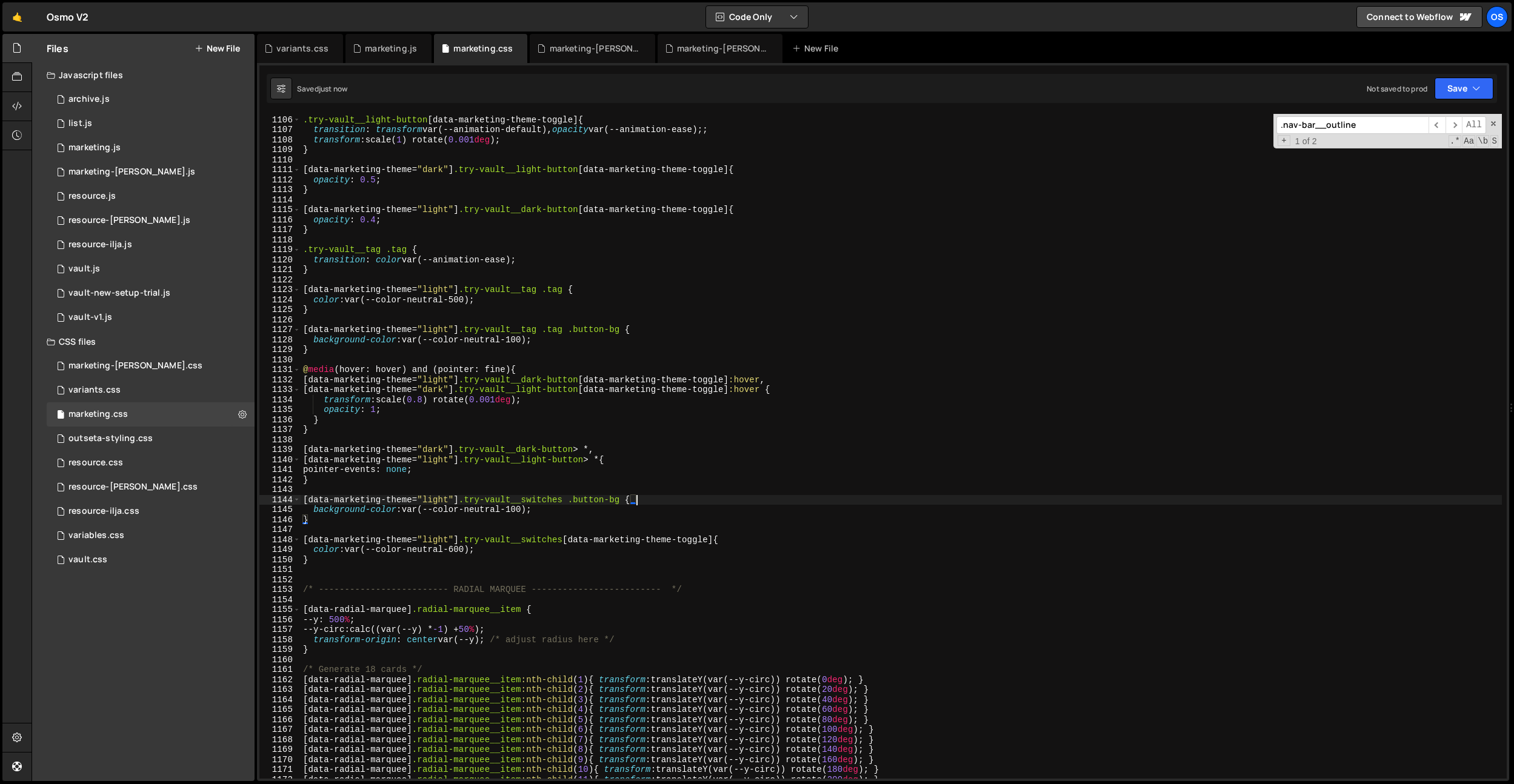
scroll to position [11046, 0]
click at [530, 370] on div ".try-vault__dark-button [ data-marketing-theme-toggle ], .try-vault__light-butt…" at bounding box center [901, 449] width 1202 height 685
type textarea "@media (hover: hover) and (pointer: fine) {"
click at [602, 54] on div "marketing-[PERSON_NAME].css" at bounding box center [592, 48] width 125 height 29
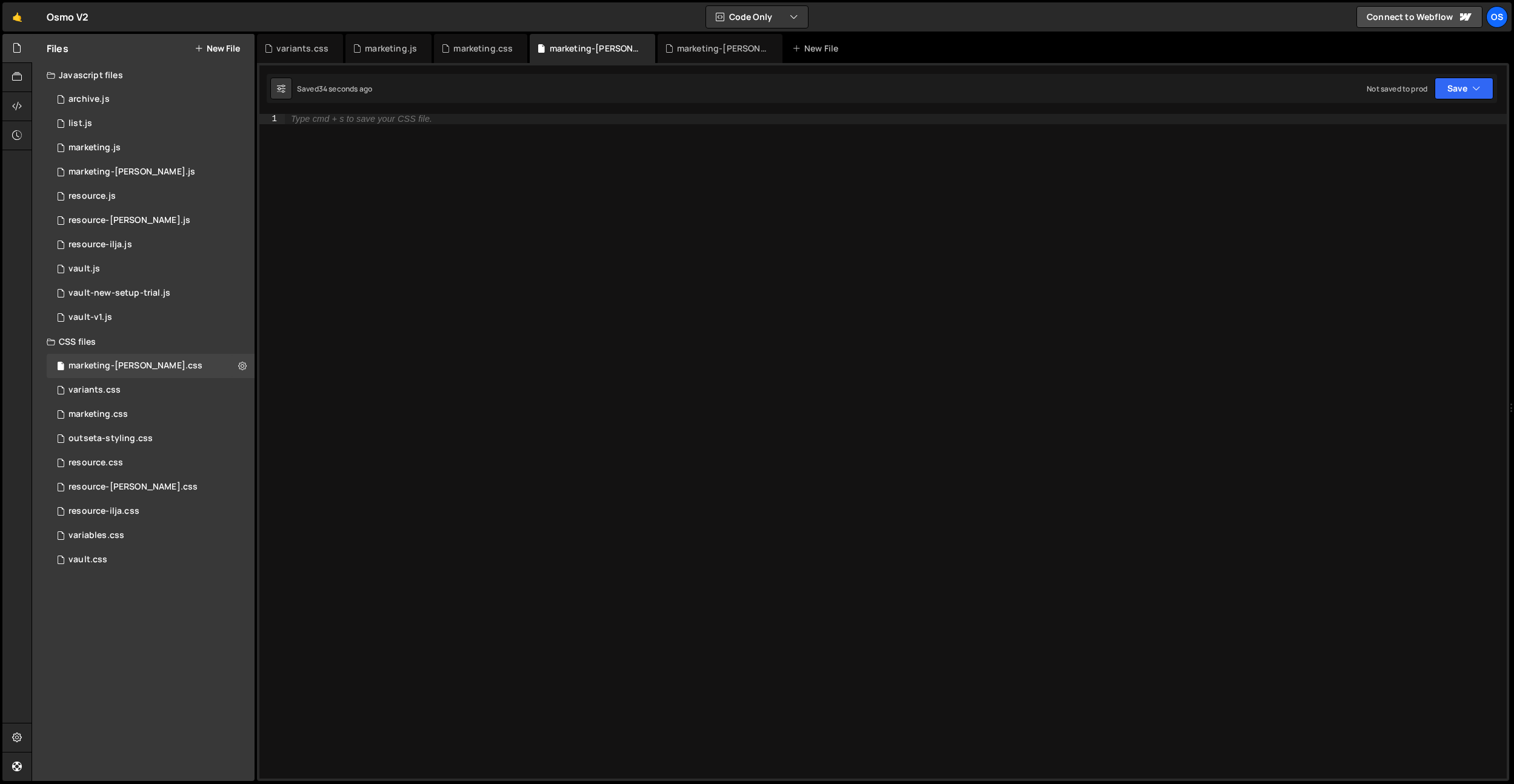
click at [568, 172] on div "Type cmd + s to save your CSS file." at bounding box center [895, 456] width 1222 height 685
click at [447, 51] on icon at bounding box center [445, 49] width 9 height 12
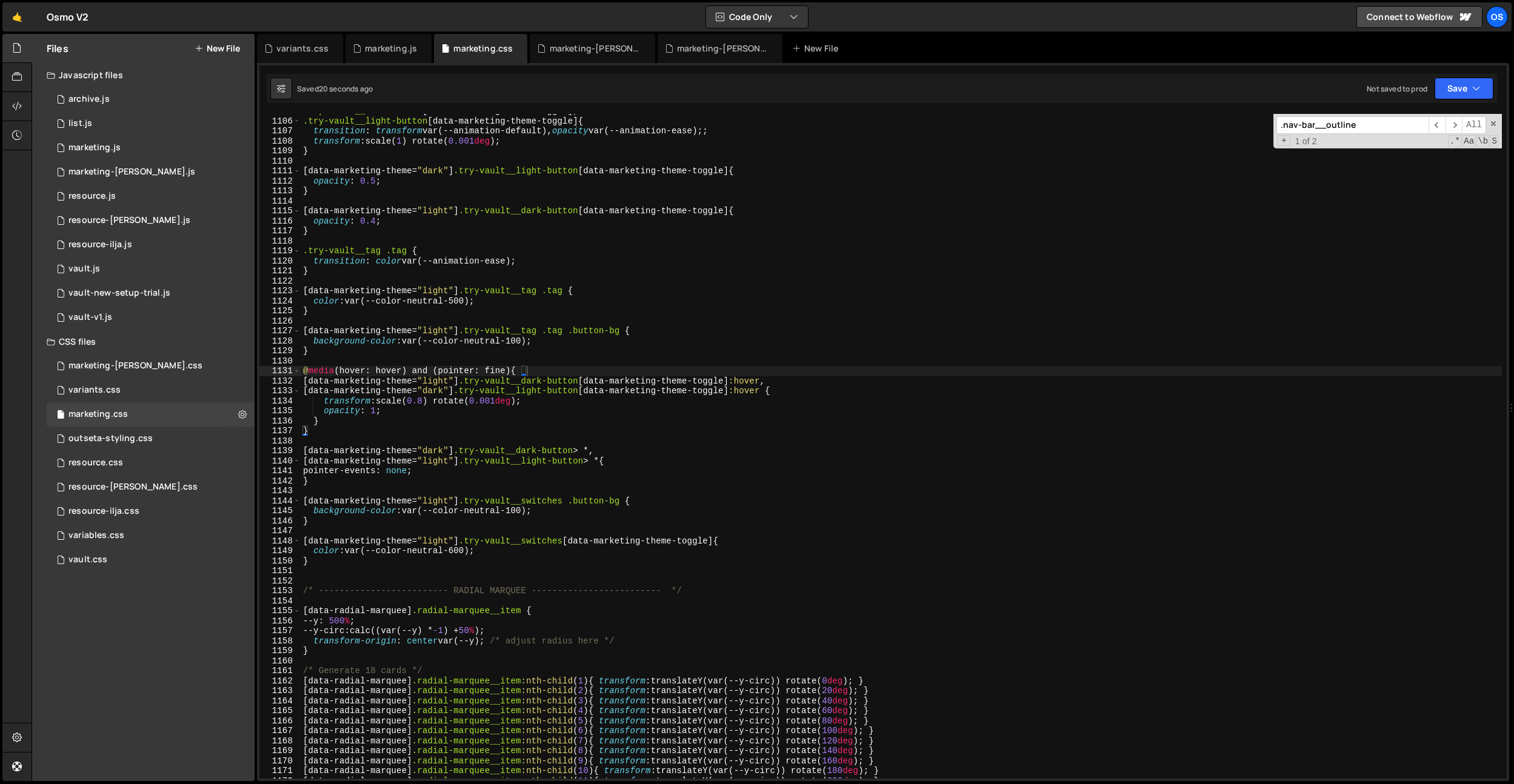
click at [516, 203] on div ".try-vault__dark-button [ data-marketing-theme-toggle ], .try-vault__light-butt…" at bounding box center [901, 449] width 1202 height 685
click at [382, 43] on div "marketing.js" at bounding box center [390, 49] width 52 height 12
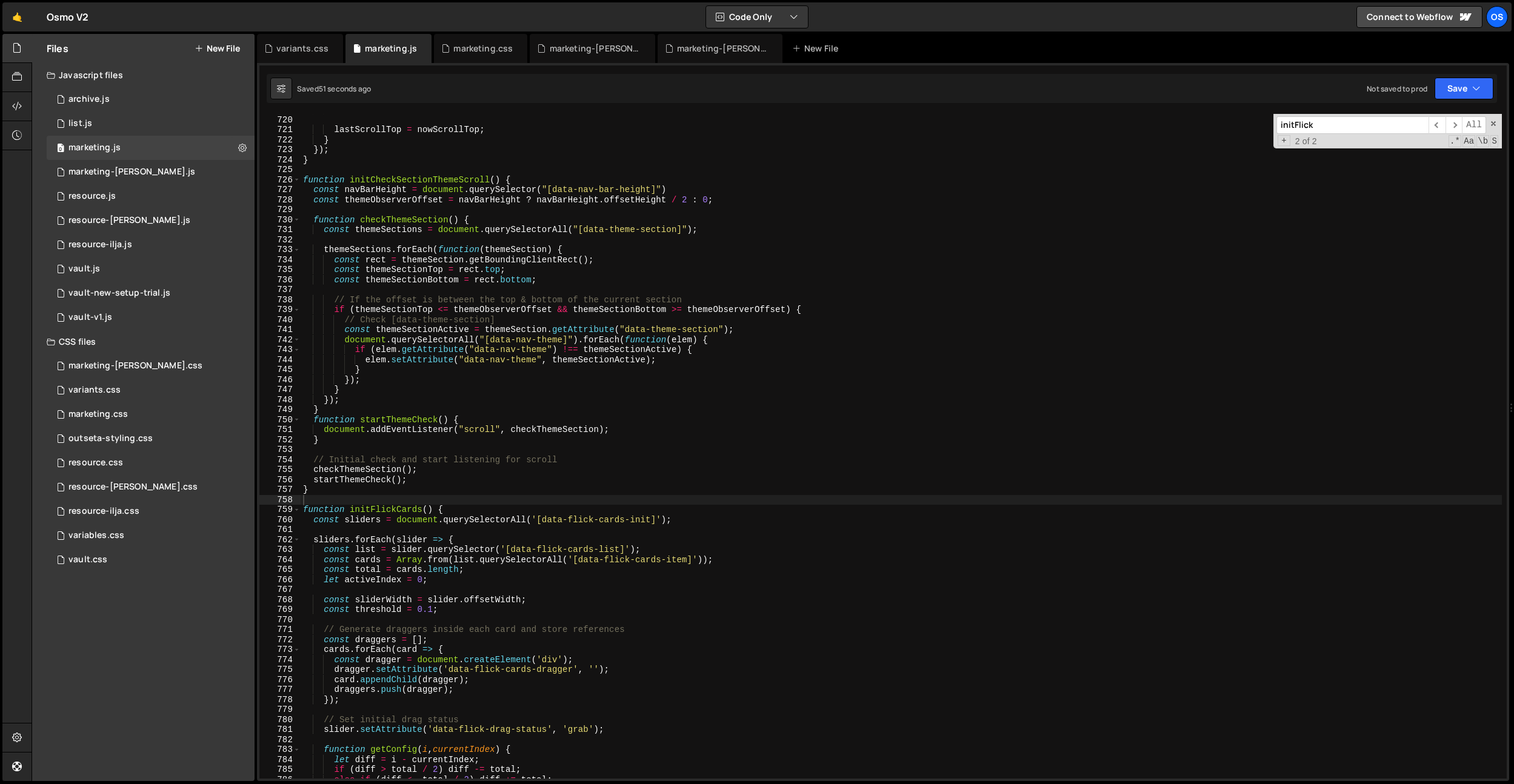
type textarea "const themeSectionTop = [DOMAIN_NAME];"
click at [505, 268] on div ") ; lastScrollTop = nowScrollTop ; } }) ; } function initCheckSectionThemeScrol…" at bounding box center [901, 447] width 1202 height 685
click at [455, 209] on div ") ; lastScrollTop = nowScrollTop ; } }) ; } function initCheckSectionThemeScrol…" at bounding box center [901, 447] width 1202 height 685
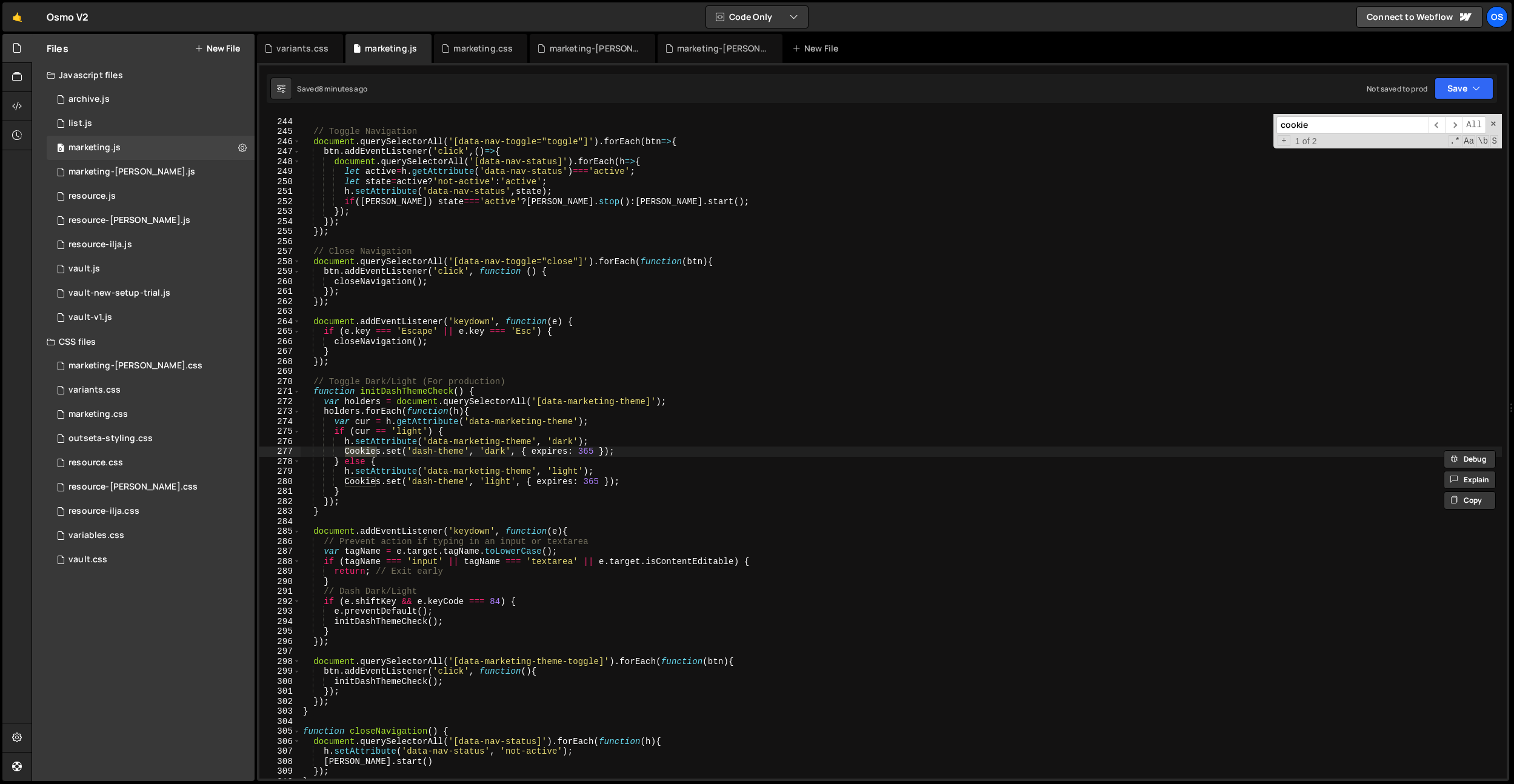
type input "cookie"
click at [407, 391] on div "// Made for basic functions outside the main // Toggle Navigation document . qu…" at bounding box center [901, 449] width 1202 height 685
click at [421, 392] on div "// Made for basic functions outside the main // Toggle Navigation document . qu…" at bounding box center [901, 449] width 1202 height 685
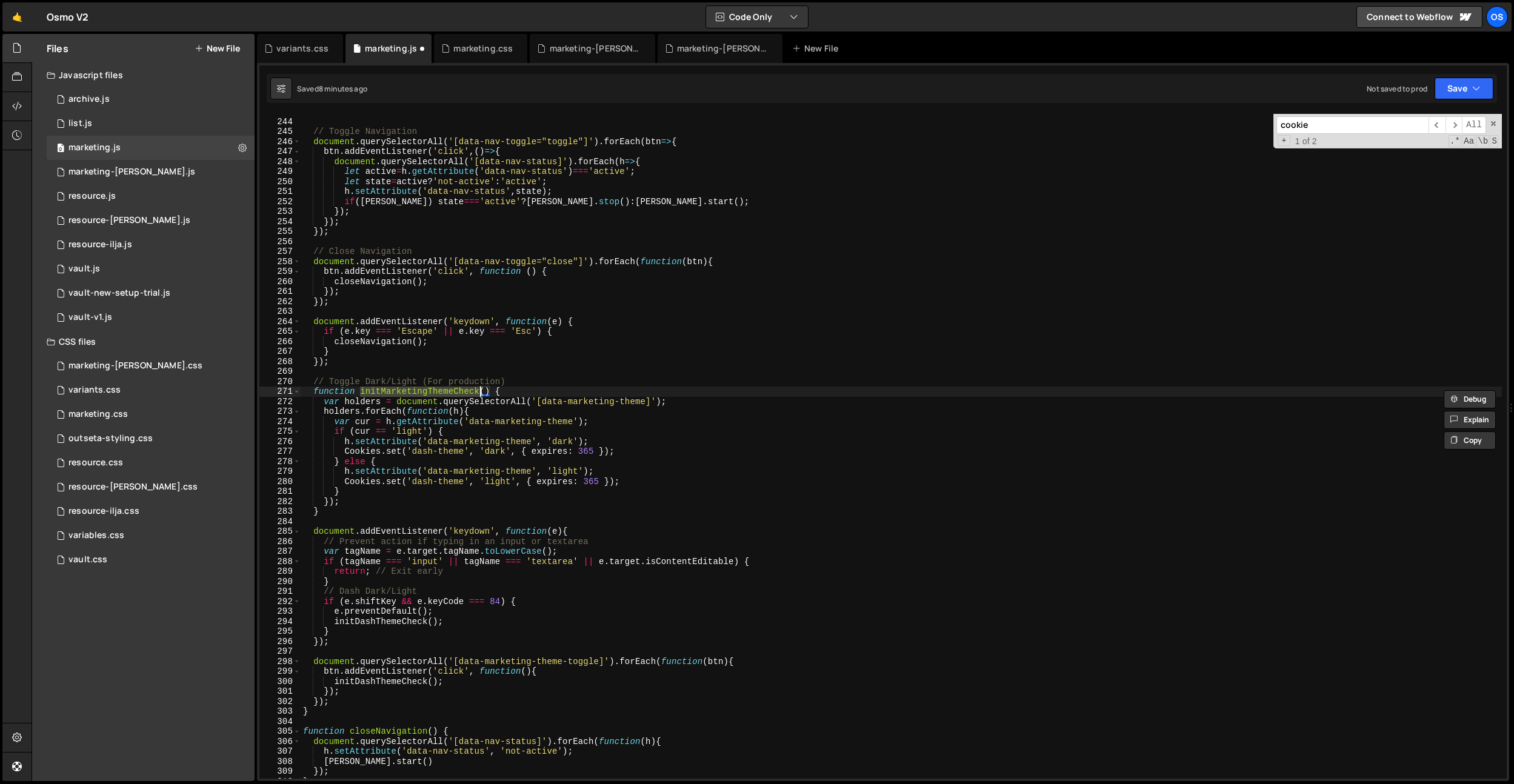
click at [420, 449] on div "// Made for basic functions outside the main // Toggle Navigation document . qu…" at bounding box center [901, 449] width 1202 height 685
click at [428, 364] on div "// Made for basic functions outside the main // Toggle Navigation document . qu…" at bounding box center [901, 449] width 1202 height 685
click at [427, 478] on div "// Made for basic functions outside the main // Toggle Navigation document . qu…" at bounding box center [901, 449] width 1202 height 685
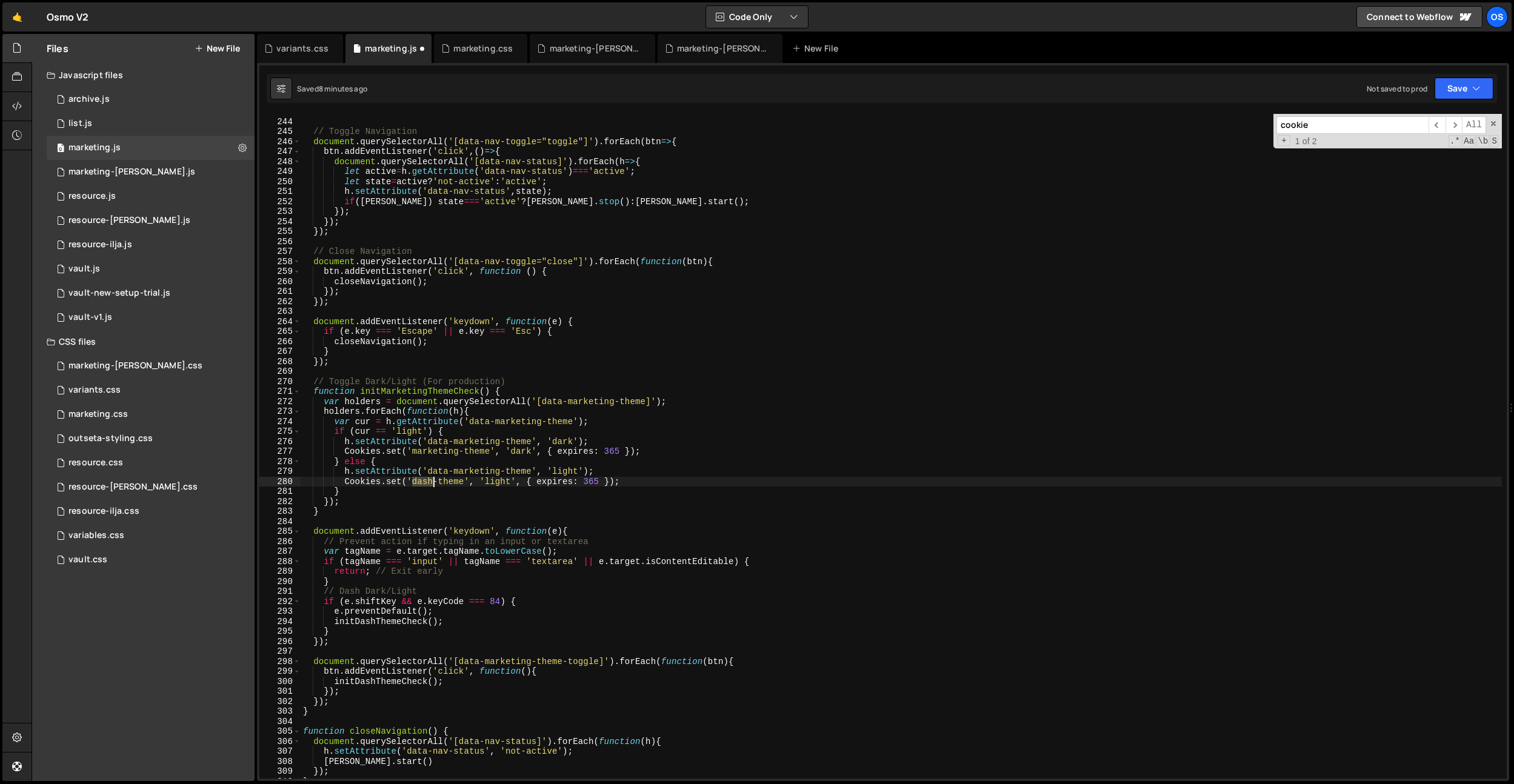
click at [427, 478] on div "// Made for basic functions outside the main // Toggle Navigation document . qu…" at bounding box center [901, 449] width 1202 height 685
click at [536, 419] on div "// Made for basic functions outside the main // Toggle Navigation document . qu…" at bounding box center [901, 449] width 1202 height 685
type textarea "var cur = h.getAttribute('data-marketing-theme');"
drag, startPoint x: 484, startPoint y: 375, endPoint x: 476, endPoint y: 377, distance: 8.2
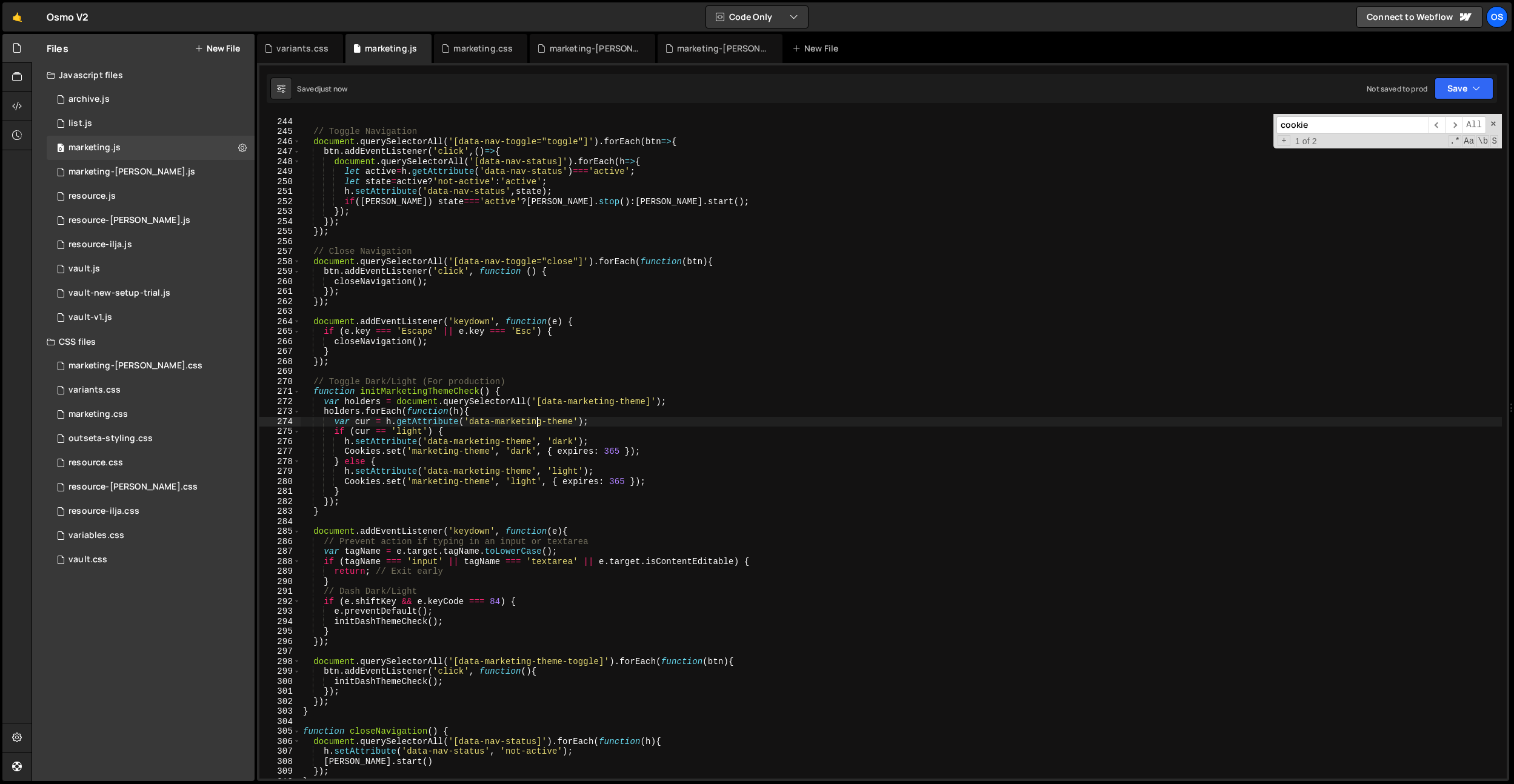
click at [484, 375] on div "// Made for basic functions outside the main // Toggle Navigation document . qu…" at bounding box center [901, 449] width 1202 height 685
click at [460, 388] on div "// Made for basic functions outside the main // Toggle Navigation document . qu…" at bounding box center [901, 449] width 1202 height 685
type textarea "function initMarketingThemeCheck() {"
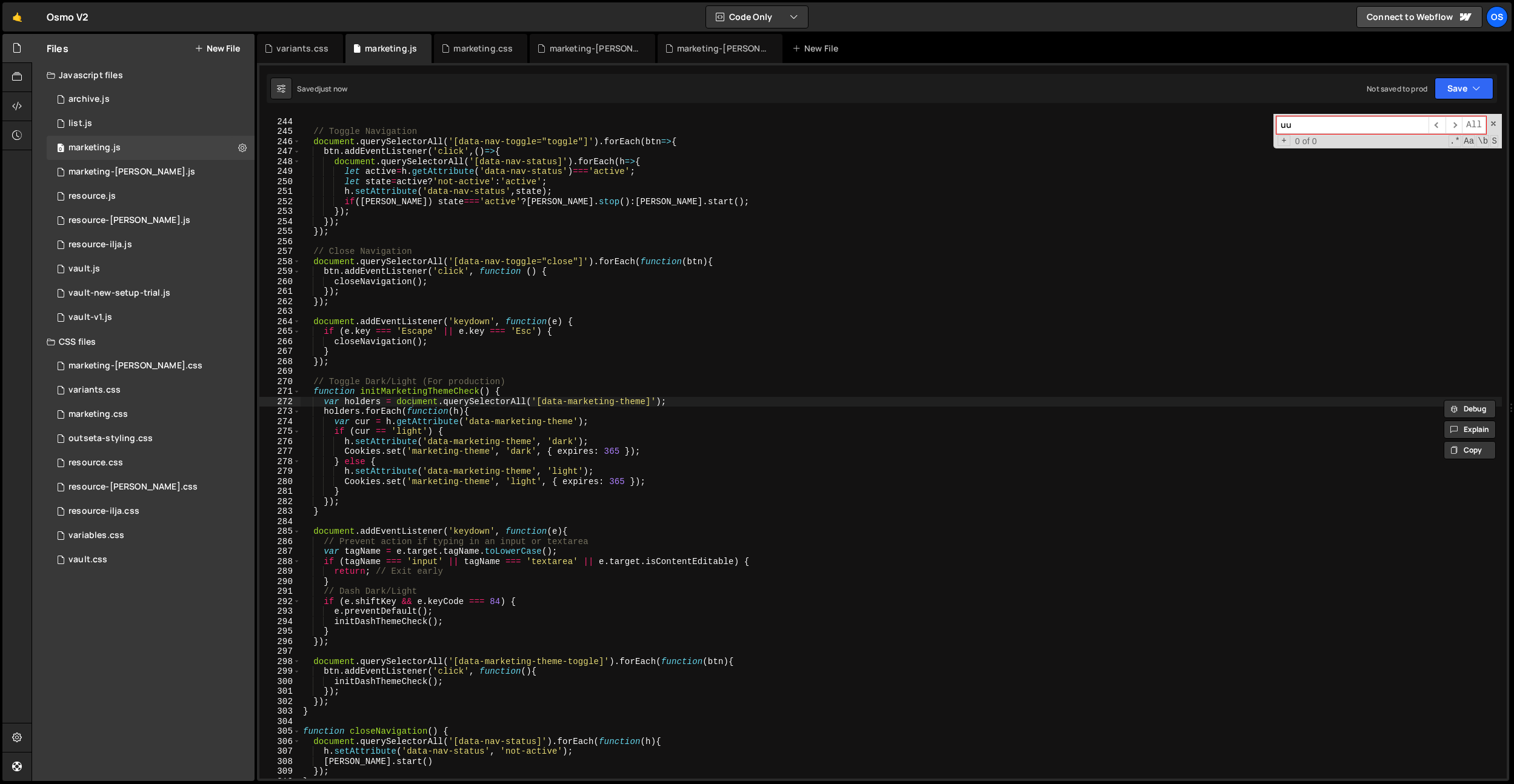
type input "u"
type input "initDash"
click at [394, 679] on div "// Made for basic functions outside the main // Toggle Navigation document . qu…" at bounding box center [901, 449] width 1202 height 685
paste textarea "Marketing"
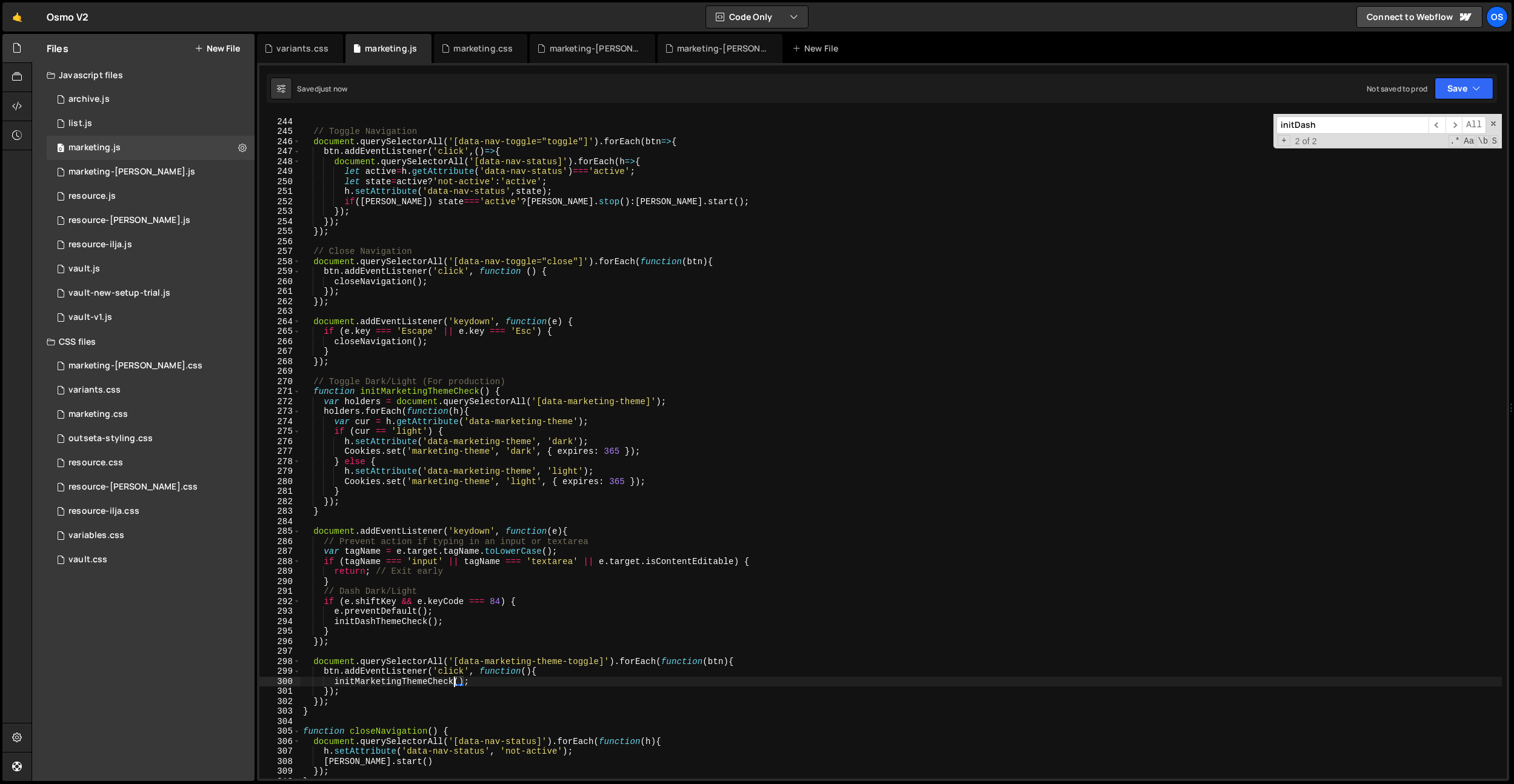
click at [398, 622] on div "// Made for basic functions outside the main // Toggle Navigation document . qu…" at bounding box center [901, 449] width 1202 height 685
paste textarea "Marketing"
click at [1332, 135] on div "initDash ​ ​ All Replace All + 2 of 2 .* Aa \b S" at bounding box center [1387, 131] width 228 height 35
click at [738, 550] on div "// Made for basic functions outside the main // Toggle Navigation document . qu…" at bounding box center [901, 449] width 1202 height 685
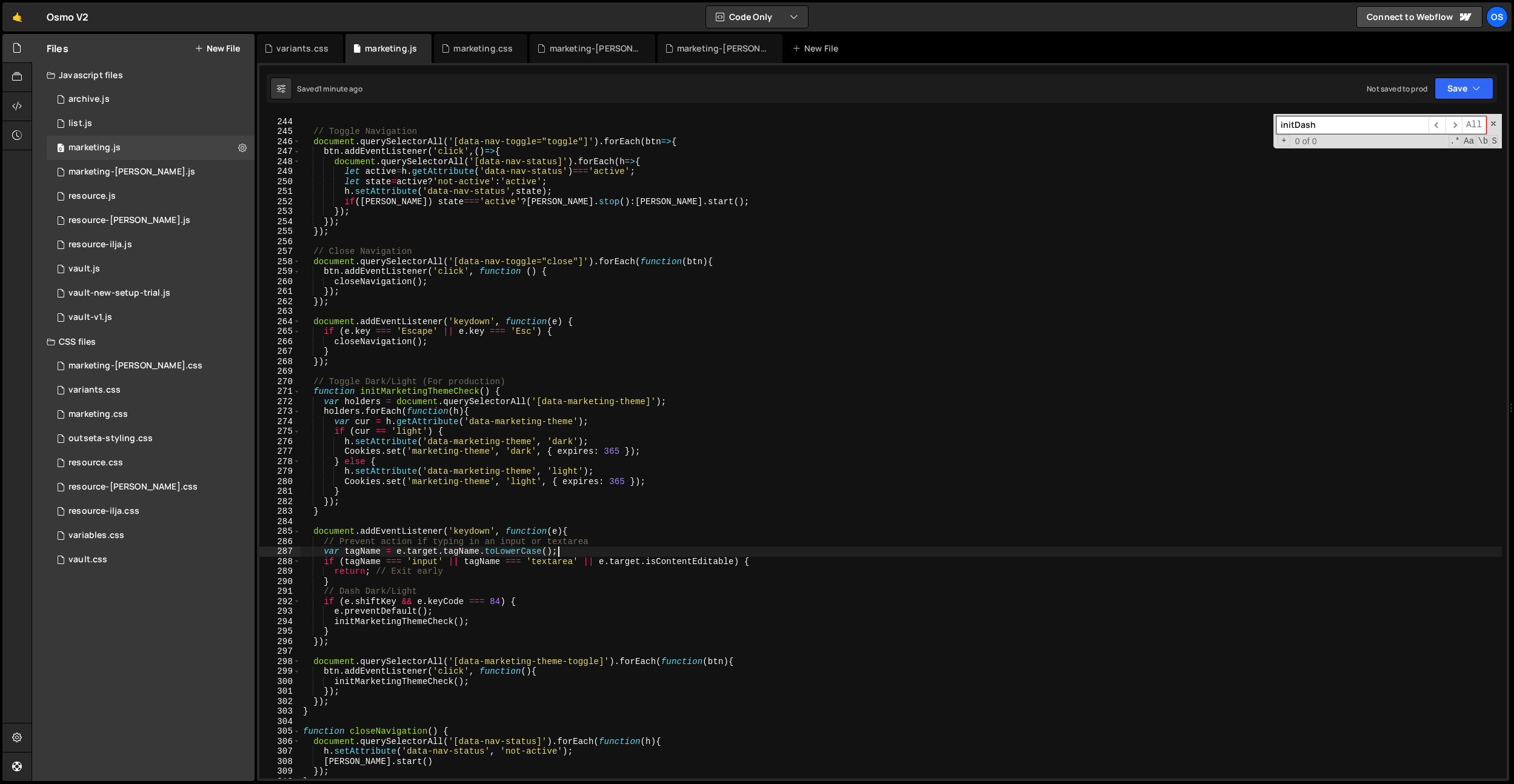
click at [423, 168] on div "// Made for basic functions outside the main // Toggle Navigation document . qu…" at bounding box center [901, 449] width 1202 height 685
type textarea "let active=h.getAttribute('data-nav-status')==='active';"
click at [492, 50] on div "marketing.css" at bounding box center [483, 49] width 60 height 12
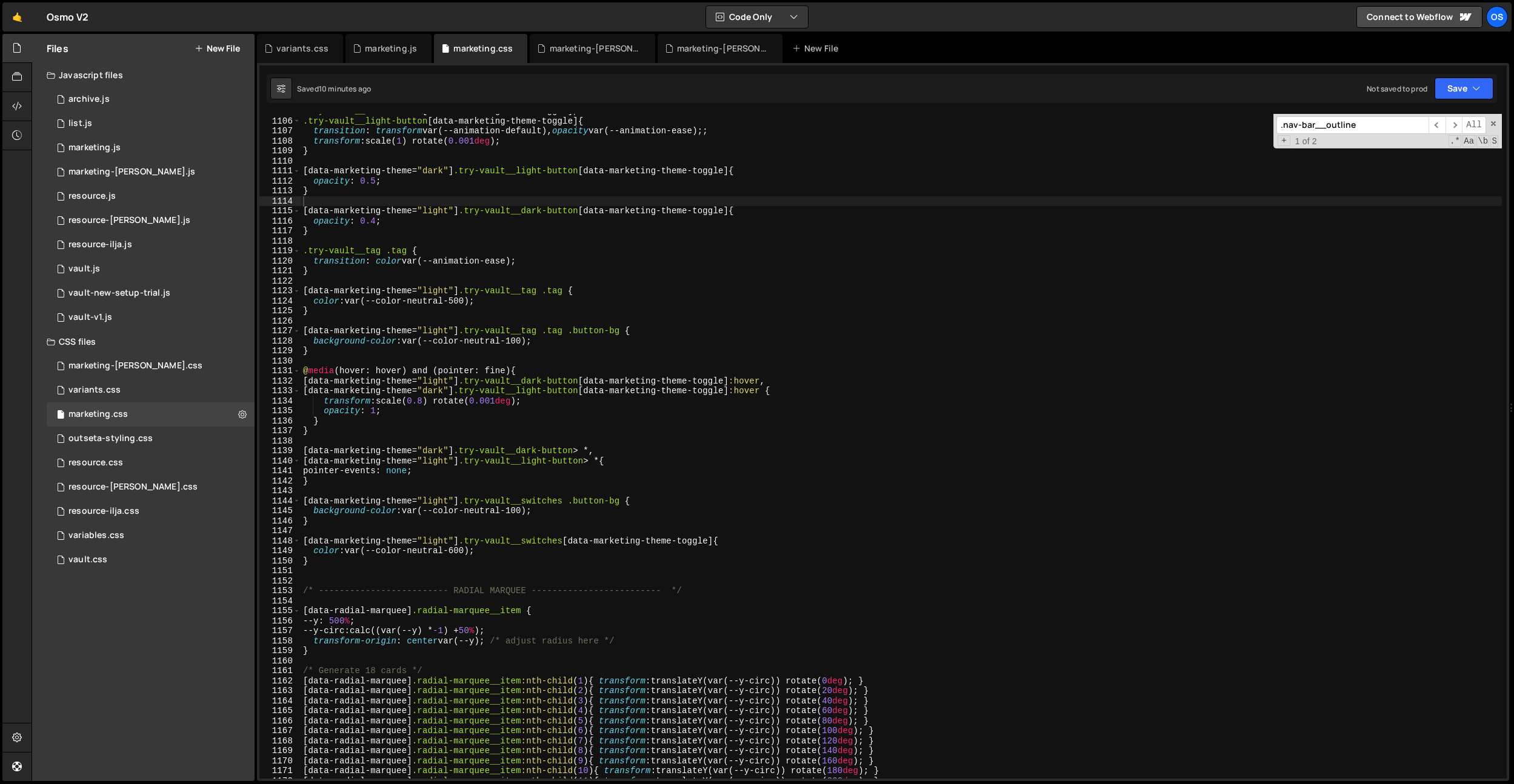
type textarea ".try-vault__tag .tag {"
click at [548, 252] on div ".try-vault__dark-button [ data-marketing-theme-toggle ], .try-vault__light-butt…" at bounding box center [901, 449] width 1202 height 685
paste input "try-vault__card"
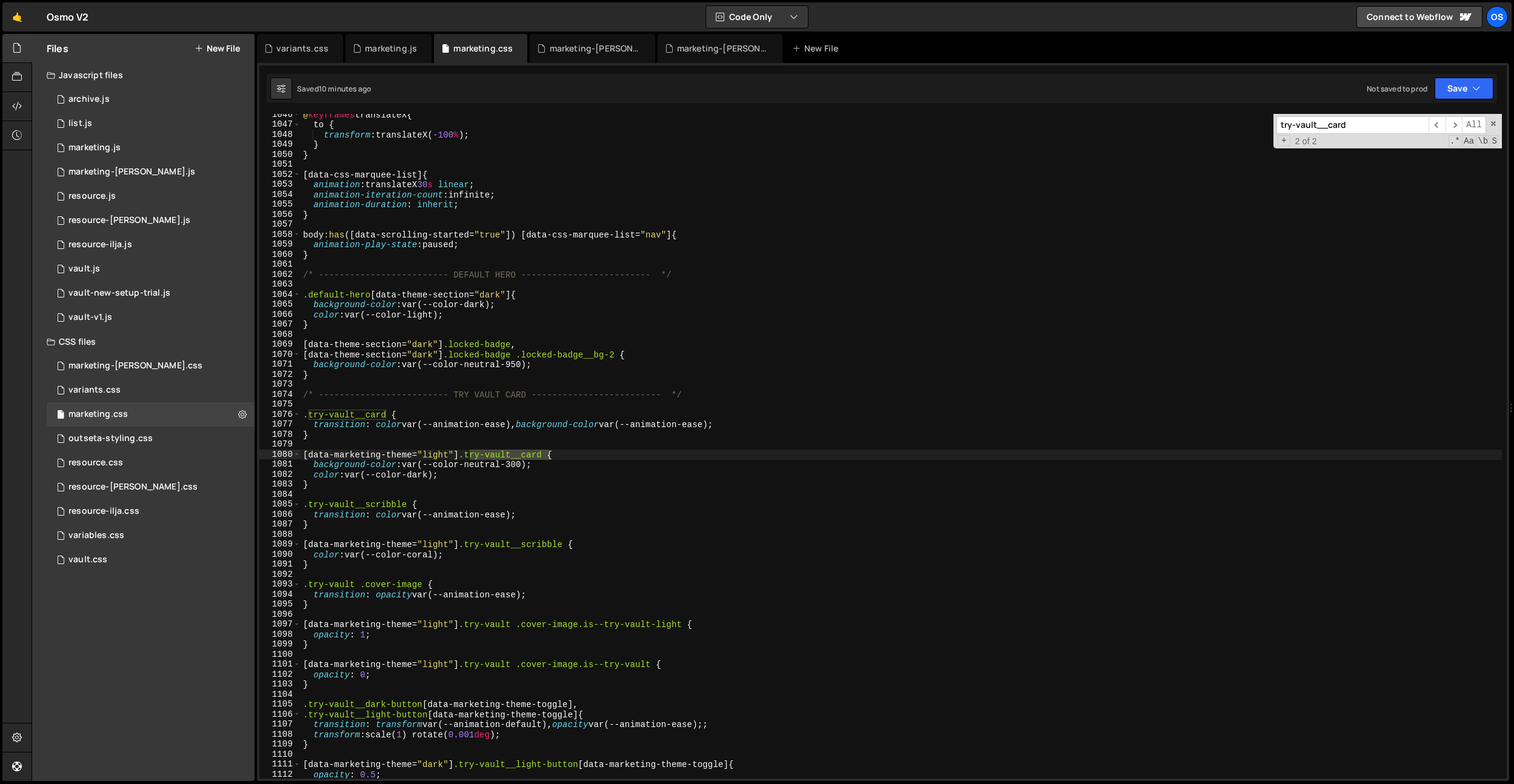
scroll to position [10466, 0]
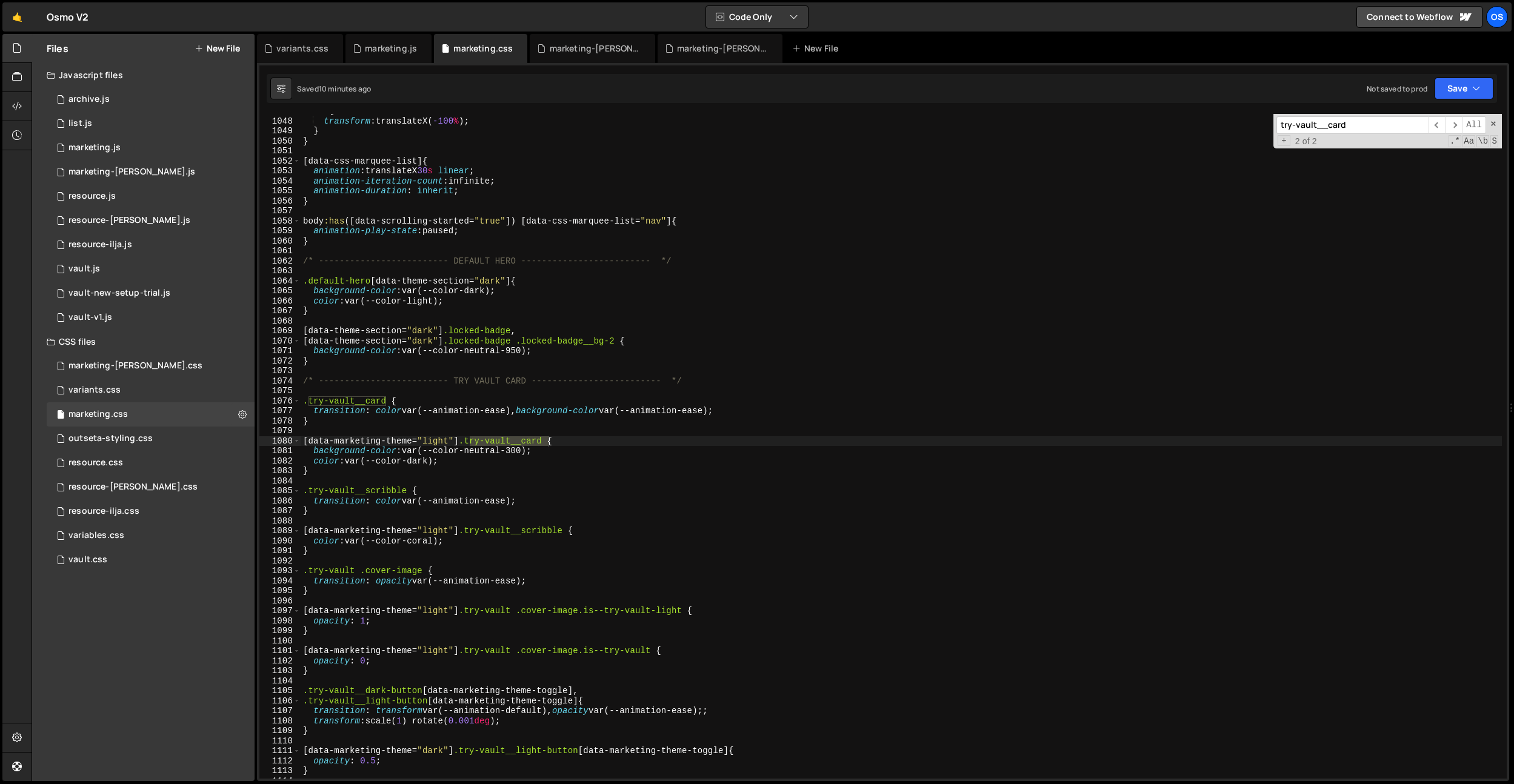
type input "try-vault__card"
drag, startPoint x: 512, startPoint y: 410, endPoint x: 440, endPoint y: 413, distance: 72.1
click at [440, 413] on div "to { transform : translateX( -100 % ) ; } } [ data-css-marquee-list ] { animati…" at bounding box center [901, 449] width 1202 height 685
click at [513, 464] on div "to { transform : translateX( -100 % ) ; } } [ data-css-marquee-list ] { animati…" at bounding box center [901, 449] width 1202 height 685
click at [501, 413] on div "to { transform : translateX( -100 % ) ; } } [ data-css-marquee-list ] { animati…" at bounding box center [901, 449] width 1202 height 685
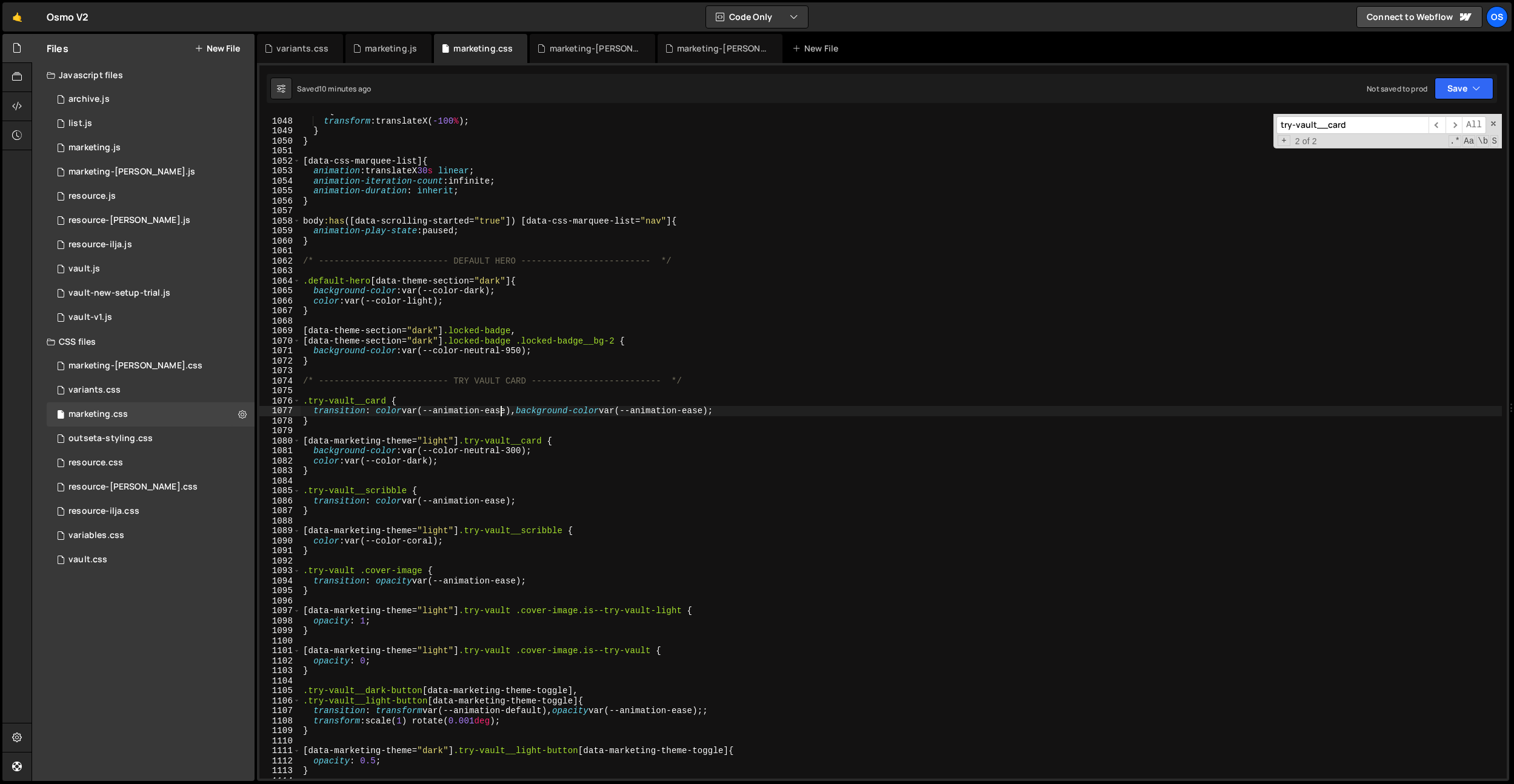
click at [501, 413] on div "to { transform : translateX( -100 % ) ; } } [ data-css-marquee-list ] { animati…" at bounding box center [901, 449] width 1202 height 685
type textarea "transition: color var(--animation-default-half), background-color var(--animati…"
drag, startPoint x: 546, startPoint y: 390, endPoint x: 548, endPoint y: 404, distance: 14.1
click at [546, 391] on div "to { transform : translateX( -100 % ) ; } } [ data-css-marquee-list ] { animati…" at bounding box center [901, 449] width 1202 height 685
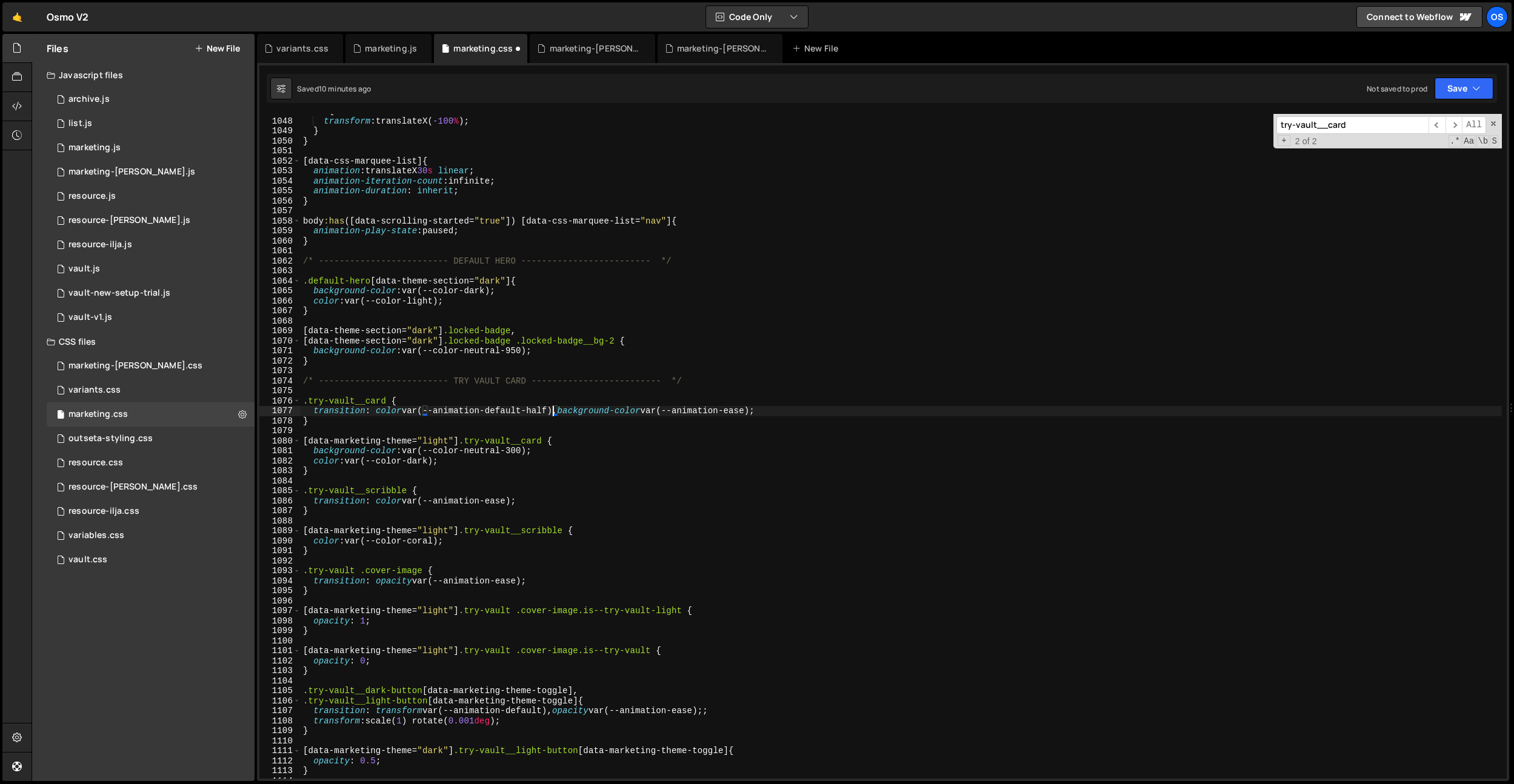
scroll to position [0, 0]
drag, startPoint x: 551, startPoint y: 410, endPoint x: 438, endPoint y: 413, distance: 113.0
click at [438, 413] on div "to { transform : translateX( -100 % ) ; } } [ data-css-marquee-list ] { animati…" at bounding box center [901, 449] width 1202 height 685
click at [504, 500] on div "to { transform : translateX( -100 % ) ; } } [ data-css-marquee-list ] { animati…" at bounding box center [901, 449] width 1202 height 685
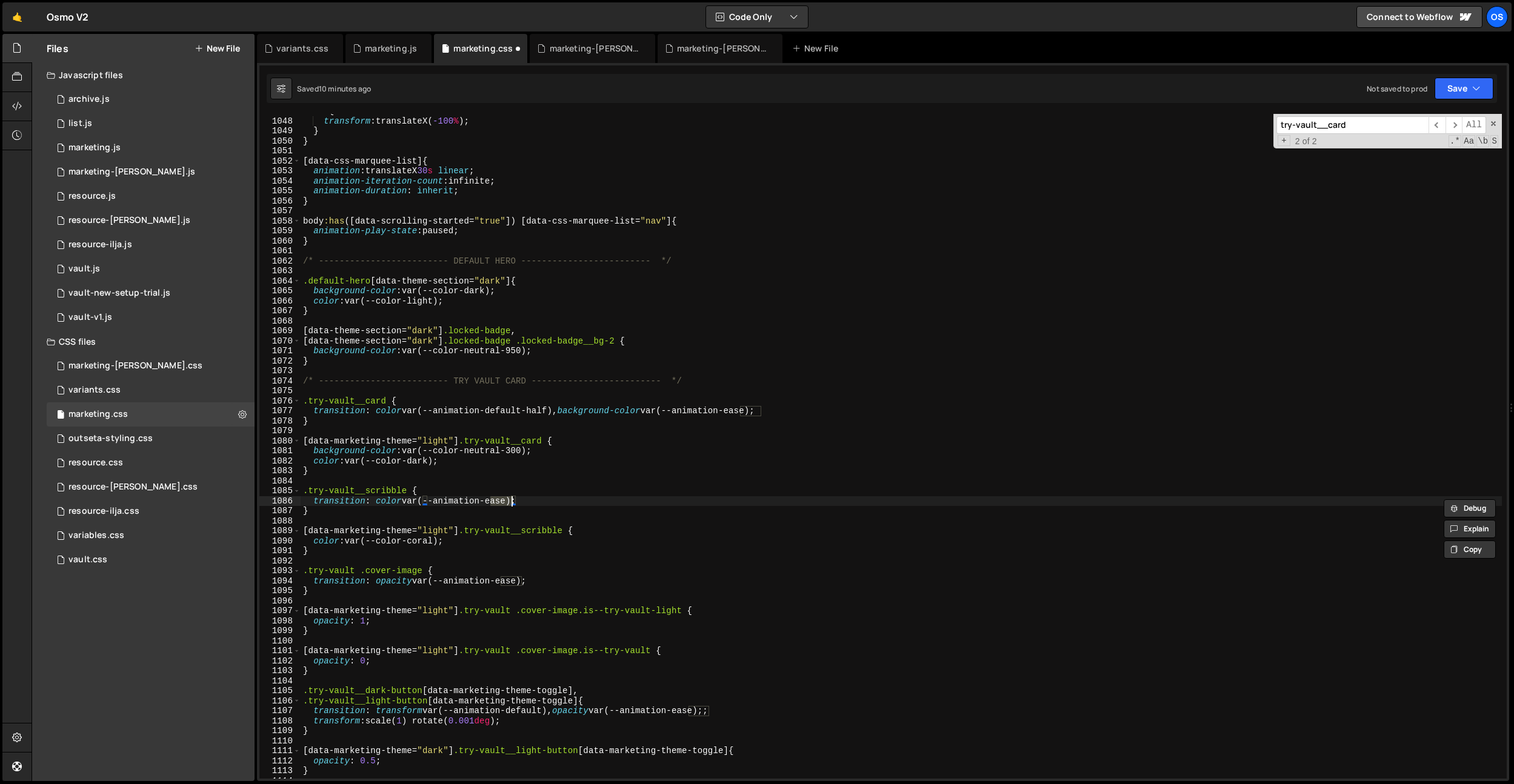
paste textarea "animation-default-half"
click at [493, 412] on div "to { transform : translateX( -100 % ) ; } } [ data-css-marquee-list ] { animati…" at bounding box center [901, 449] width 1202 height 685
drag, startPoint x: 491, startPoint y: 413, endPoint x: 551, endPoint y: 410, distance: 60.1
click at [551, 410] on div "to { transform : translateX( -100 % ) ; } } [ data-css-marquee-list ] { animati…" at bounding box center [901, 449] width 1202 height 685
click at [506, 496] on div "to { transform : translateX( -100 % ) ; } } [ data-css-marquee-list ] { animati…" at bounding box center [901, 449] width 1202 height 685
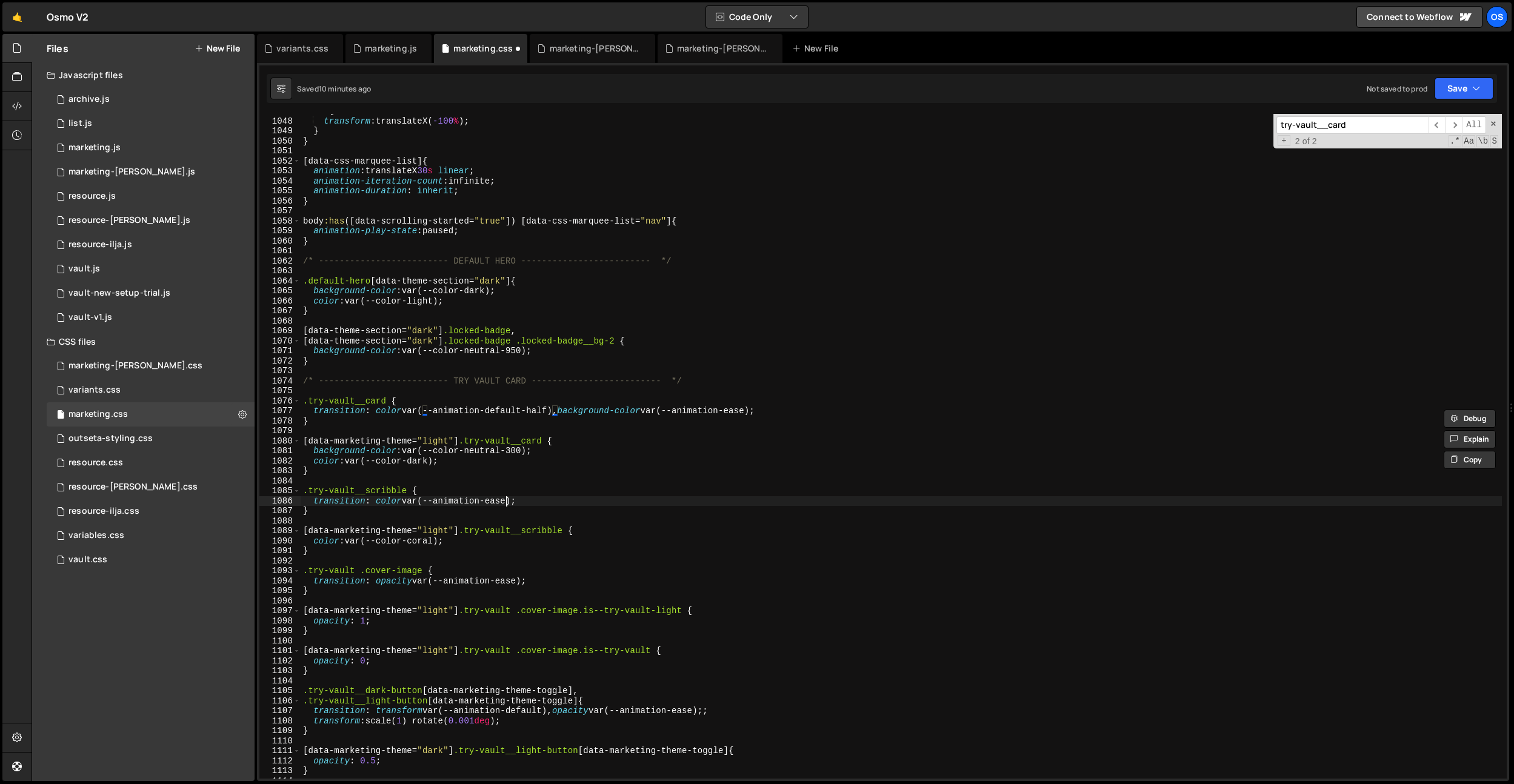
click at [506, 496] on div "to { transform : translateX( -100 % ) ; } } [ data-css-marquee-list ] { animati…" at bounding box center [901, 449] width 1202 height 685
paste textarea "default-half"
click at [508, 584] on div "to { transform : translateX( -100 % ) ; } } [ data-css-marquee-list ] { animati…" at bounding box center [901, 449] width 1202 height 685
paste textarea "default-half"
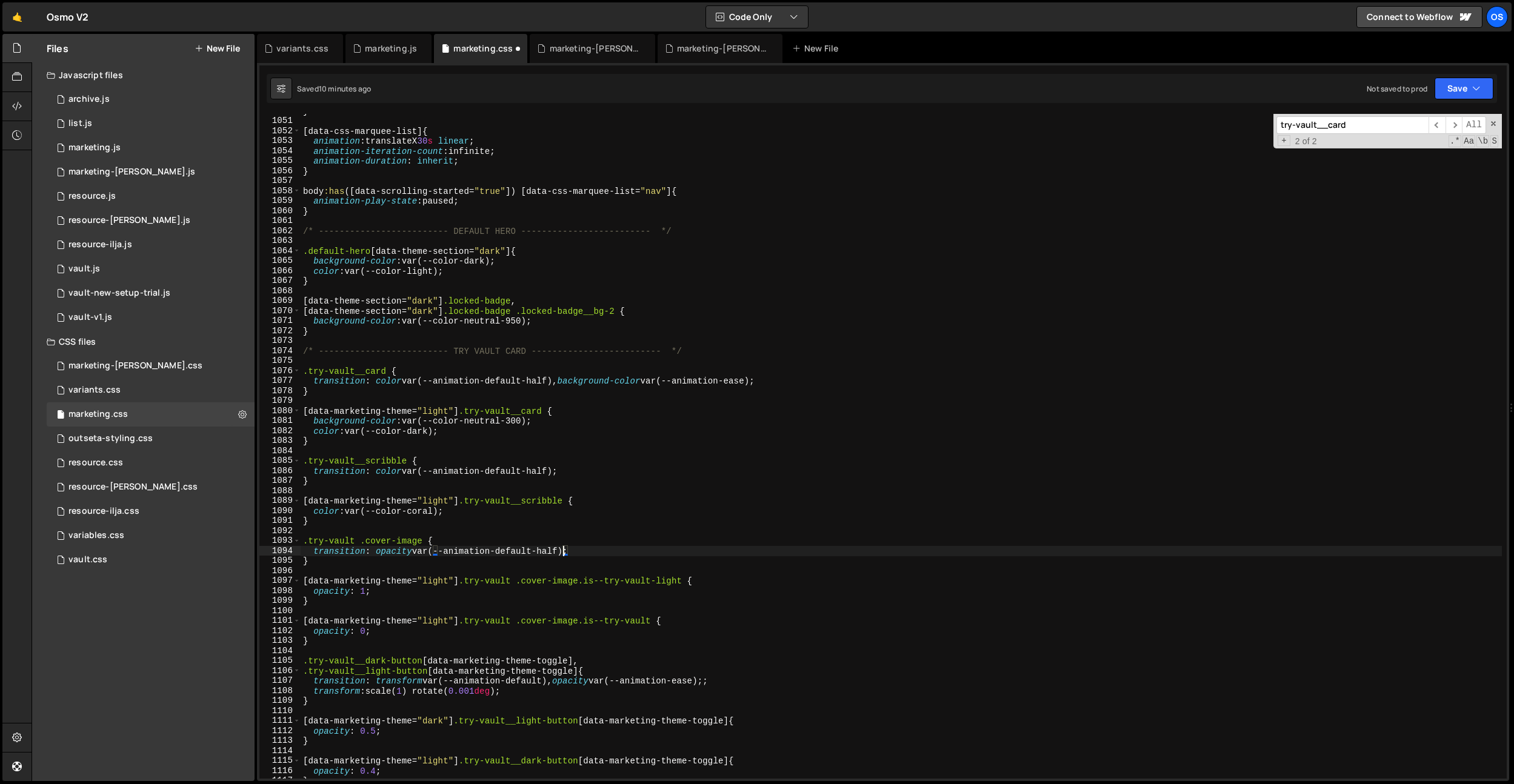
scroll to position [10505, 0]
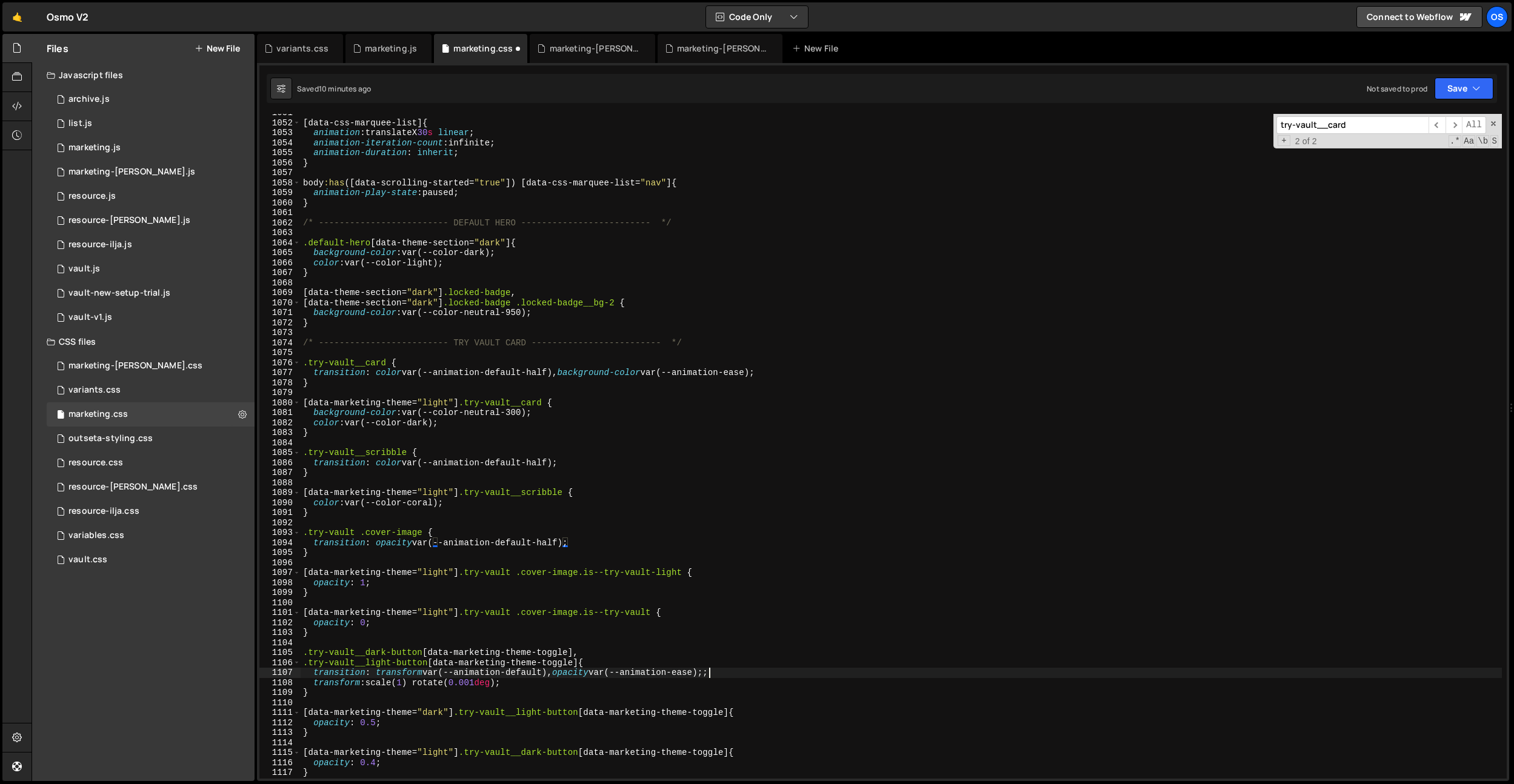
click at [707, 671] on div "[ data-css-marquee-list ] { animation : translateX 30 s linear ; animation-iter…" at bounding box center [901, 450] width 1202 height 685
click at [698, 672] on div "[ data-css-marquee-list ] { animation : translateX 30 s linear ; animation-iter…" at bounding box center [901, 446] width 1202 height 665
click at [698, 672] on div "[ data-css-marquee-list ] { animation : translateX 30 s linear ; animation-iter…" at bounding box center [901, 450] width 1202 height 685
paste textarea "default-half"
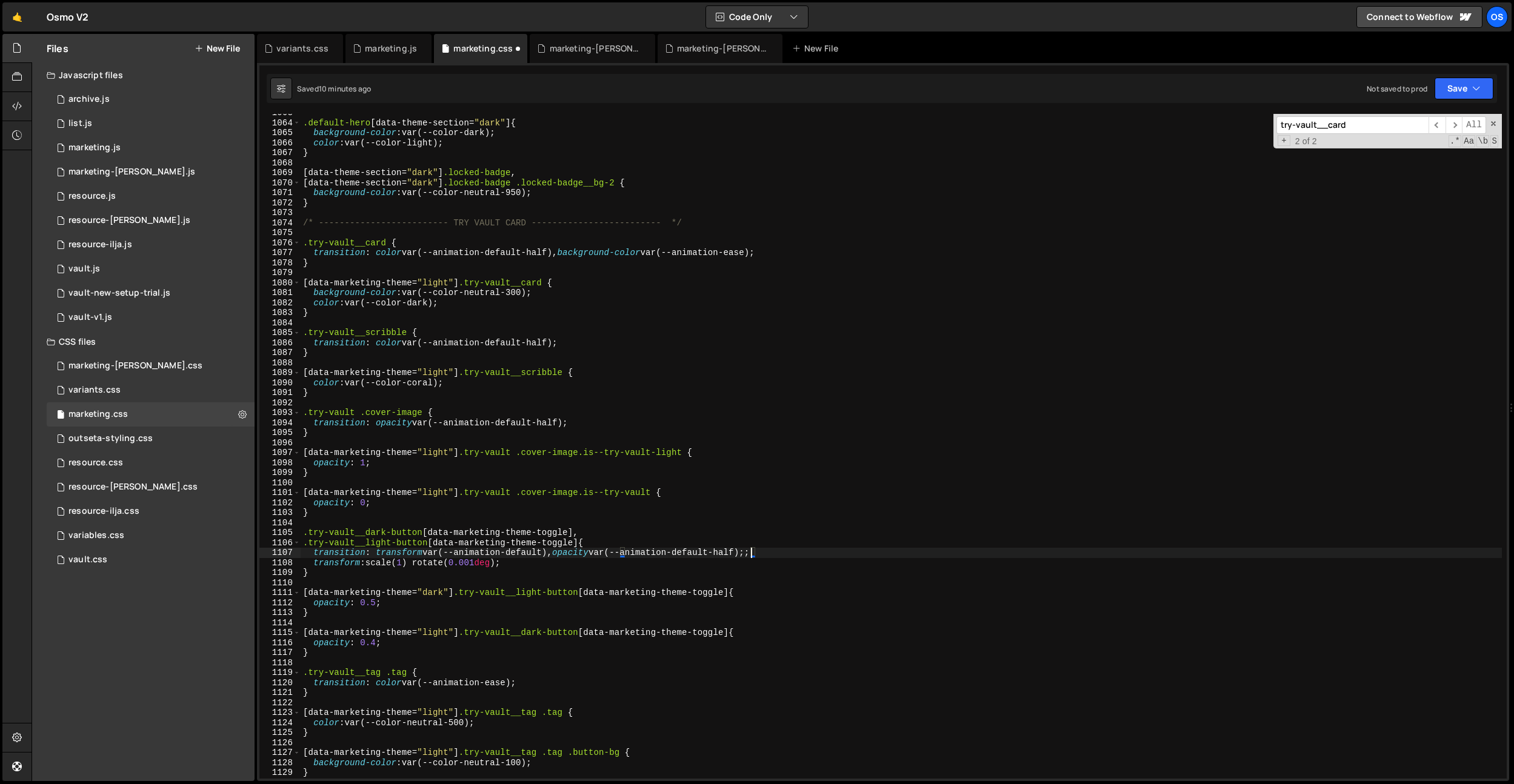
scroll to position [10662, 0]
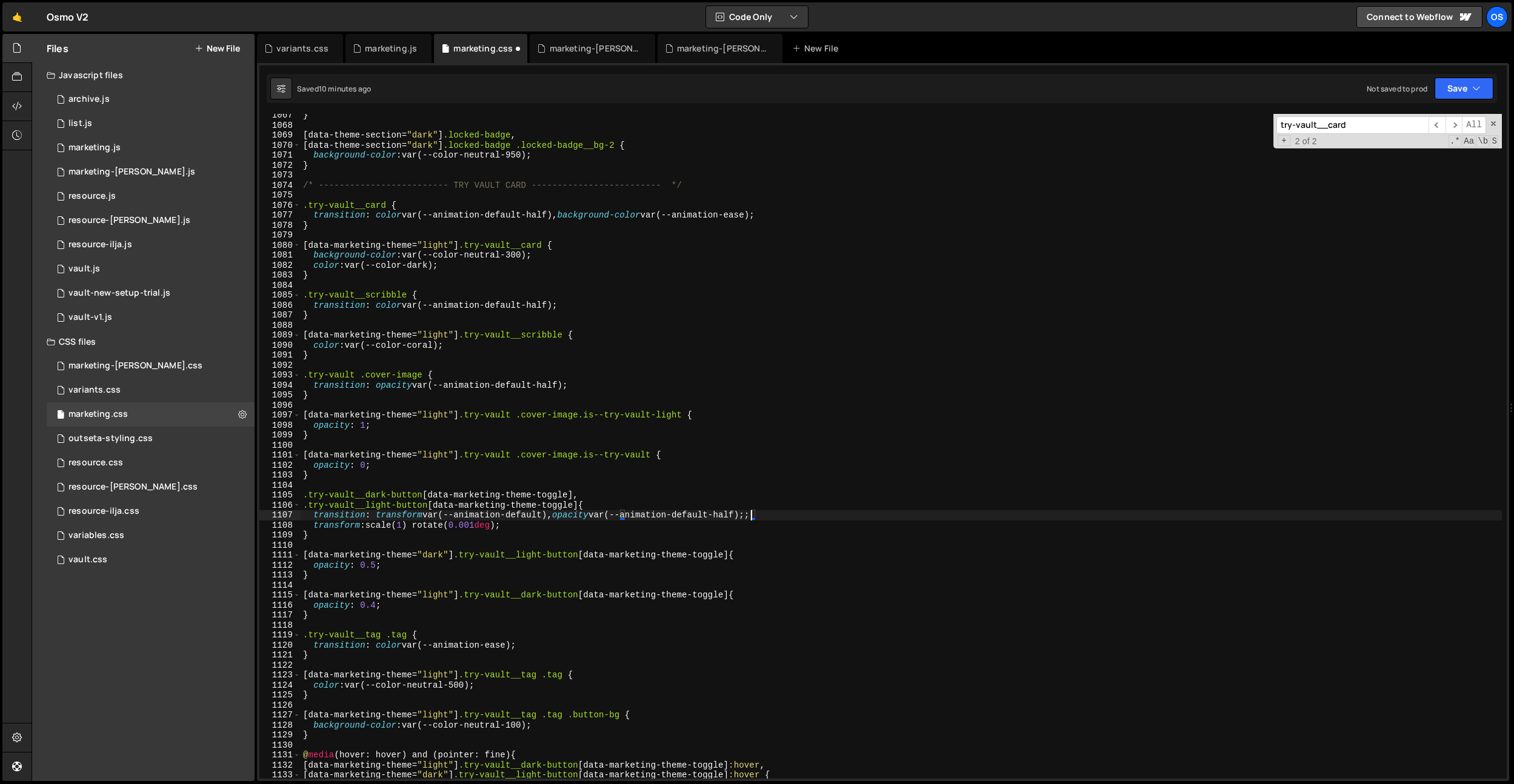
click at [500, 645] on div "} [ data-theme-section = " dark " ] .locked-badge , [ data-theme-section = " da…" at bounding box center [901, 453] width 1202 height 685
paste textarea "default-half"
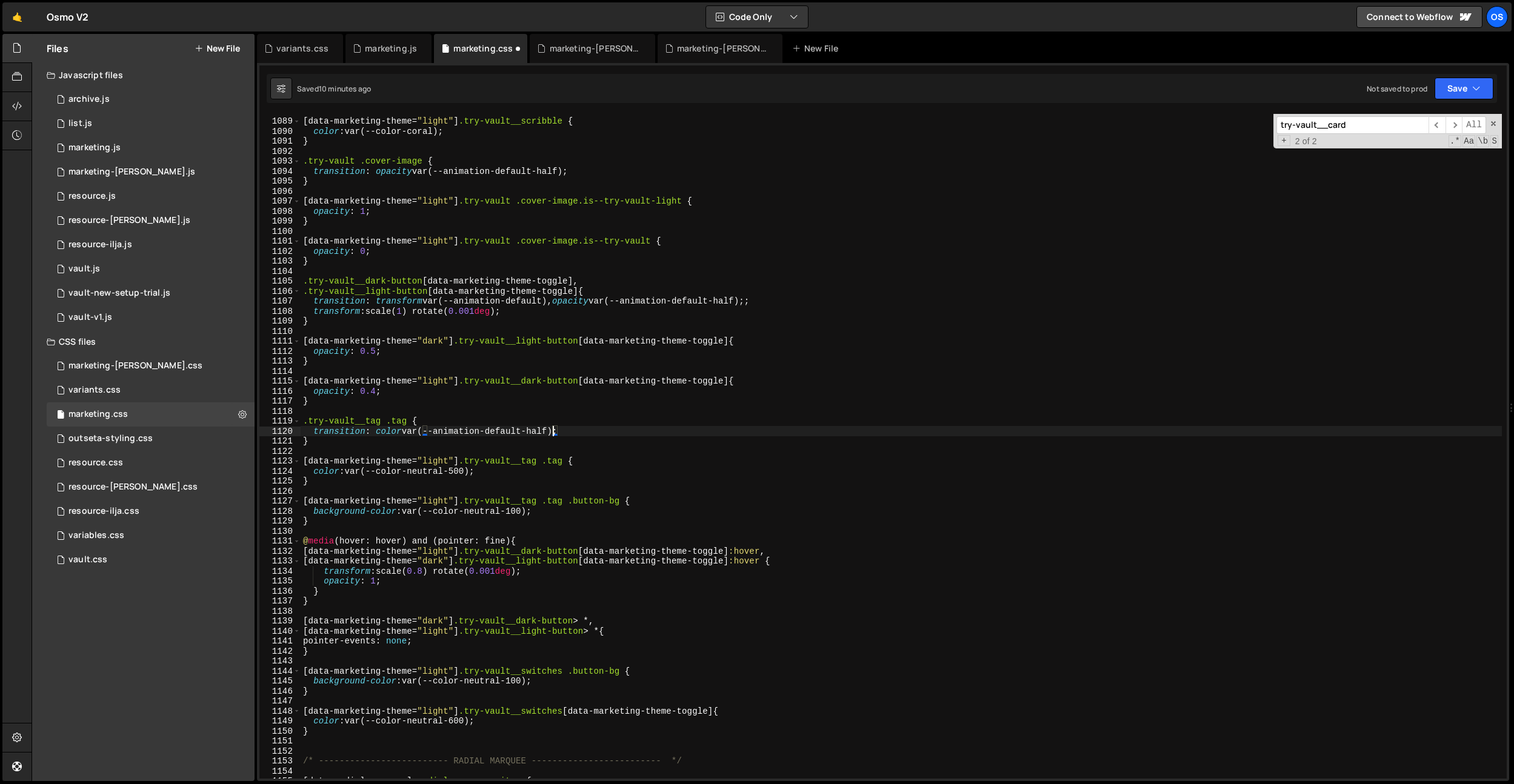
scroll to position [10905, 0]
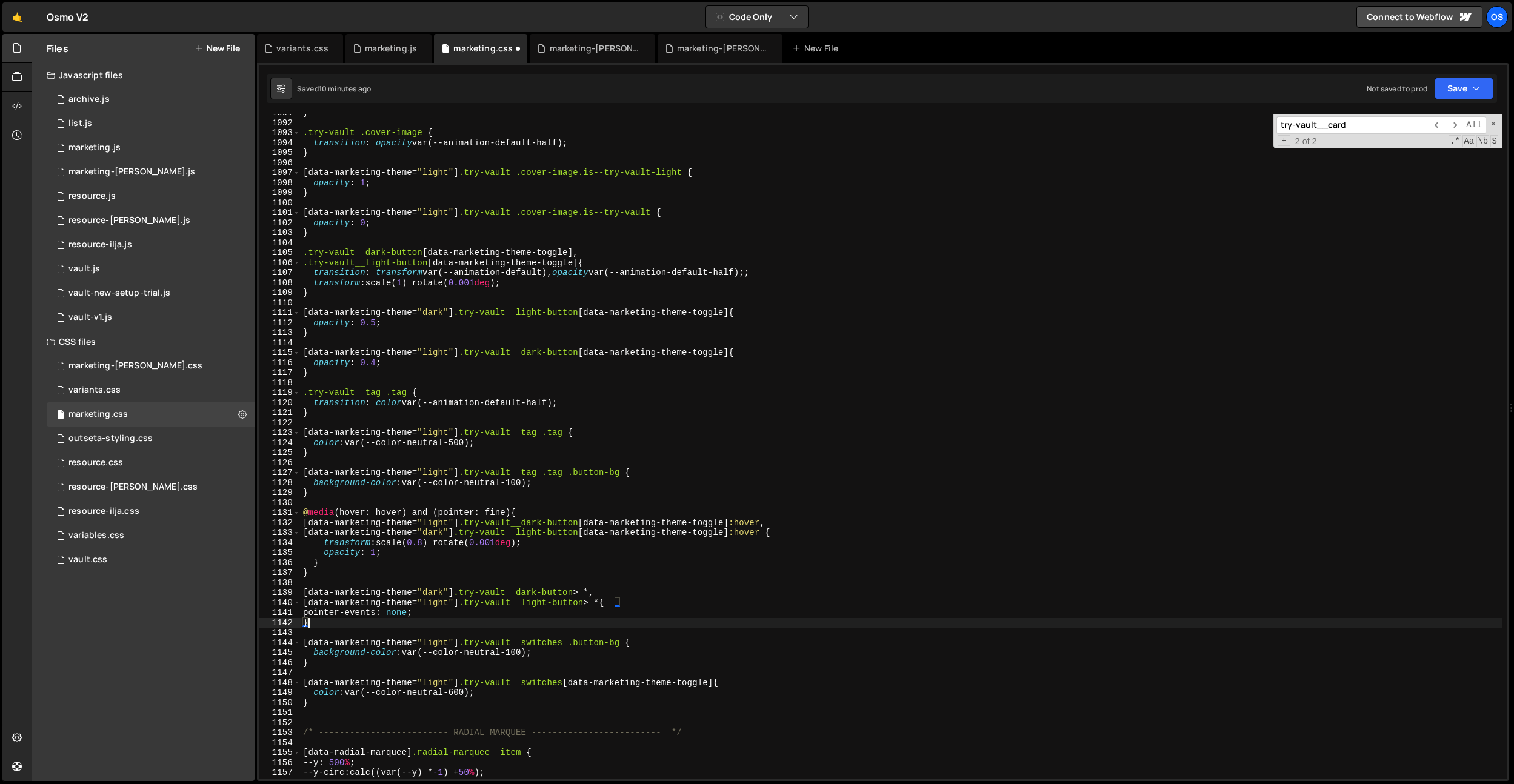
click at [544, 619] on div "} .try-vault .cover-image { transition : opacity var(--animation-default-half) …" at bounding box center [901, 450] width 1202 height 685
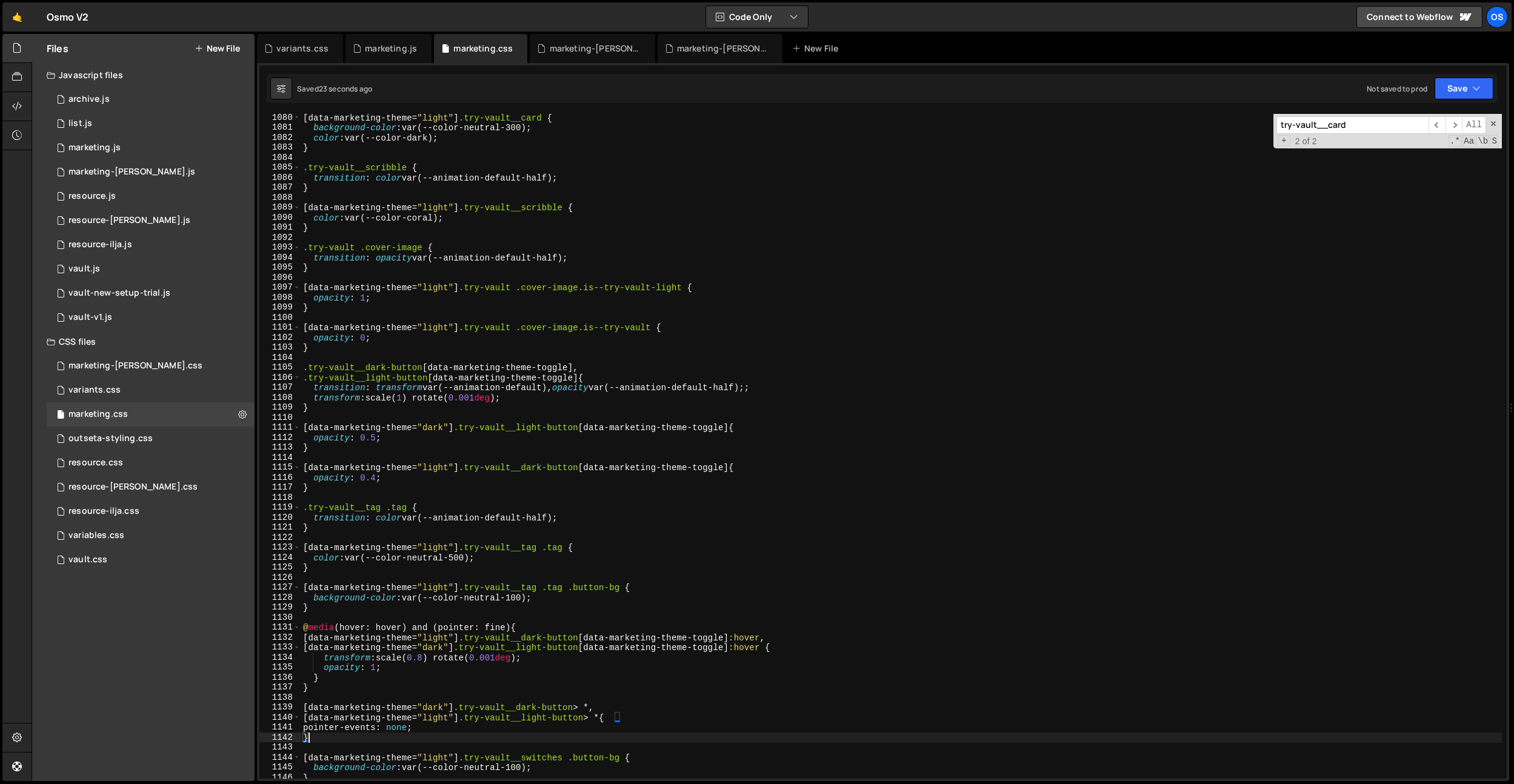
scroll to position [10711, 0]
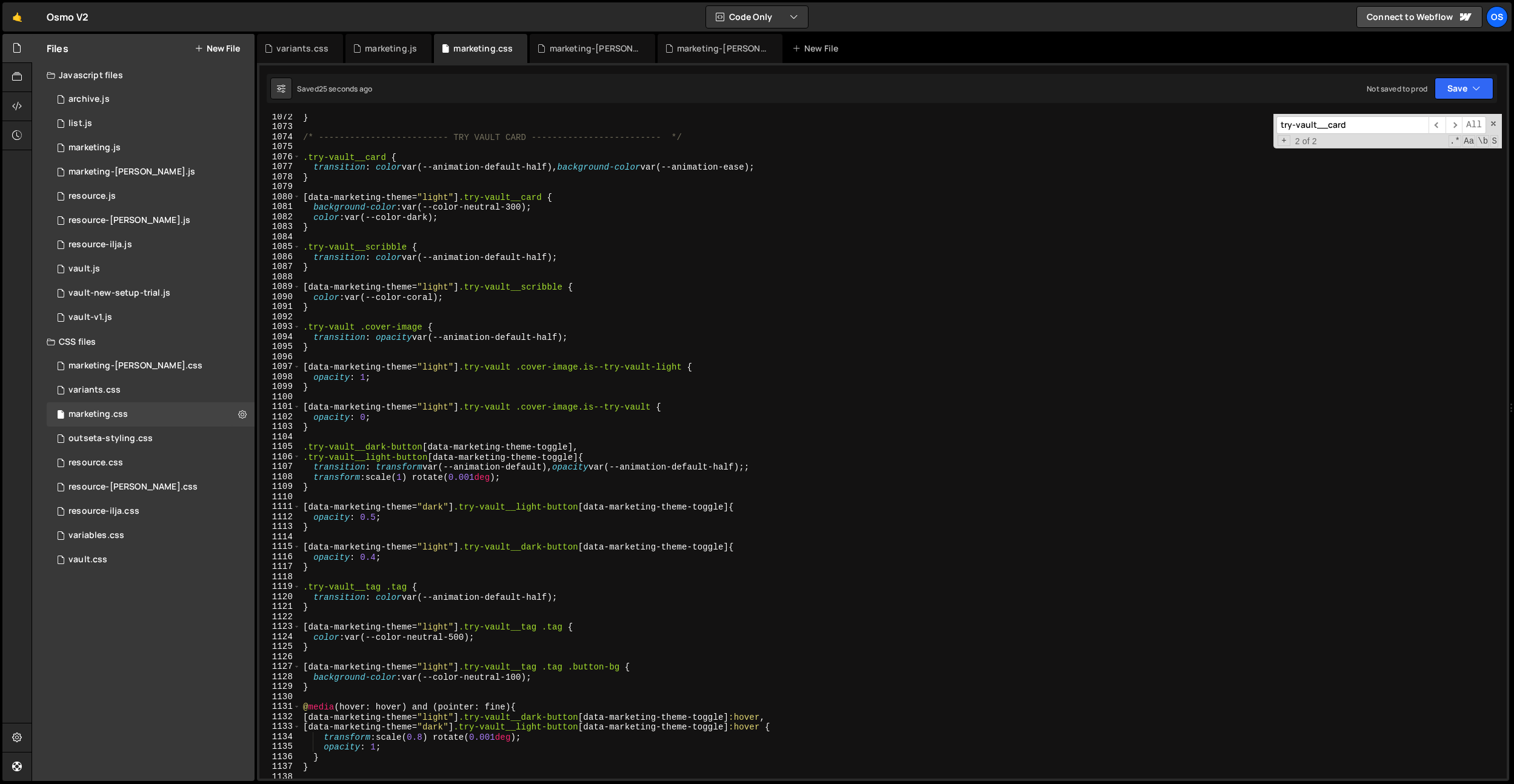
click at [745, 167] on div "} /* ------------------------- TRY VAULT CARD ------------------------- */ .try…" at bounding box center [901, 454] width 1202 height 685
paste textarea "default-half"
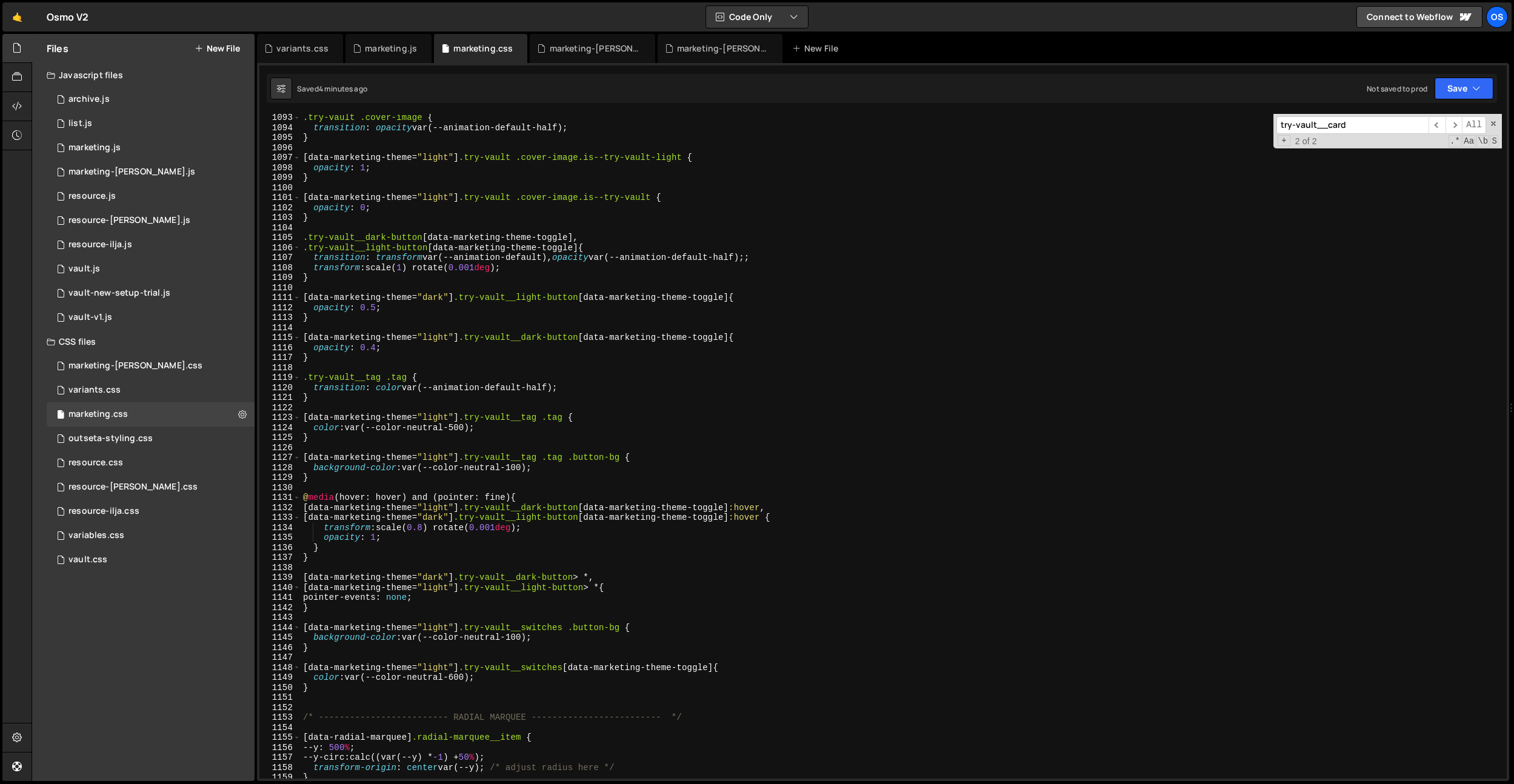
scroll to position [11541, 0]
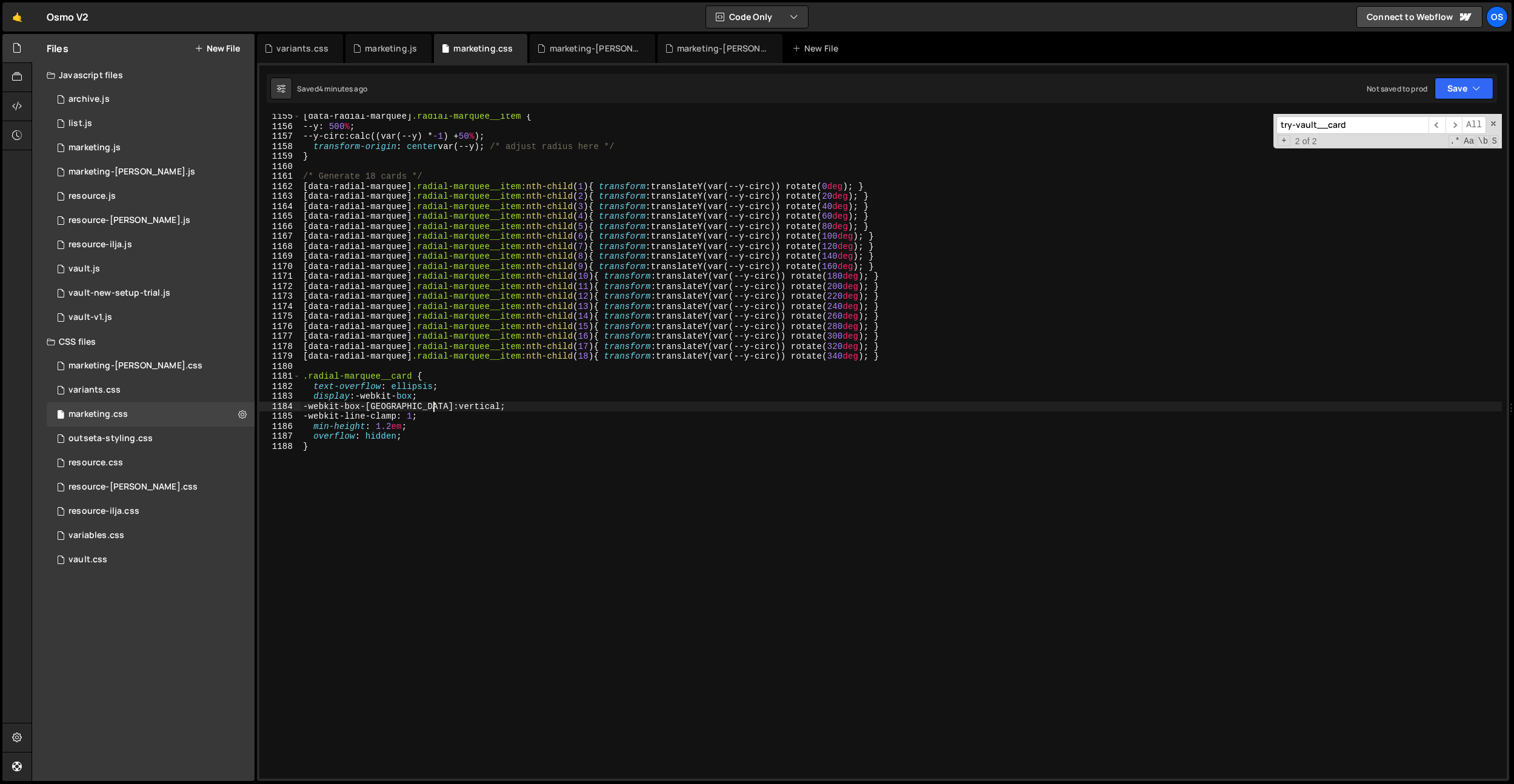
click at [433, 407] on div "[ data-radial-marquee ] .radial-marquee__item { --y : 500 % ; --y-circ : calc((…" at bounding box center [901, 454] width 1202 height 685
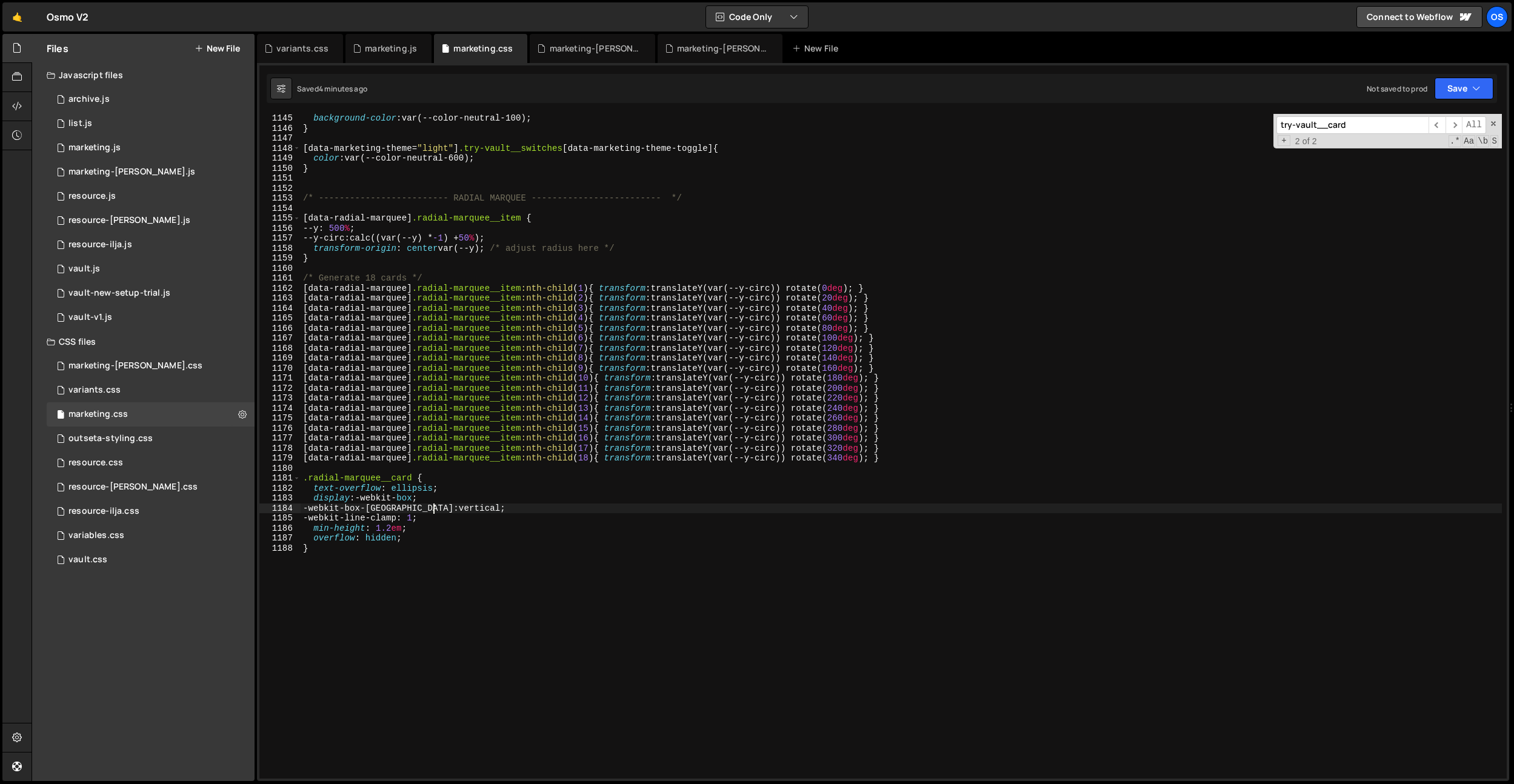
scroll to position [11439, 0]
click at [331, 579] on div "background-color : var(--color-neutral-100) ; } [ data-marketing-theme = " ligh…" at bounding box center [901, 455] width 1202 height 685
type textarea "}"
click at [347, 209] on div "background-color : var(--color-neutral-100) ; } [ data-marketing-theme = " ligh…" at bounding box center [901, 455] width 1202 height 685
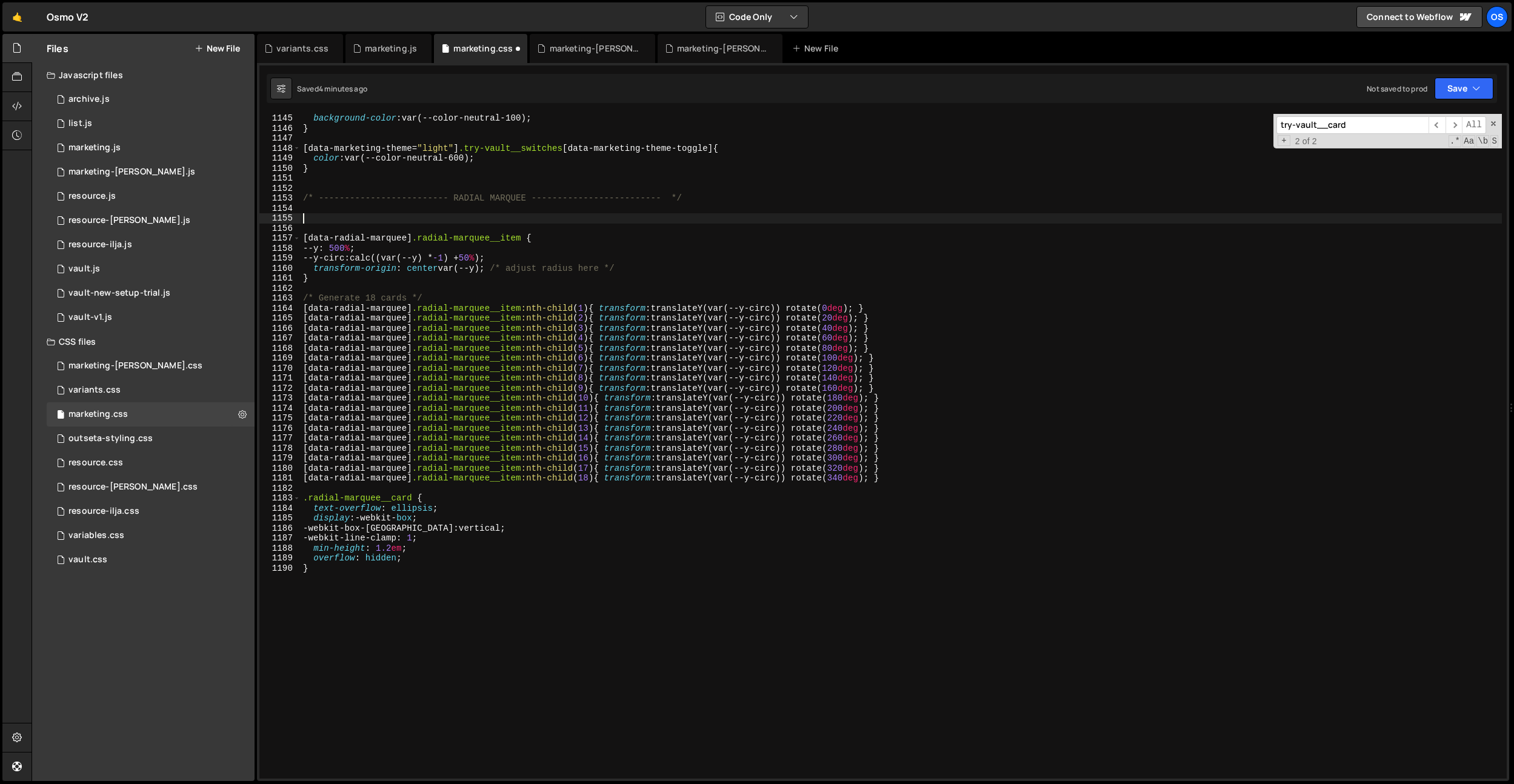
paste textarea "radial-hero"
drag, startPoint x: 411, startPoint y: 238, endPoint x: 329, endPoint y: 215, distance: 85.2
click at [268, 236] on div "radial-hero 1145 1146 1147 1148 1149 1150 1151 1152 1153 1154 1155 1156 1157 11…" at bounding box center [883, 446] width 1247 height 665
click at [306, 218] on div "background-color : var(--color-neutral-100) ; } [ data-marketing-theme = " ligh…" at bounding box center [901, 455] width 1202 height 685
click at [381, 220] on div "background-color : var(--color-neutral-100) ; } [ data-marketing-theme = " ligh…" at bounding box center [901, 455] width 1202 height 685
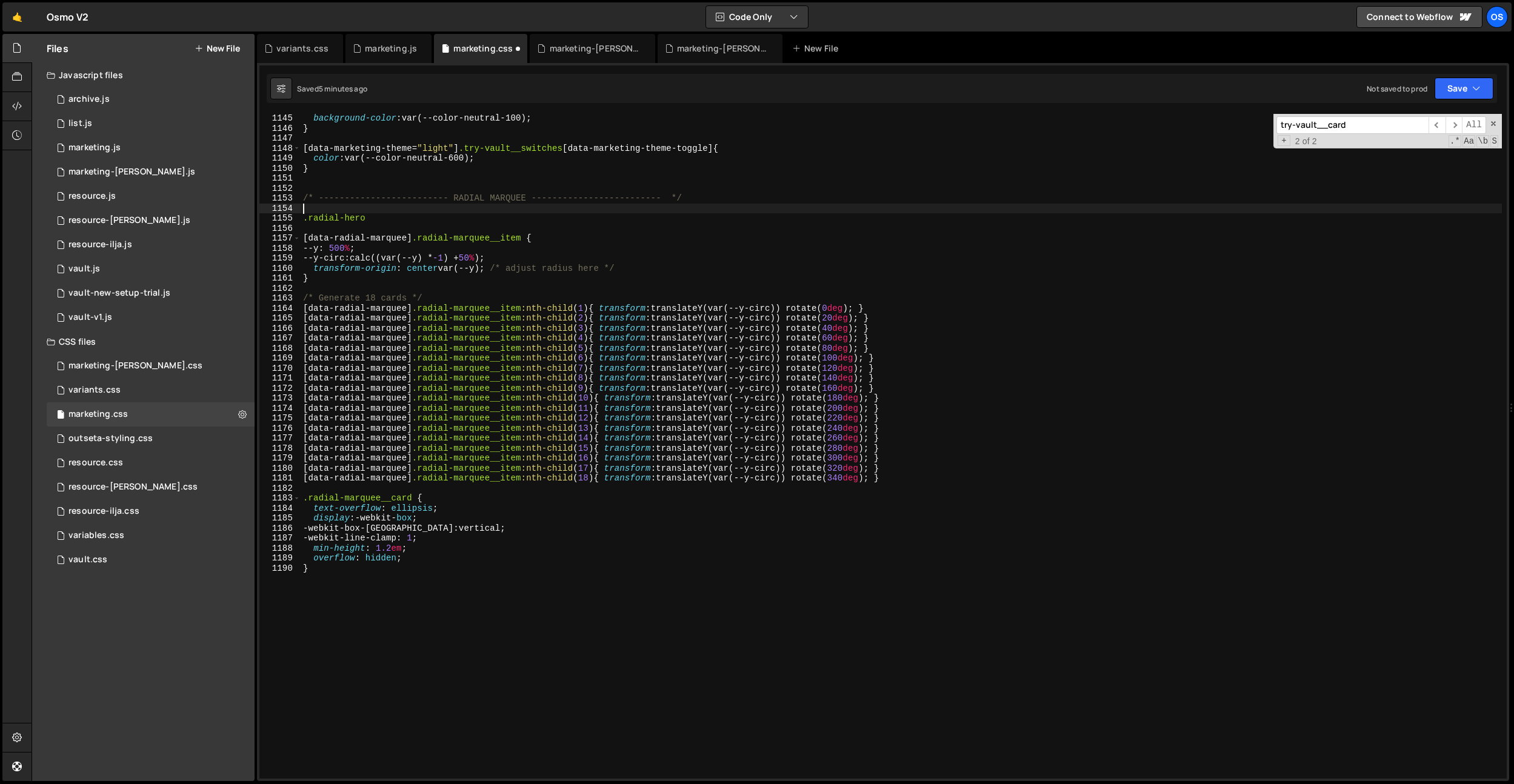
drag, startPoint x: 399, startPoint y: 213, endPoint x: 393, endPoint y: 215, distance: 6.3
click at [396, 215] on div "background-color : var(--color-neutral-100) ; } [ data-marketing-theme = " ligh…" at bounding box center [901, 455] width 1202 height 685
type textarea ".radial-hero"
click at [407, 215] on div "background-color : var(--color-neutral-100) ; } [ data-marketing-theme = " ligh…" at bounding box center [901, 455] width 1202 height 685
drag, startPoint x: 407, startPoint y: 215, endPoint x: 287, endPoint y: 217, distance: 120.0
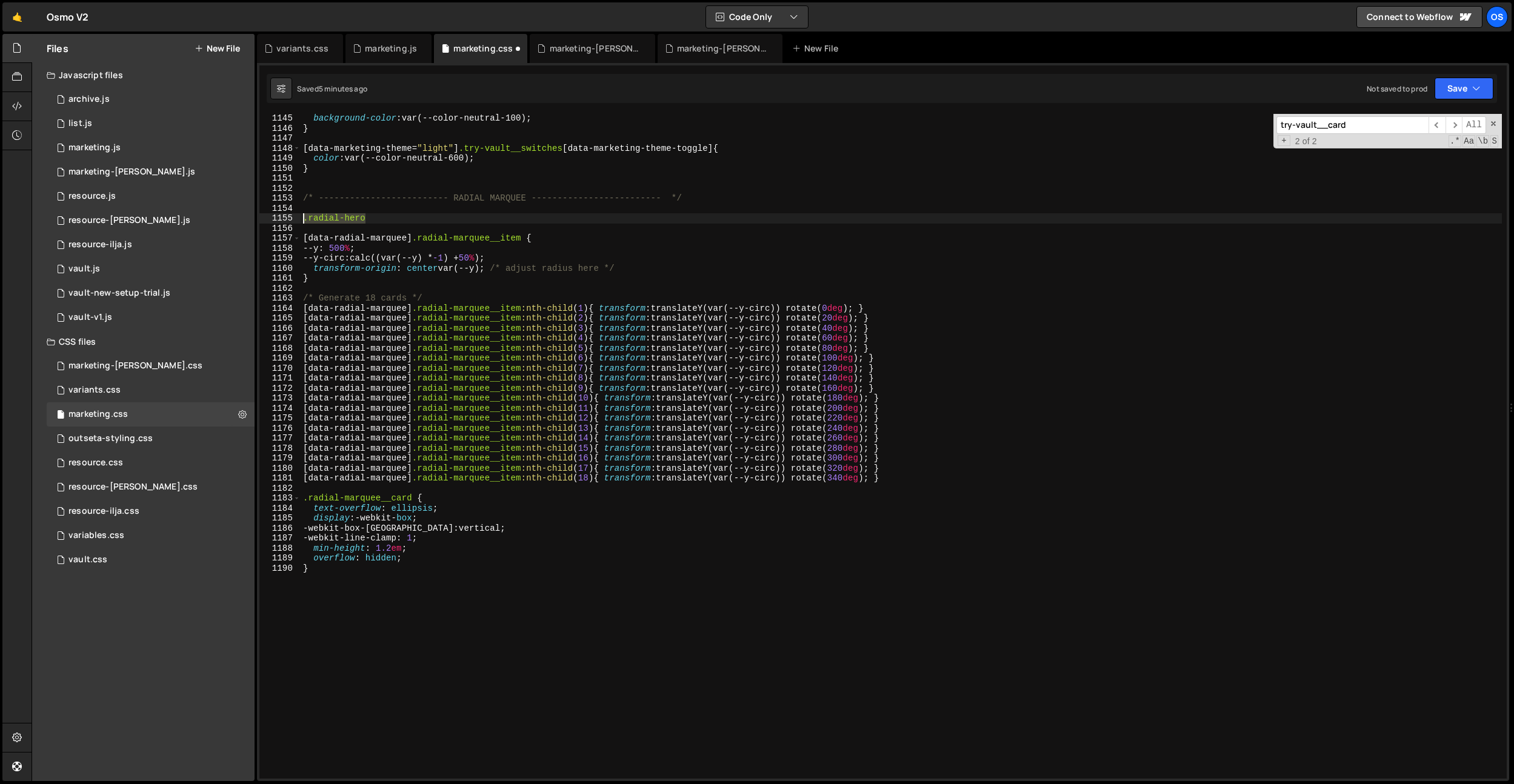
click at [287, 217] on div ".radial-hero 1145 1146 1147 1148 1149 1150 1151 1152 1153 1154 1155 1156 1157 1…" at bounding box center [883, 446] width 1247 height 665
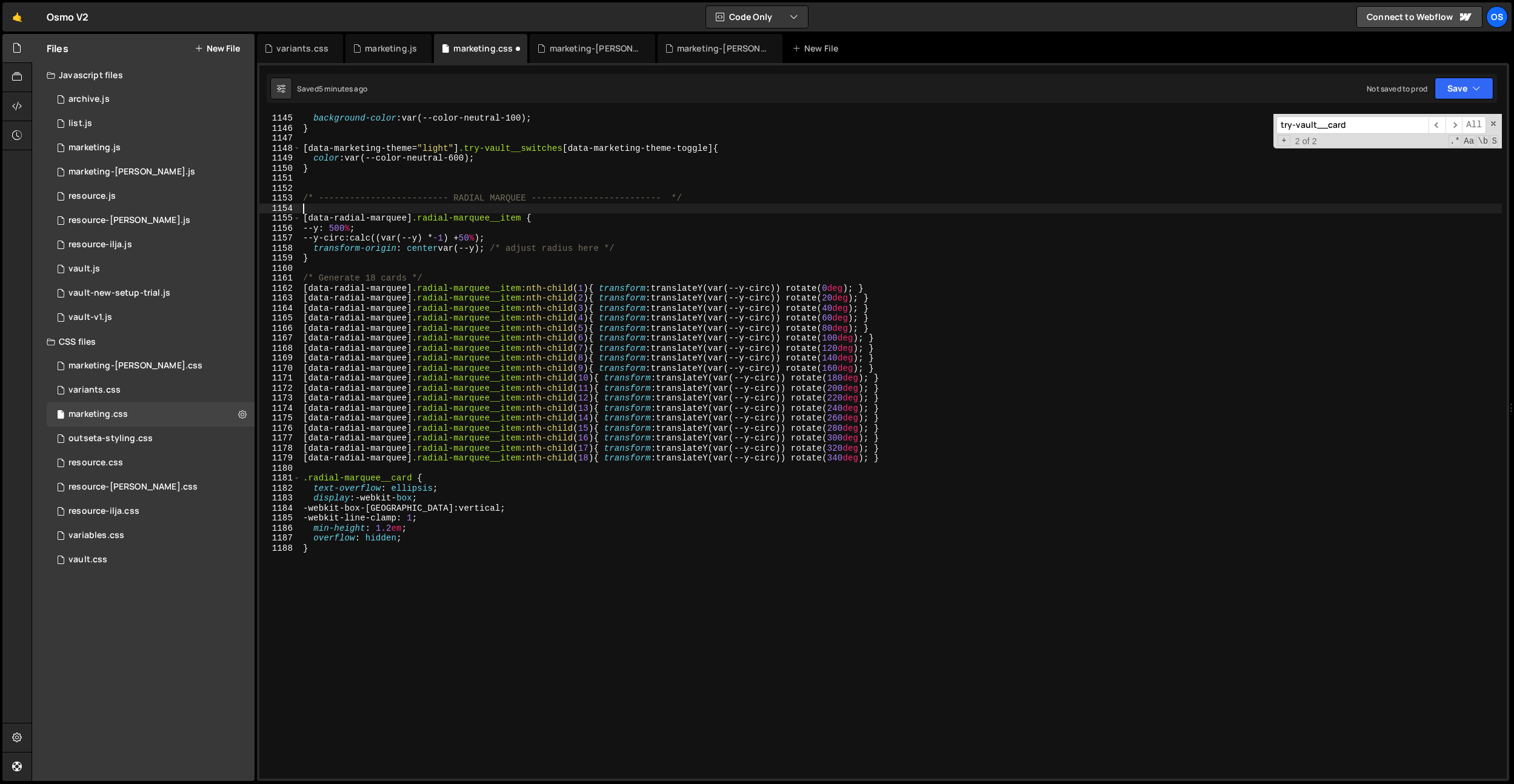
click at [331, 253] on div "background-color : var(--color-neutral-100) ; } [ data-marketing-theme = " ligh…" at bounding box center [901, 455] width 1202 height 685
type textarea "}"
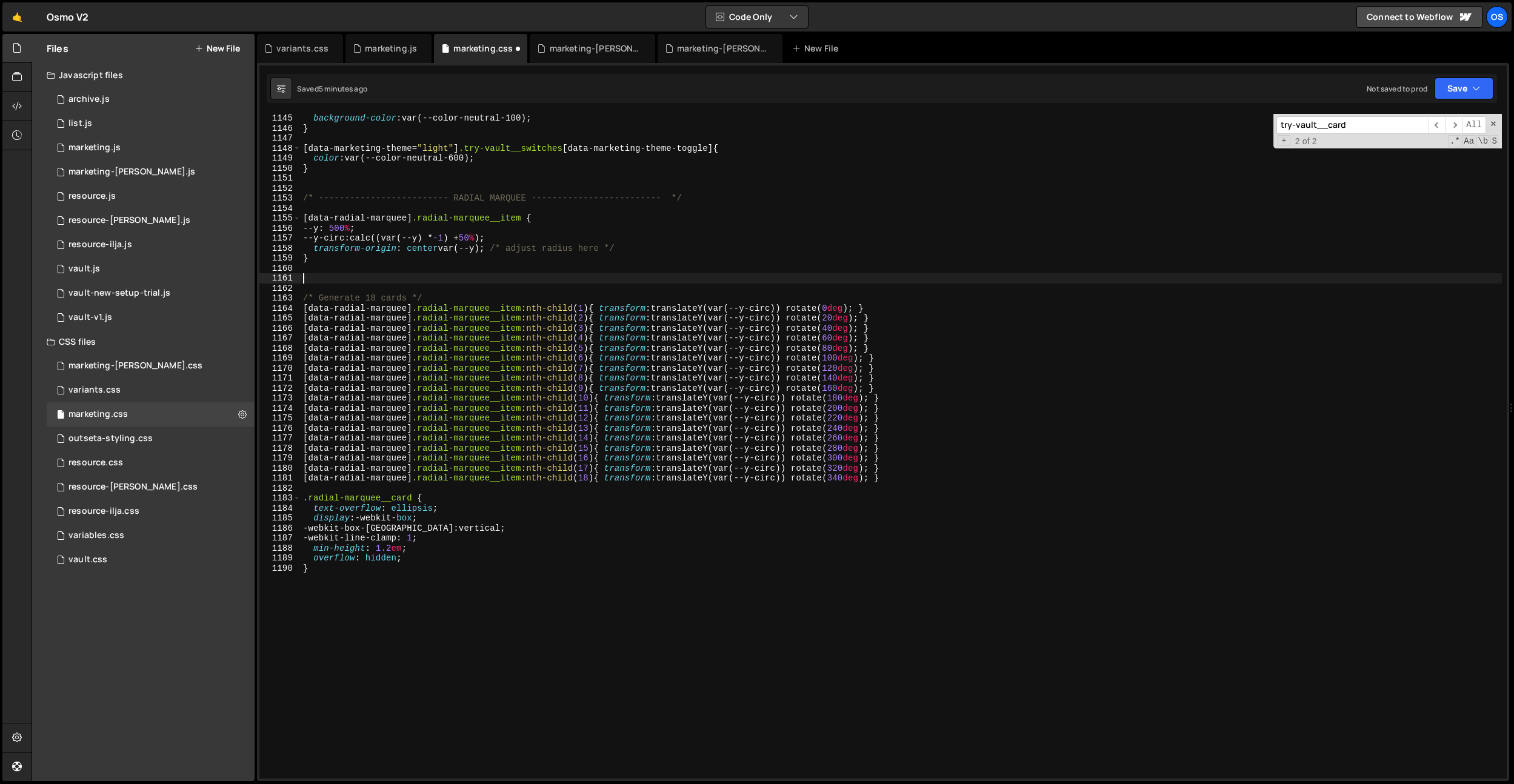
paste textarea "data-theme-section]"
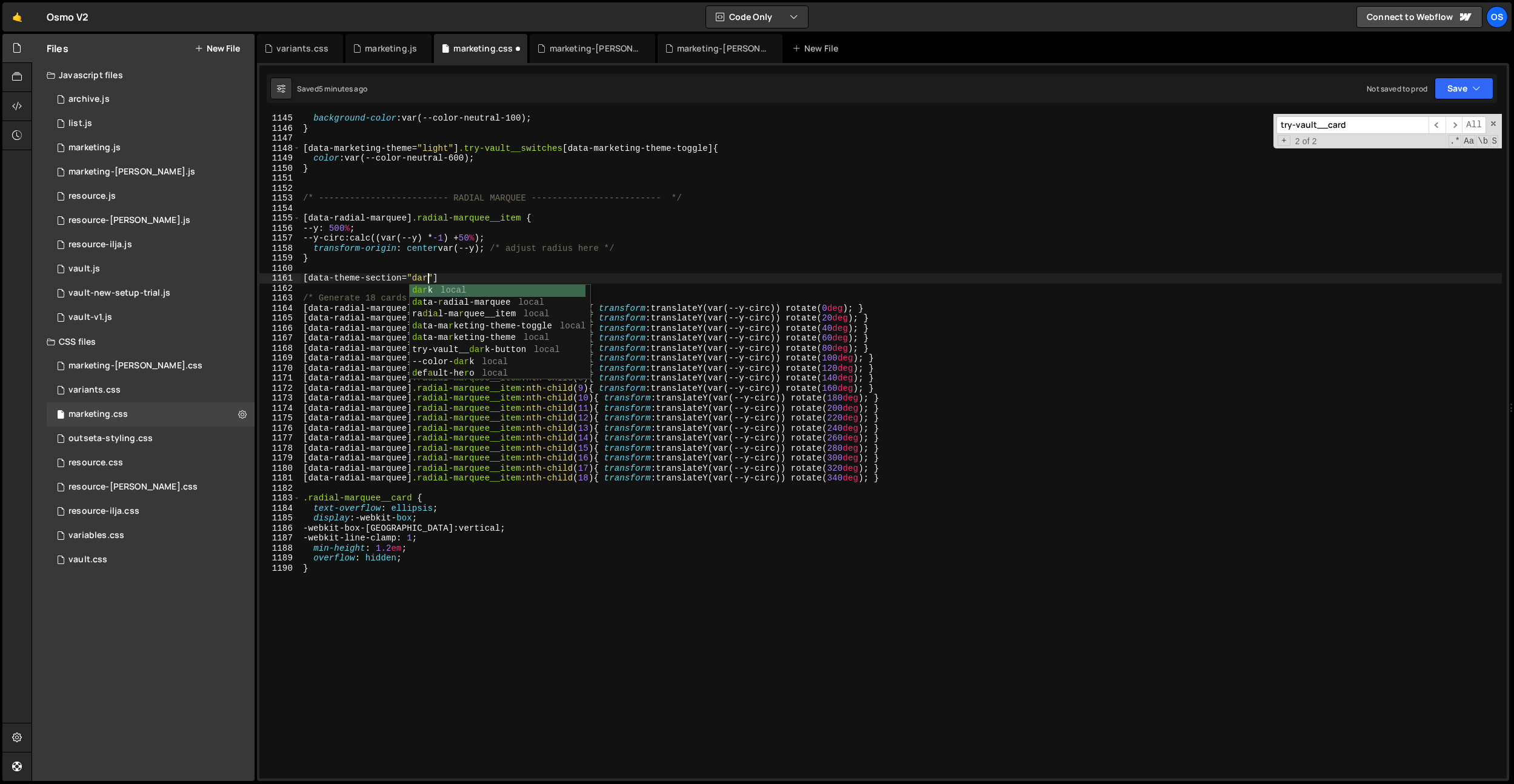
scroll to position [0, 9]
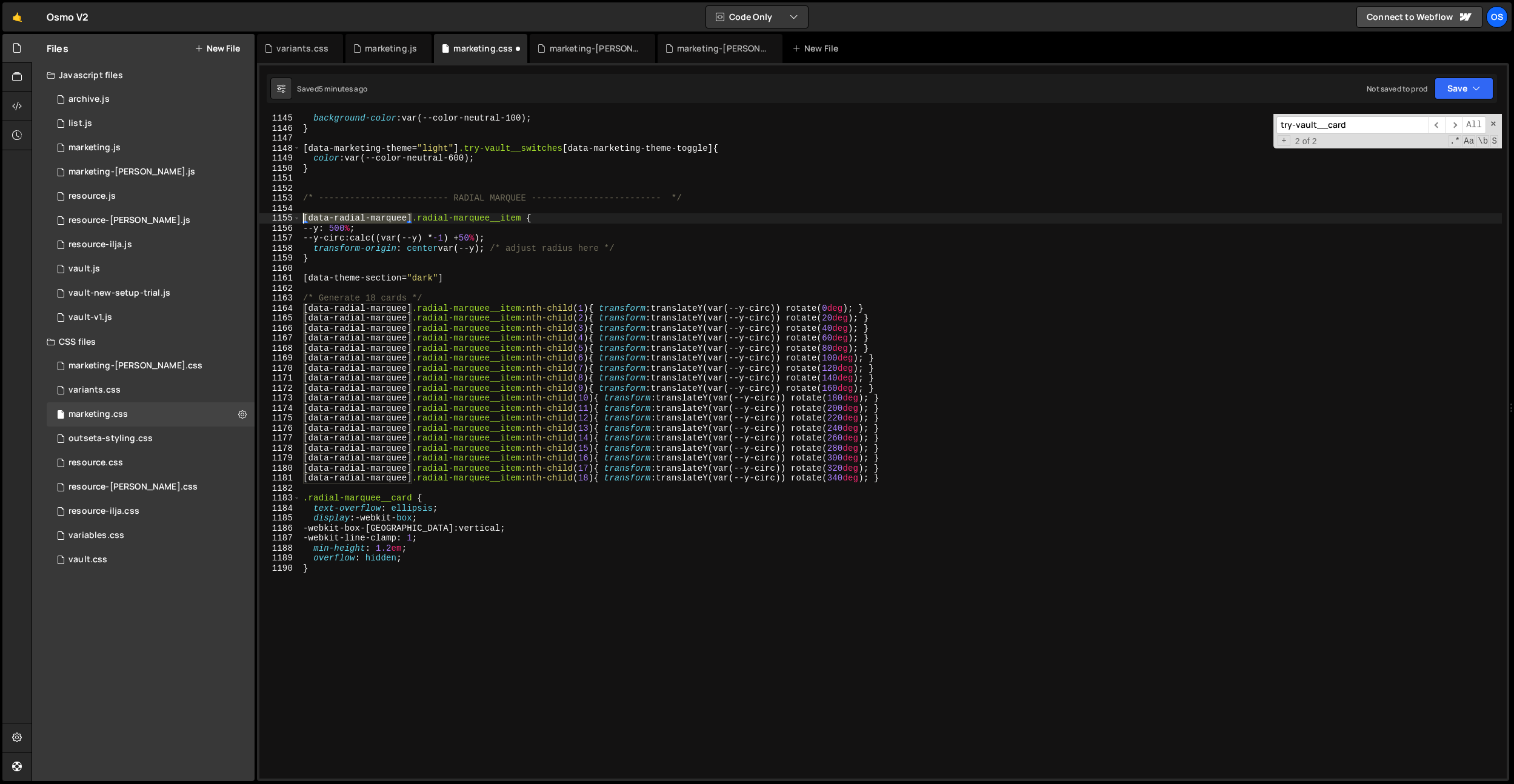
drag, startPoint x: 414, startPoint y: 218, endPoint x: 474, endPoint y: 270, distance: 79.4
click at [295, 215] on div "[data-theme-section="dark"] 1145 1146 1147 1148 1149 1150 1151 1152 1153 1154 1…" at bounding box center [883, 446] width 1247 height 665
type textarea "[data-radial-marquee] .radial-marquee__item {"
click at [474, 270] on div "background-color : var(--color-neutral-100) ; } [ data-marketing-theme = " ligh…" at bounding box center [901, 455] width 1202 height 685
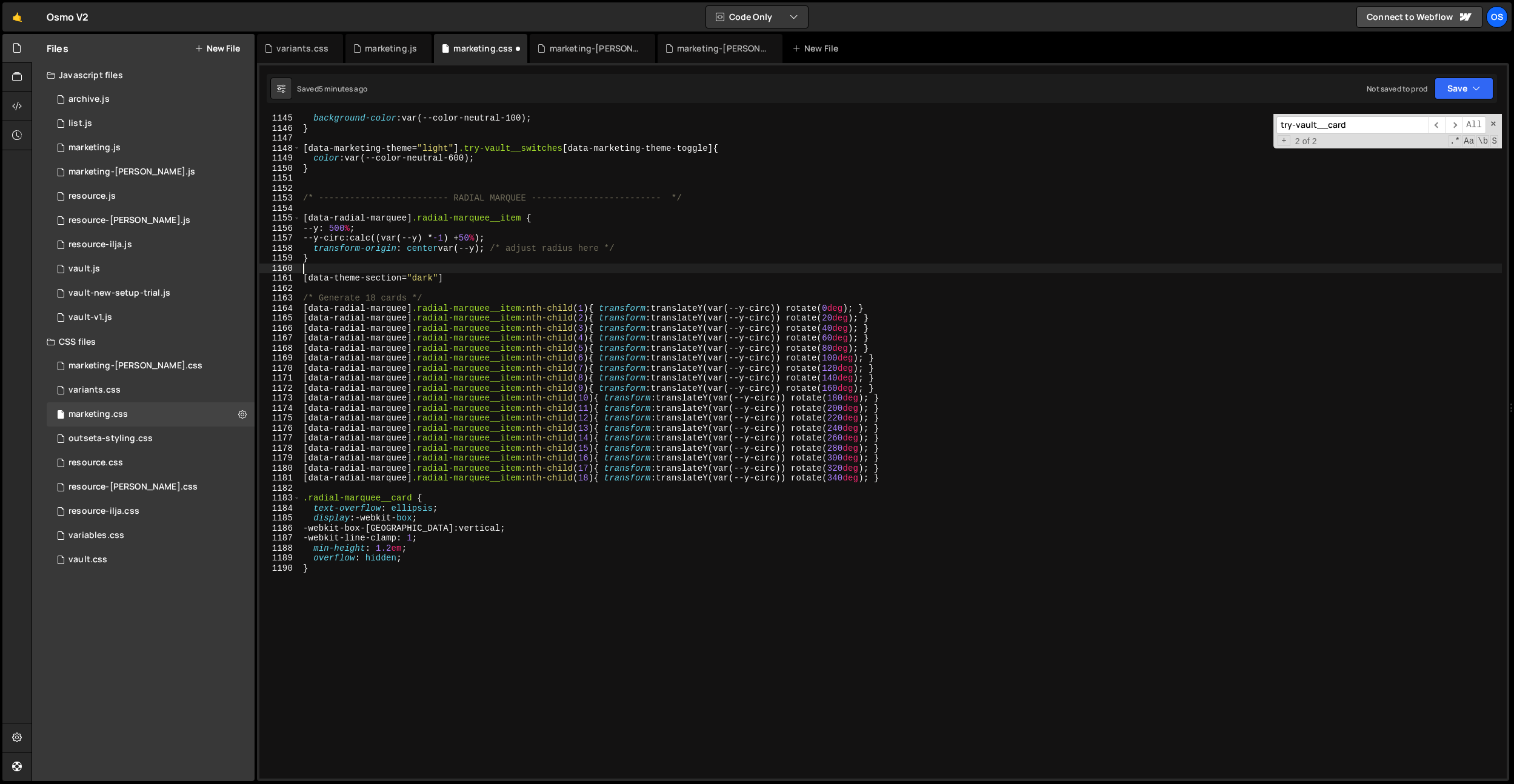
click at [473, 274] on div "background-color : var(--color-neutral-100) ; } [ data-marketing-theme = " ligh…" at bounding box center [901, 455] width 1202 height 685
paste textarea "[data-radial-marquee]"
paste textarea "radial-marquee__circle-svg"
type textarea "[data-theme-section="dark"] [data-radial-marquee] .radial-marquee__circle-svg {}"
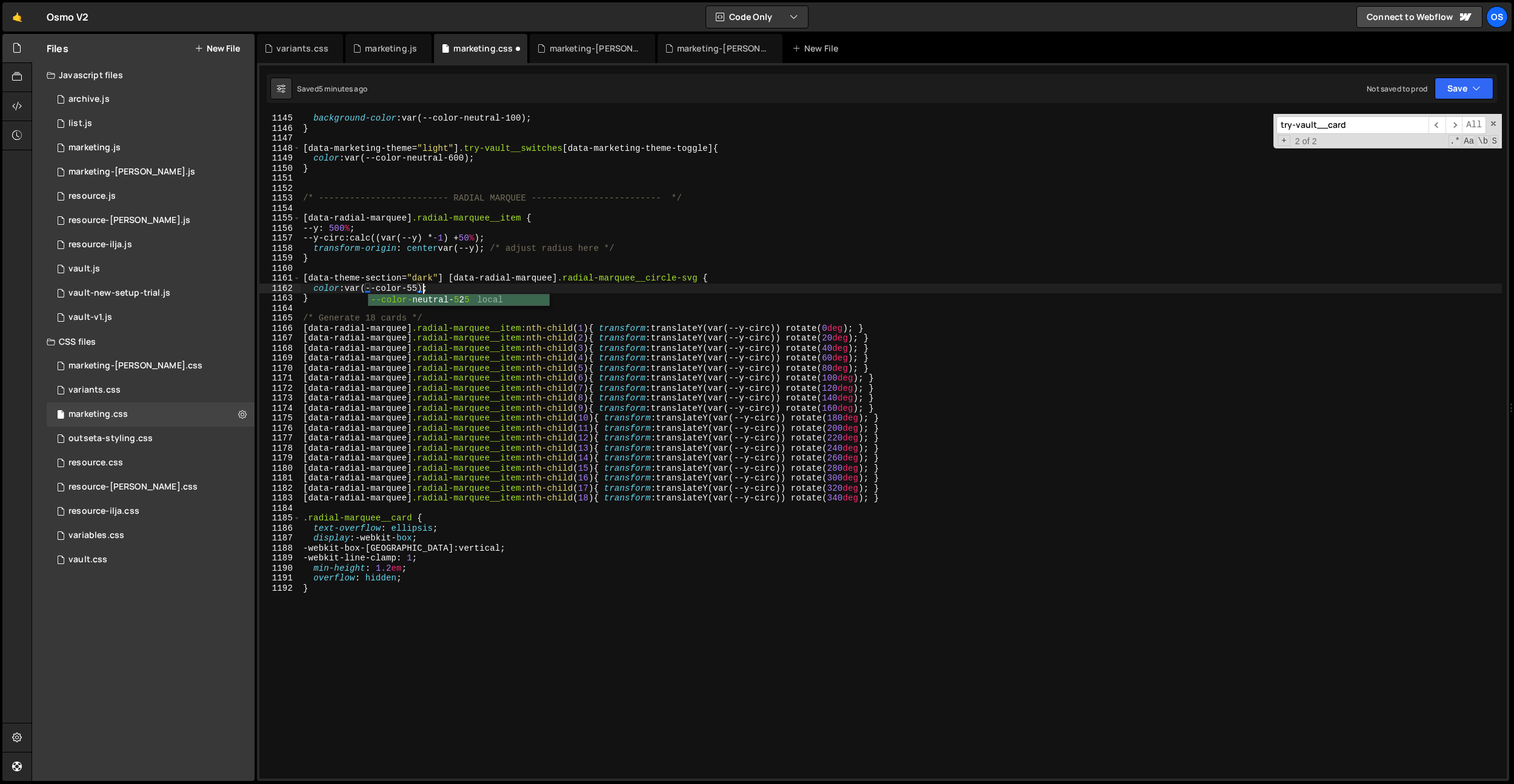
scroll to position [0, 9]
click at [555, 358] on div "background-color : var(--color-neutral-100) ; } [ data-marketing-theme = " ligh…" at bounding box center [901, 455] width 1202 height 685
click at [514, 288] on div "background-color : var(--color-neutral-100) ; } [ data-marketing-theme = " ligh…" at bounding box center [901, 455] width 1202 height 685
click at [561, 284] on div "background-color : var(--color-neutral-100) ; } [ data-marketing-theme = " ligh…" at bounding box center [901, 455] width 1202 height 685
click at [407, 286] on div "background-color : var(--color-neutral-100) ; } [ data-marketing-theme = " ligh…" at bounding box center [901, 455] width 1202 height 685
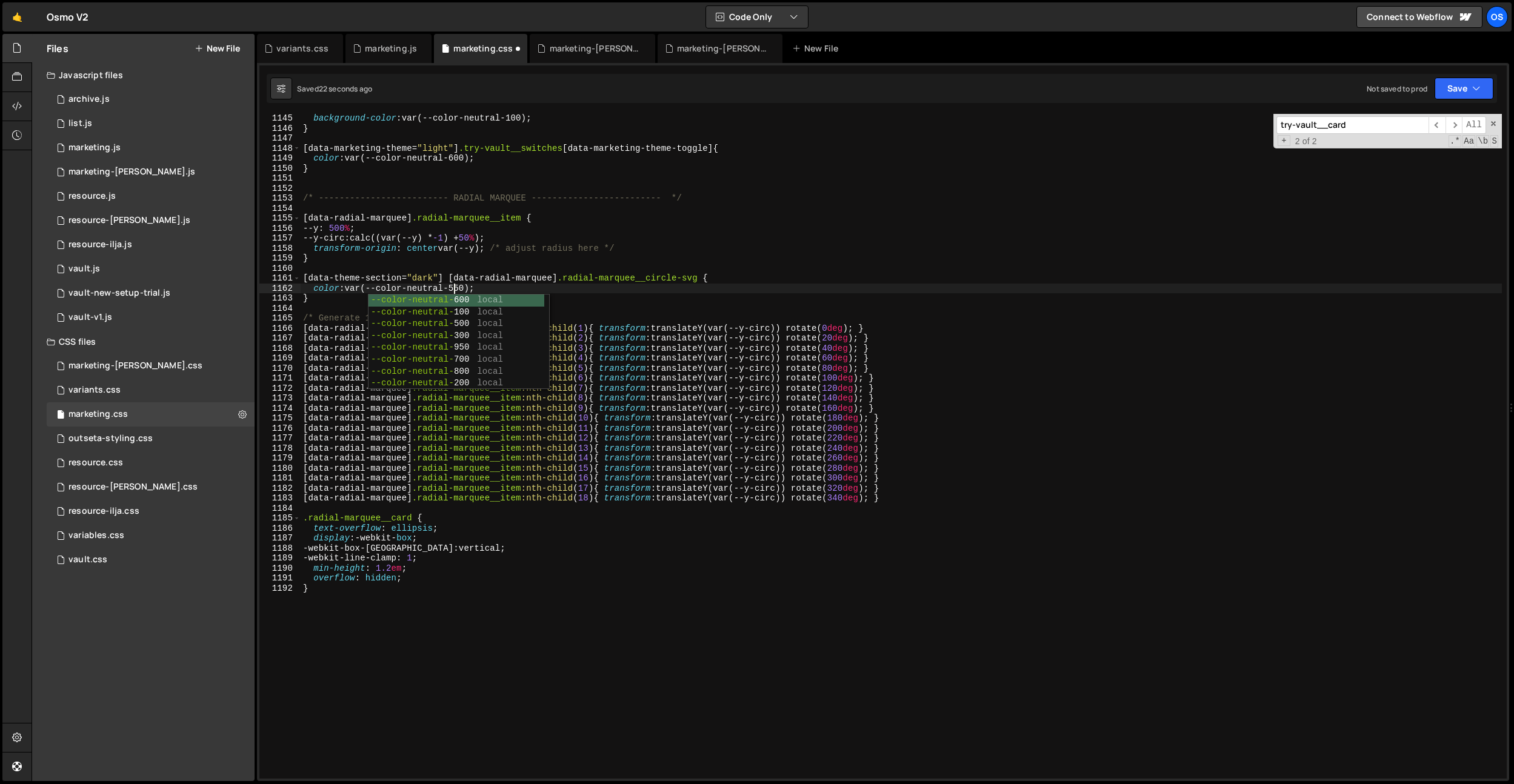
scroll to position [0, 10]
click at [452, 225] on div "background-color : var(--color-neutral-100) ; } [ data-marketing-theme = " ligh…" at bounding box center [901, 455] width 1202 height 685
type textarea "--y: 500%;"
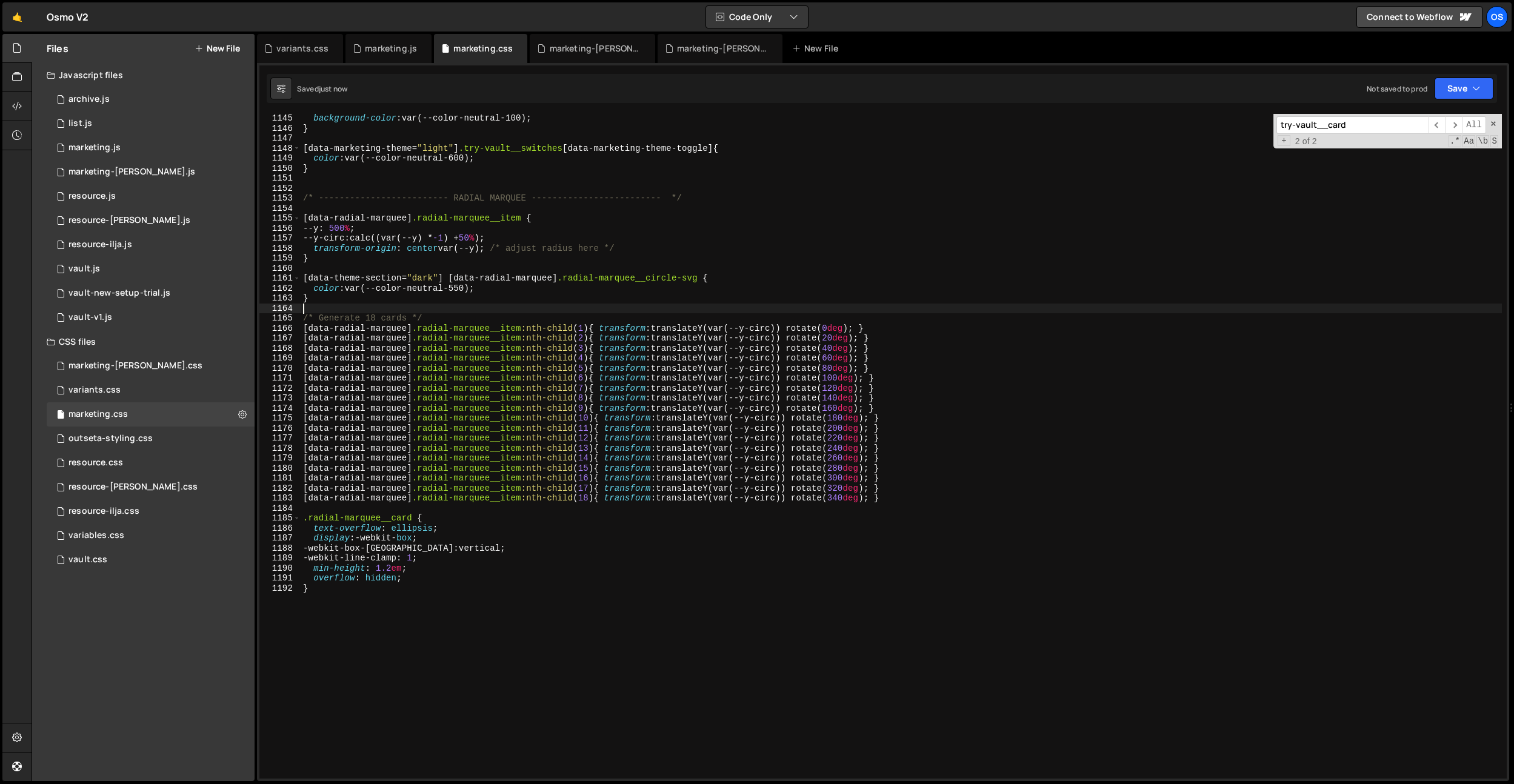
click at [476, 305] on div "background-color : var(--color-neutral-100) ; } [ data-marketing-theme = " ligh…" at bounding box center [901, 455] width 1202 height 685
click at [492, 285] on div "background-color : var(--color-neutral-100) ; } [ data-marketing-theme = " ligh…" at bounding box center [901, 455] width 1202 height 685
type textarea "color: var(--color-neutral-550);"
click at [492, 285] on div "background-color : var(--color-neutral-100) ; } [ data-marketing-theme = " ligh…" at bounding box center [901, 455] width 1202 height 685
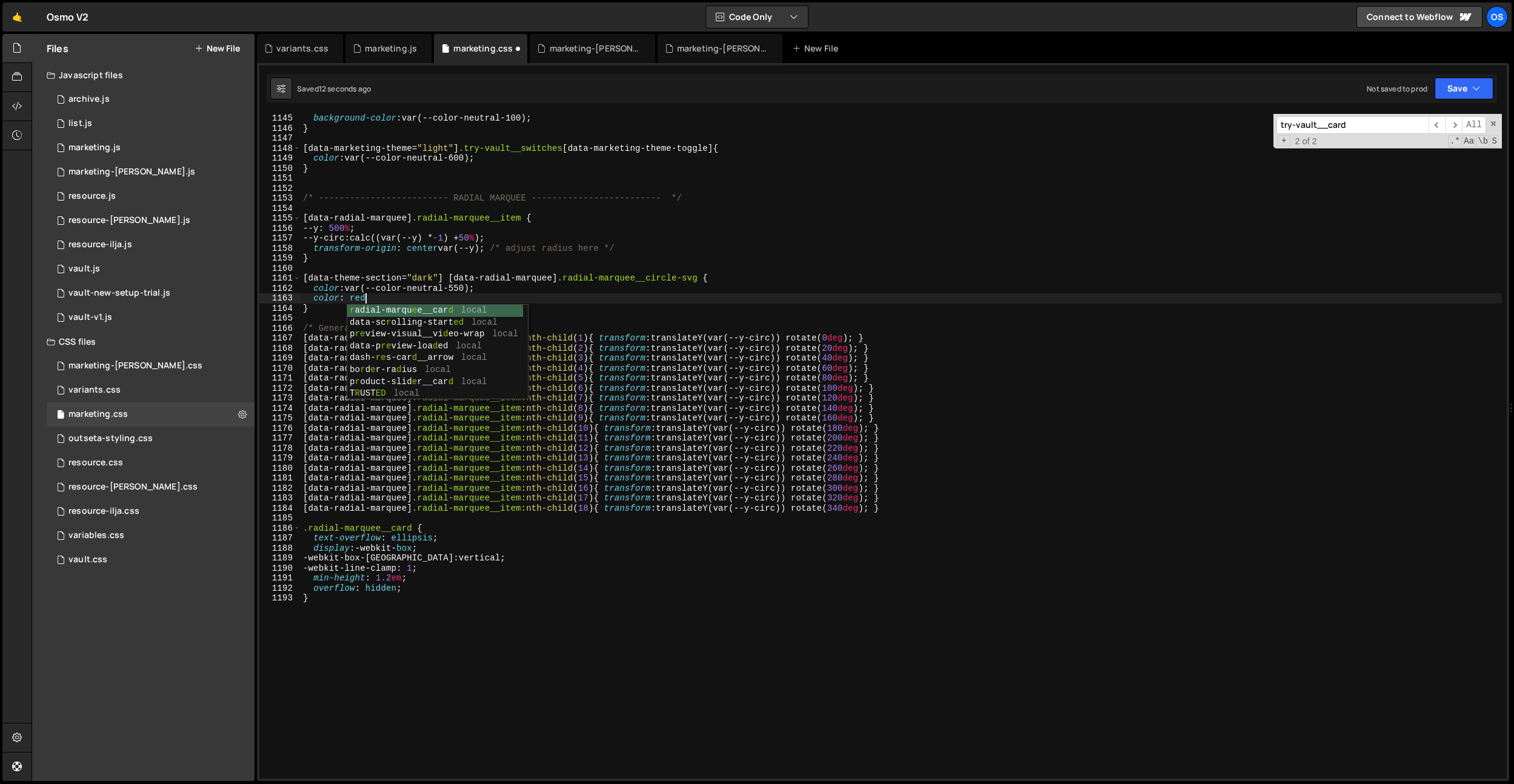
scroll to position [0, 3]
click at [659, 310] on div "background-color : var(--color-neutral-100) ; } [ data-marketing-theme = " ligh…" at bounding box center [901, 455] width 1202 height 685
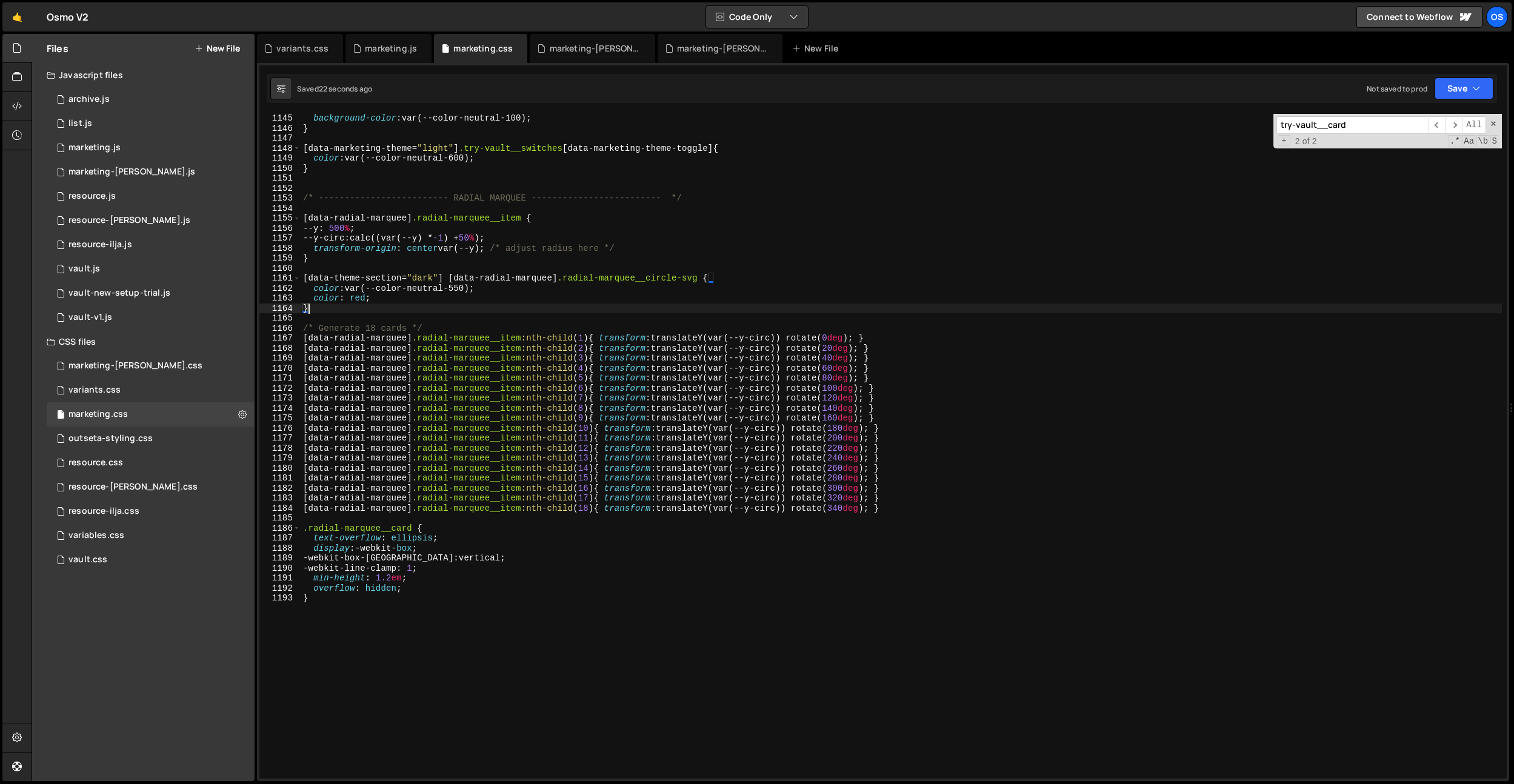
scroll to position [0, 0]
drag, startPoint x: 703, startPoint y: 281, endPoint x: 571, endPoint y: 283, distance: 132.0
click at [571, 281] on div "background-color : var(--color-neutral-100) ; } [ data-marketing-theme = " ligh…" at bounding box center [901, 455] width 1202 height 685
drag, startPoint x: 409, startPoint y: 301, endPoint x: 536, endPoint y: 289, distance: 127.6
click at [536, 289] on div "background-color : var(--color-neutral-100) ; } [ data-marketing-theme = " ligh…" at bounding box center [901, 455] width 1202 height 685
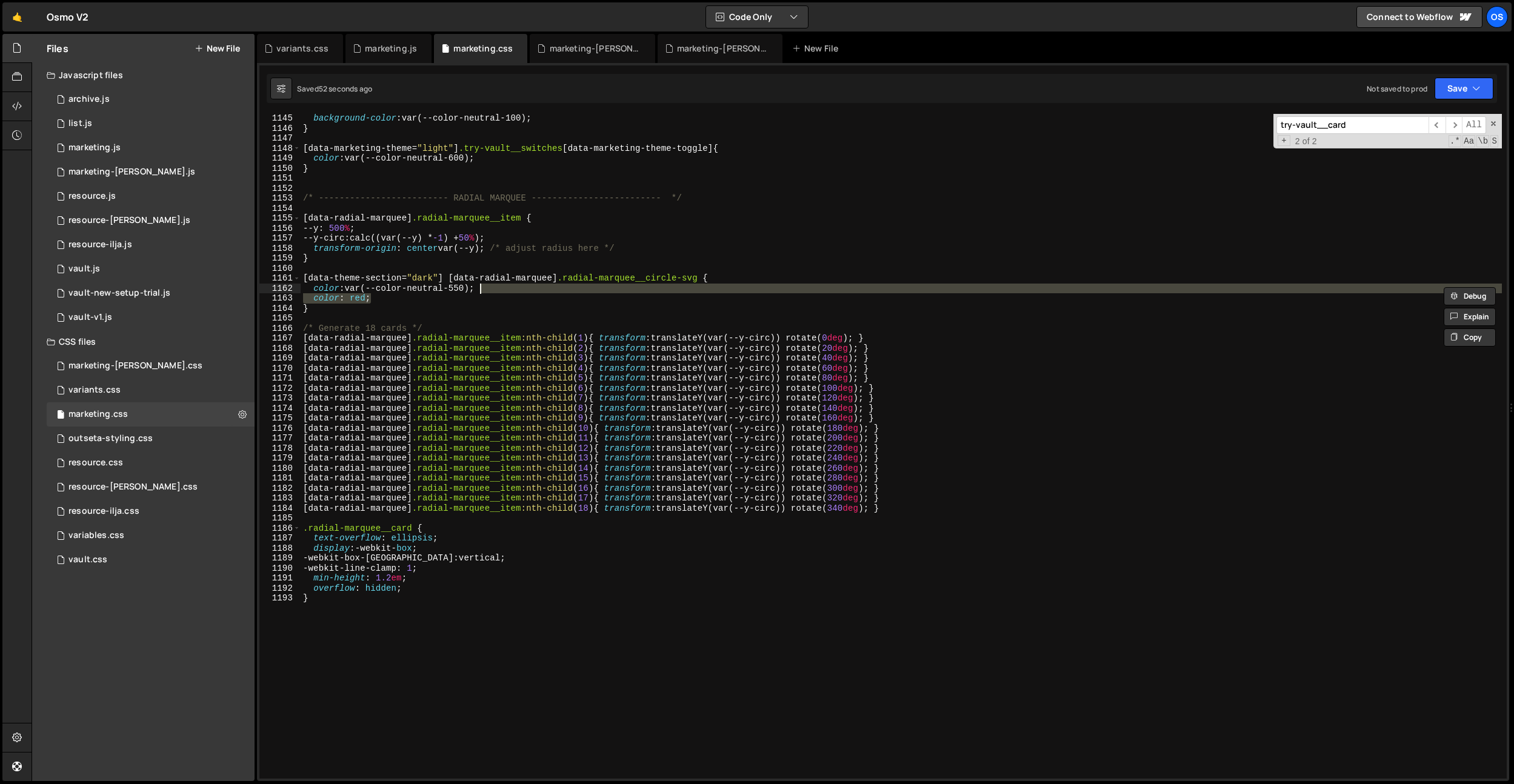
type textarea "color: var(--color-neutral-550);"
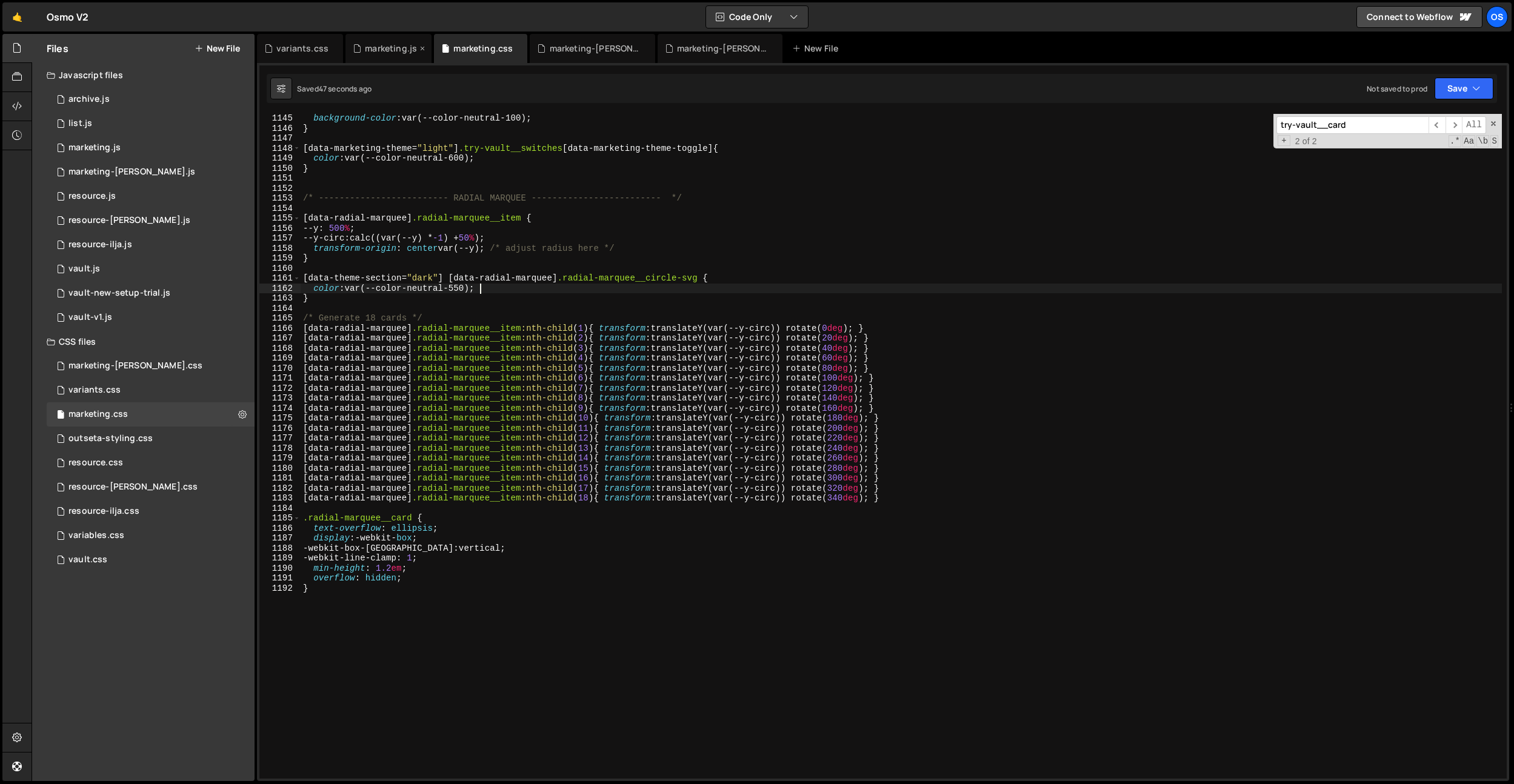
click at [396, 52] on div "marketing.js" at bounding box center [390, 49] width 52 height 12
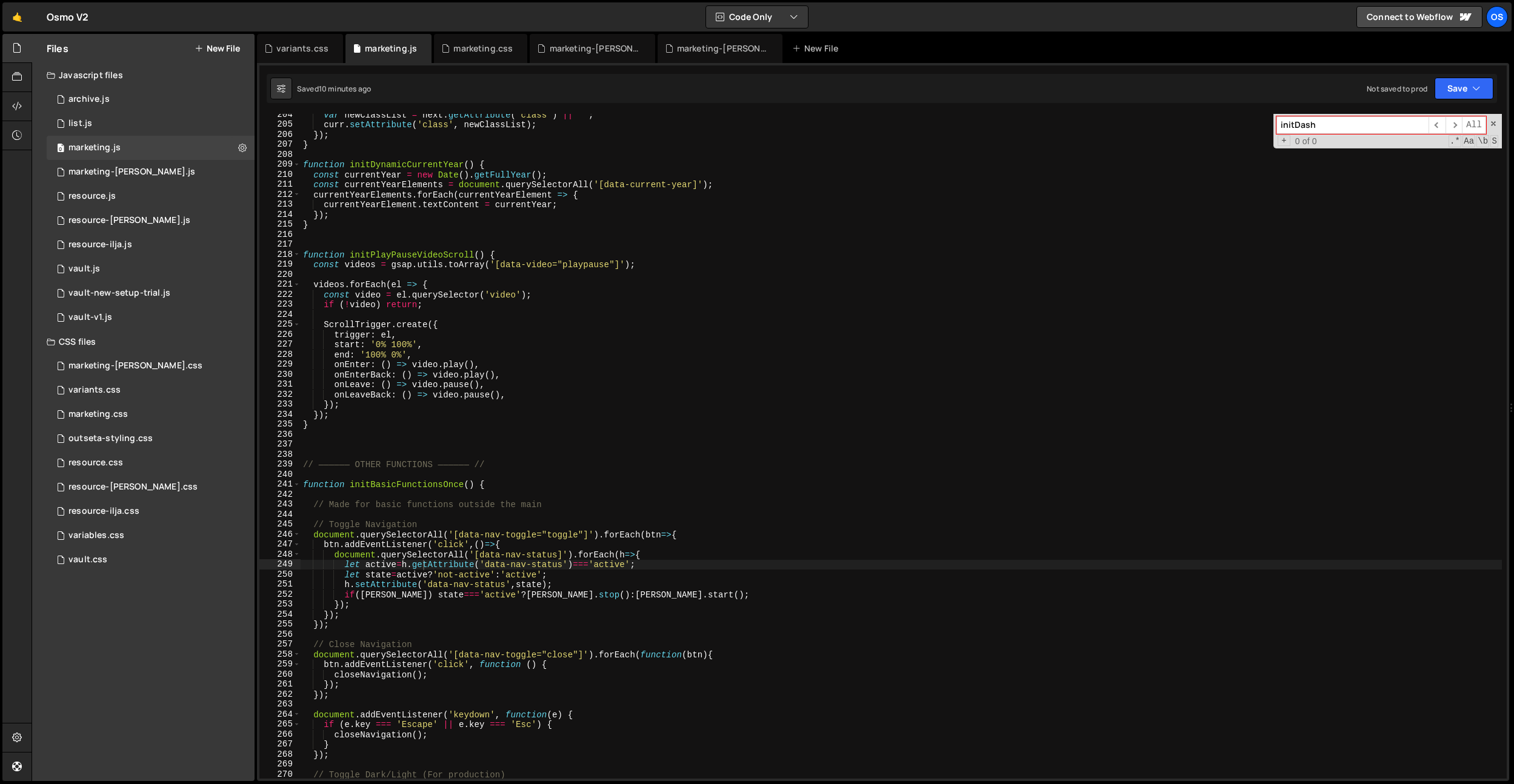
click at [1328, 122] on input "initDash" at bounding box center [1352, 125] width 152 height 18
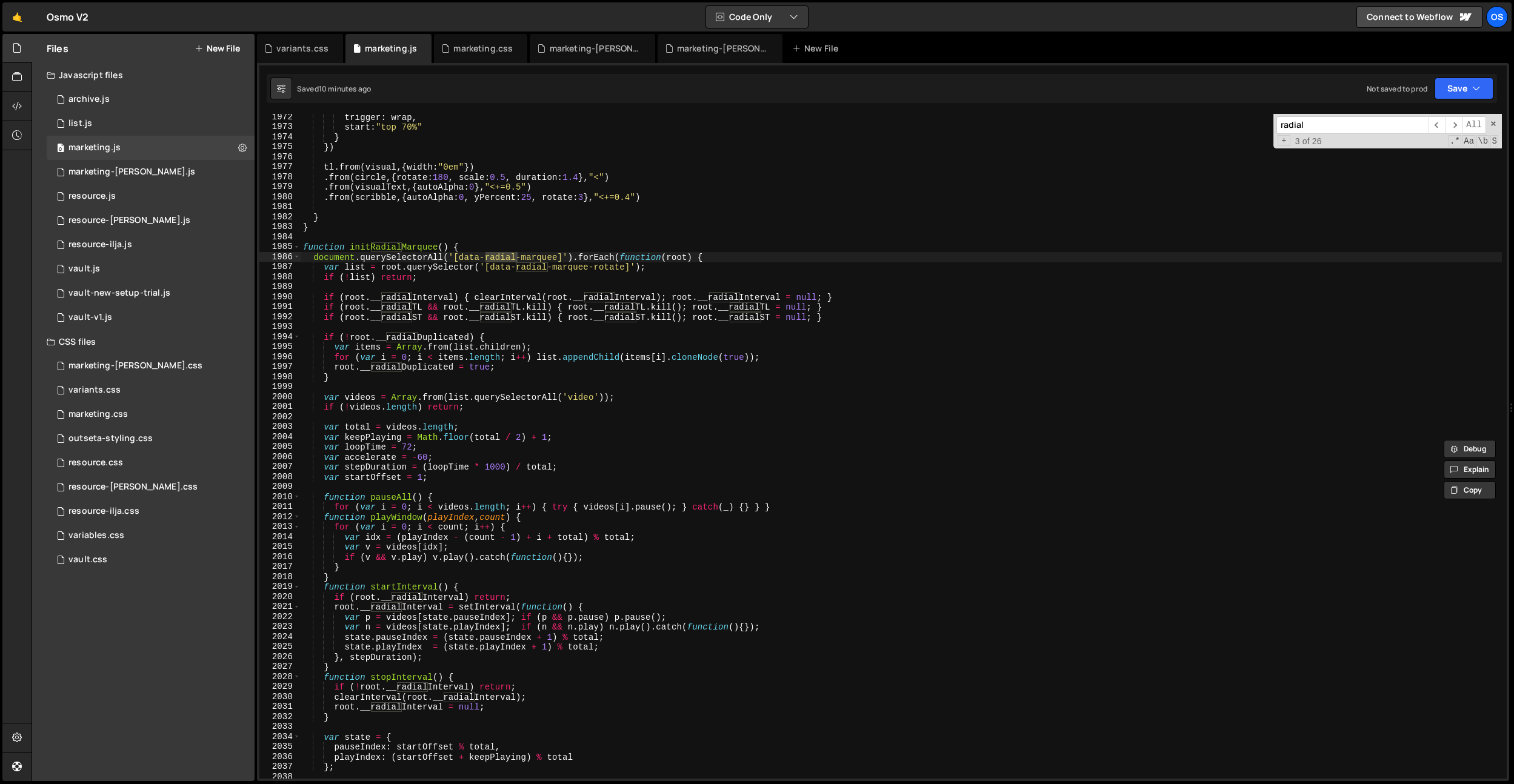
scroll to position [14632, 0]
type input "radial"
drag, startPoint x: 490, startPoint y: 415, endPoint x: 416, endPoint y: 449, distance: 81.4
click at [490, 415] on div "trigger : wrap , start : "top 70%" } }) tl . from ( visual , { width : "0em" })…" at bounding box center [901, 455] width 1202 height 685
click at [411, 451] on div "trigger : wrap , start : "top 70%" } }) tl . from ( visual , { width : "0em" })…" at bounding box center [901, 455] width 1202 height 685
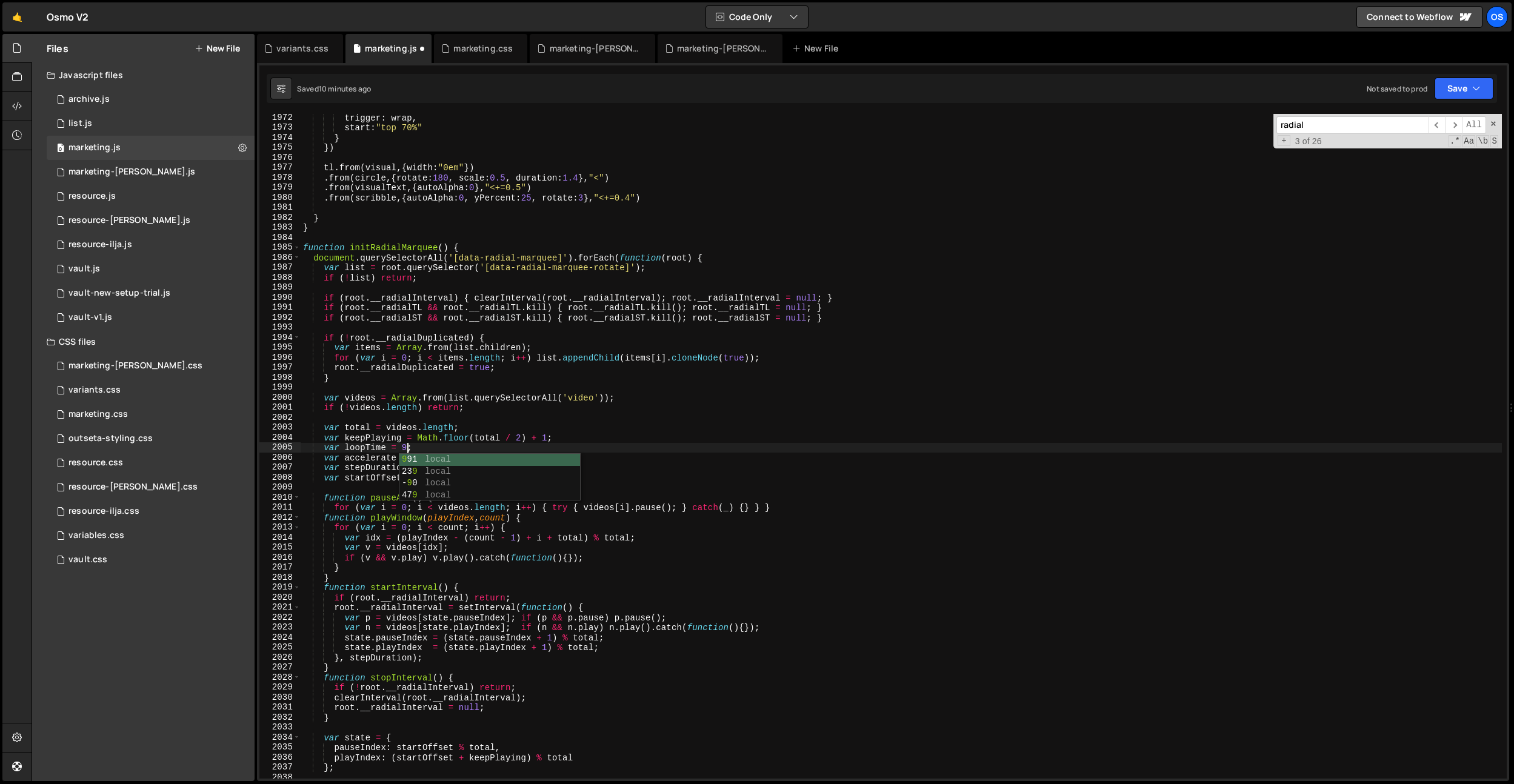
scroll to position [0, 7]
type textarea "var loopTime = 90;"
click at [465, 47] on div "marketing.css" at bounding box center [483, 49] width 60 height 12
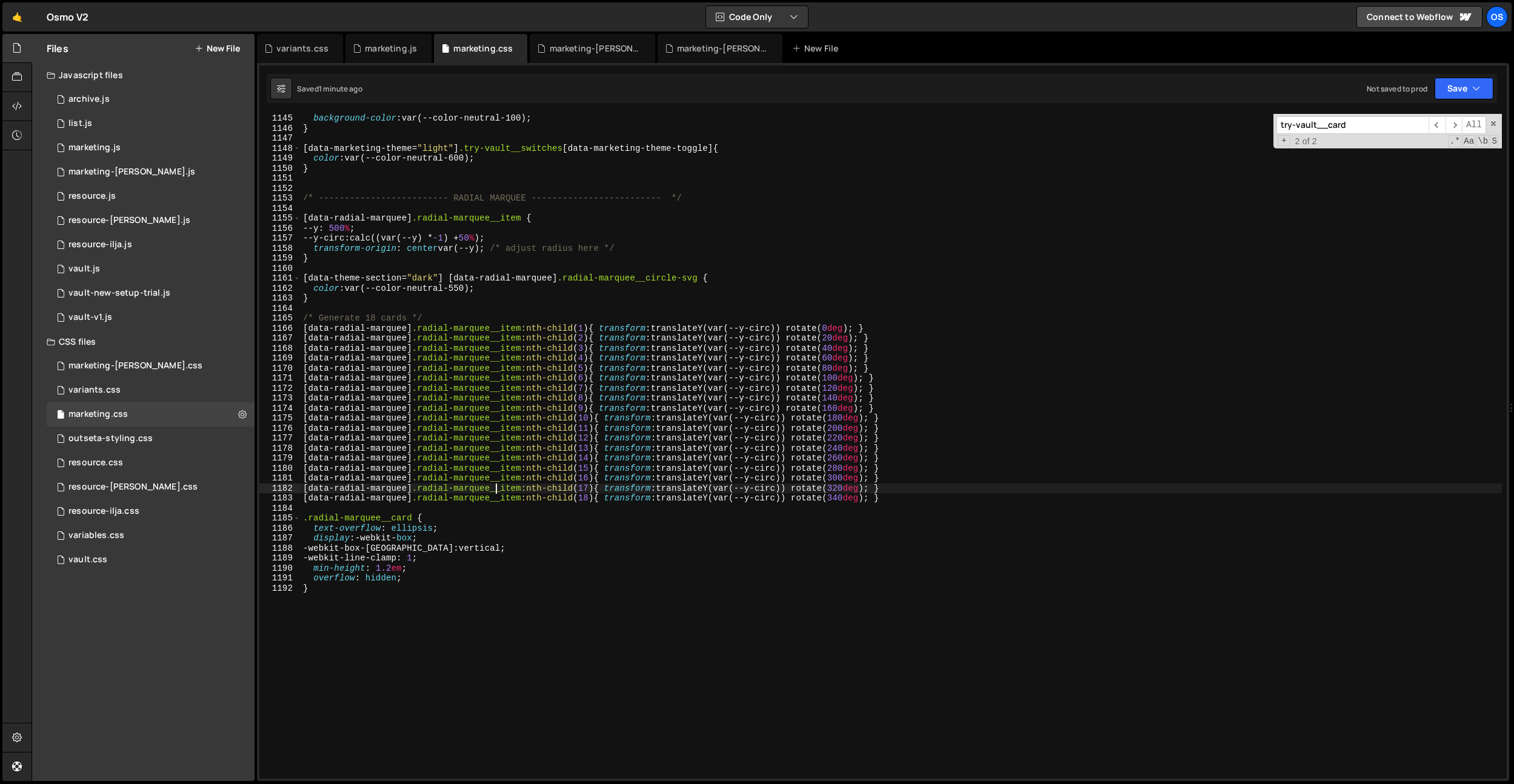
click at [497, 486] on div "background-color : var(--color-neutral-100) ; } [ data-marketing-theme = " ligh…" at bounding box center [901, 455] width 1202 height 685
drag, startPoint x: 562, startPoint y: 276, endPoint x: 451, endPoint y: 277, distance: 111.0
click at [451, 277] on div "background-color : var(--color-neutral-100) ; } [ data-marketing-theme = " ligh…" at bounding box center [901, 455] width 1202 height 685
click at [589, 224] on div "background-color : var(--color-neutral-100) ; } [ data-marketing-theme = " ligh…" at bounding box center [901, 455] width 1202 height 685
drag, startPoint x: 419, startPoint y: 220, endPoint x: 272, endPoint y: 215, distance: 147.1
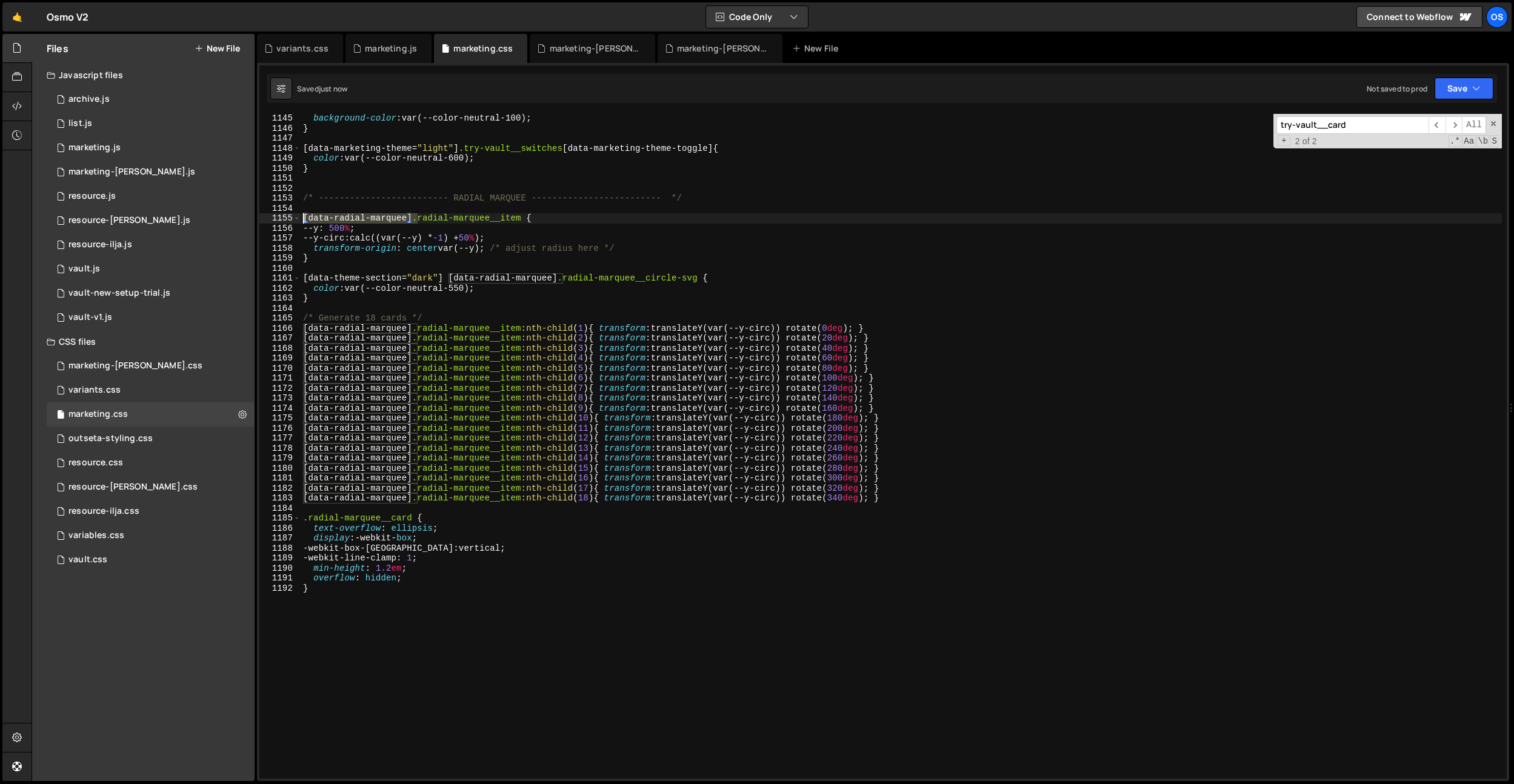
click at [272, 215] on div "--y: 500%; 1145 1146 1147 1148 1149 1150 1151 1152 1153 1154 1155 1156 1157 115…" at bounding box center [883, 446] width 1247 height 665
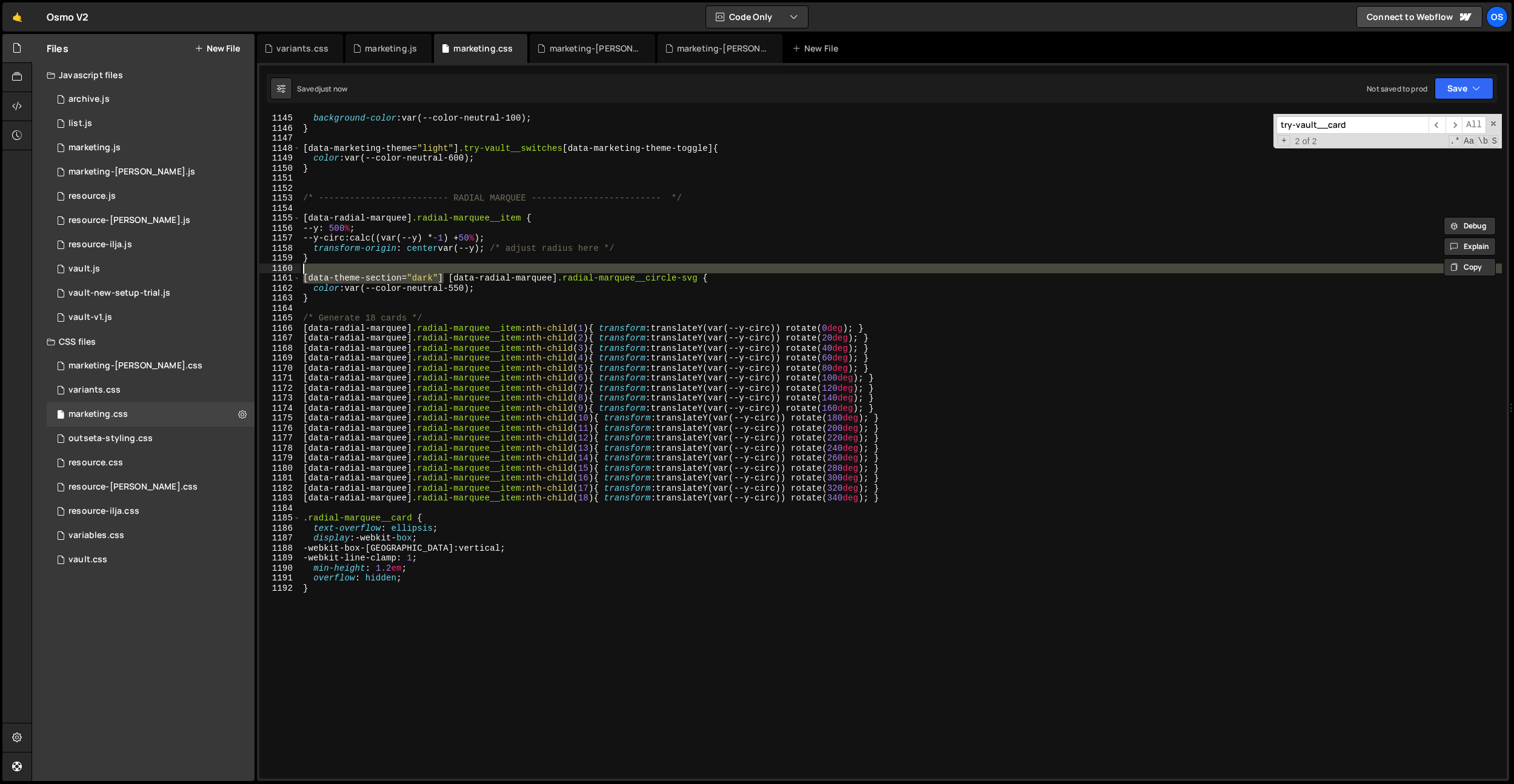
drag, startPoint x: 445, startPoint y: 275, endPoint x: 278, endPoint y: 270, distance: 167.1
click at [278, 270] on div "[data-radial-marquee] .radial-marquee__item { 1145 1146 1147 1148 1149 1150 115…" at bounding box center [883, 446] width 1247 height 665
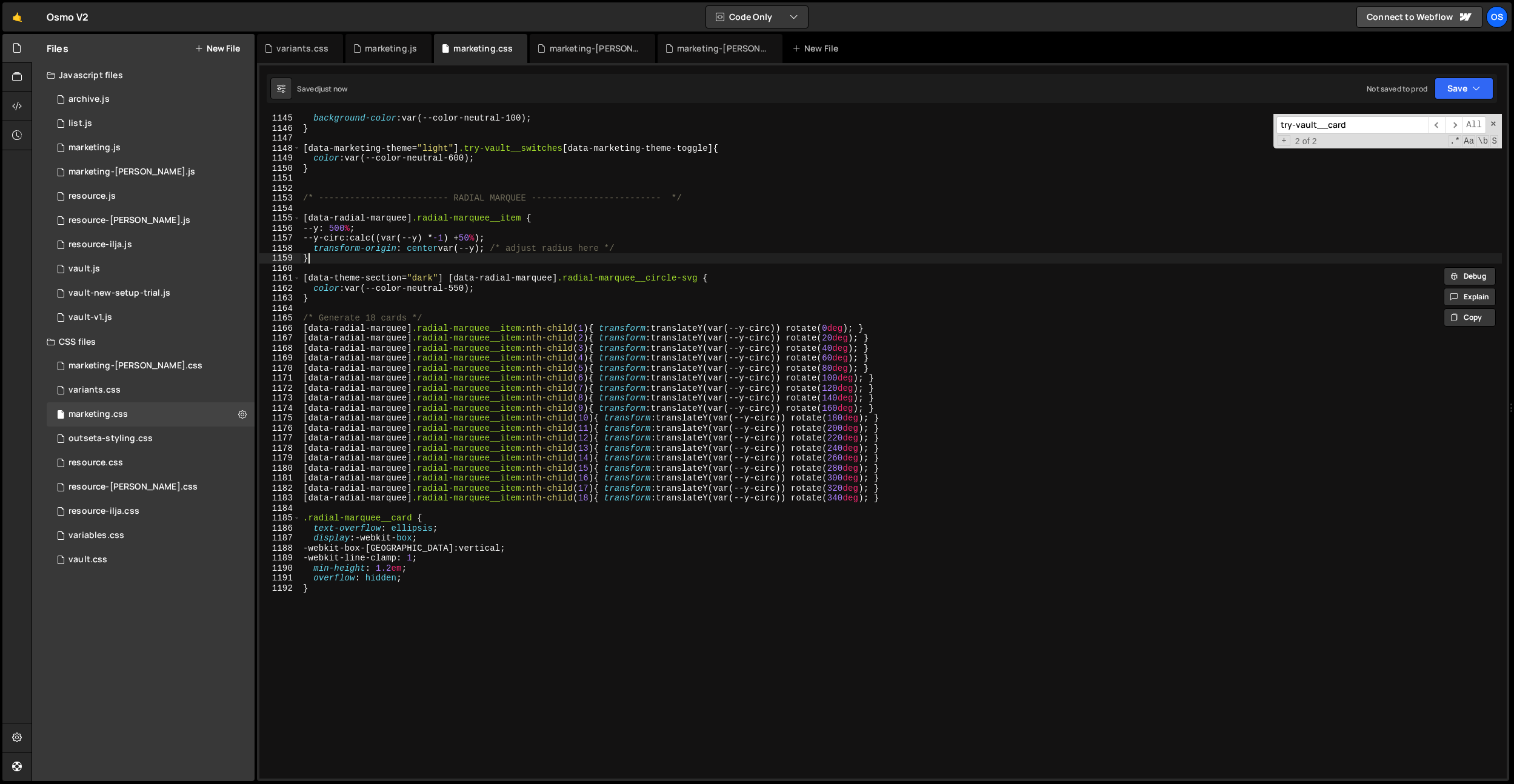
click at [391, 260] on div "background-color : var(--color-neutral-100) ; } [ data-marketing-theme = " ligh…" at bounding box center [901, 455] width 1202 height 685
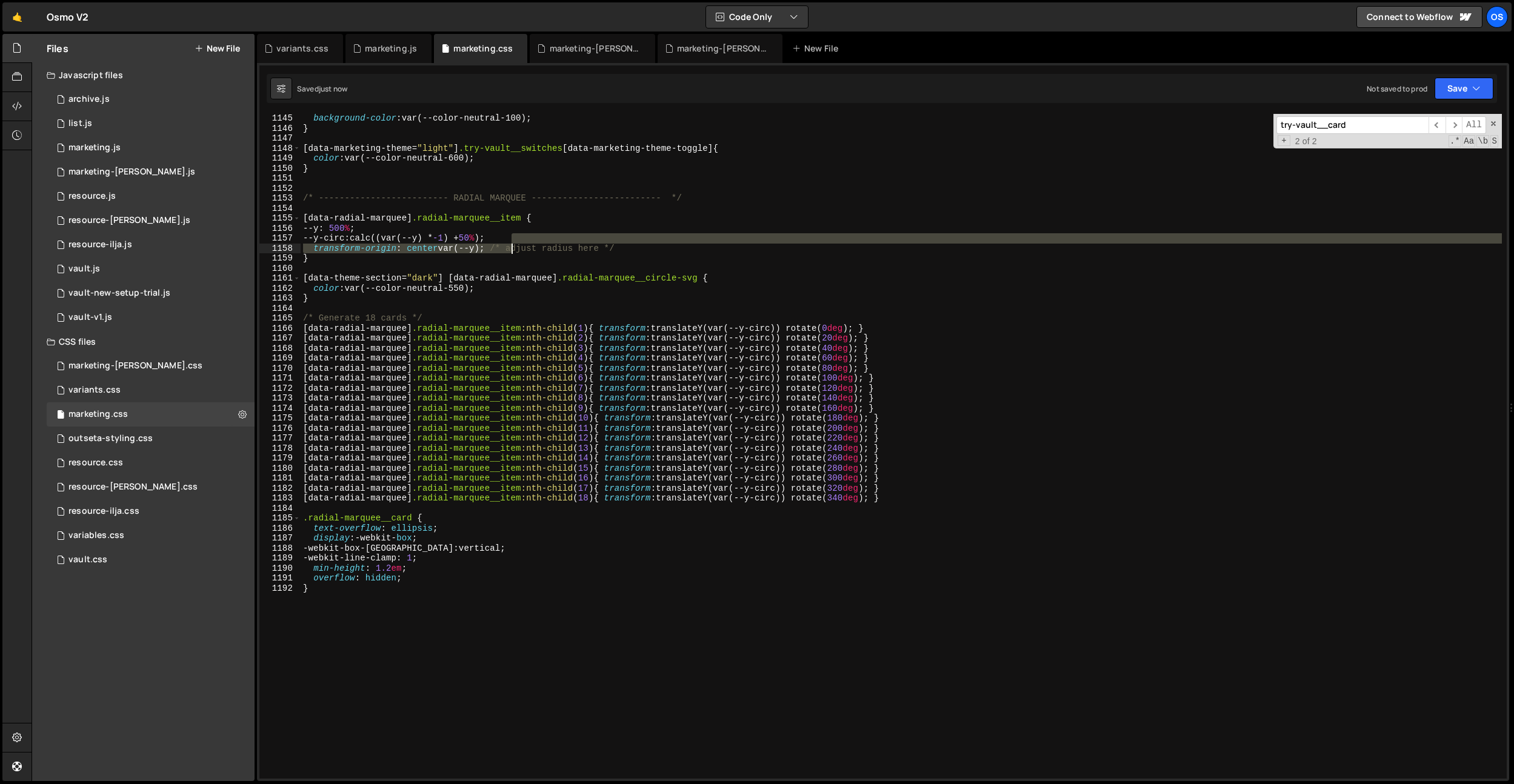
drag, startPoint x: 676, startPoint y: 243, endPoint x: 501, endPoint y: 247, distance: 175.0
click at [504, 247] on div "background-color : var(--color-neutral-100) ; } [ data-marketing-theme = " ligh…" at bounding box center [901, 455] width 1202 height 685
click at [499, 247] on div "background-color : var(--color-neutral-100) ; } [ data-marketing-theme = " ligh…" at bounding box center [901, 446] width 1202 height 665
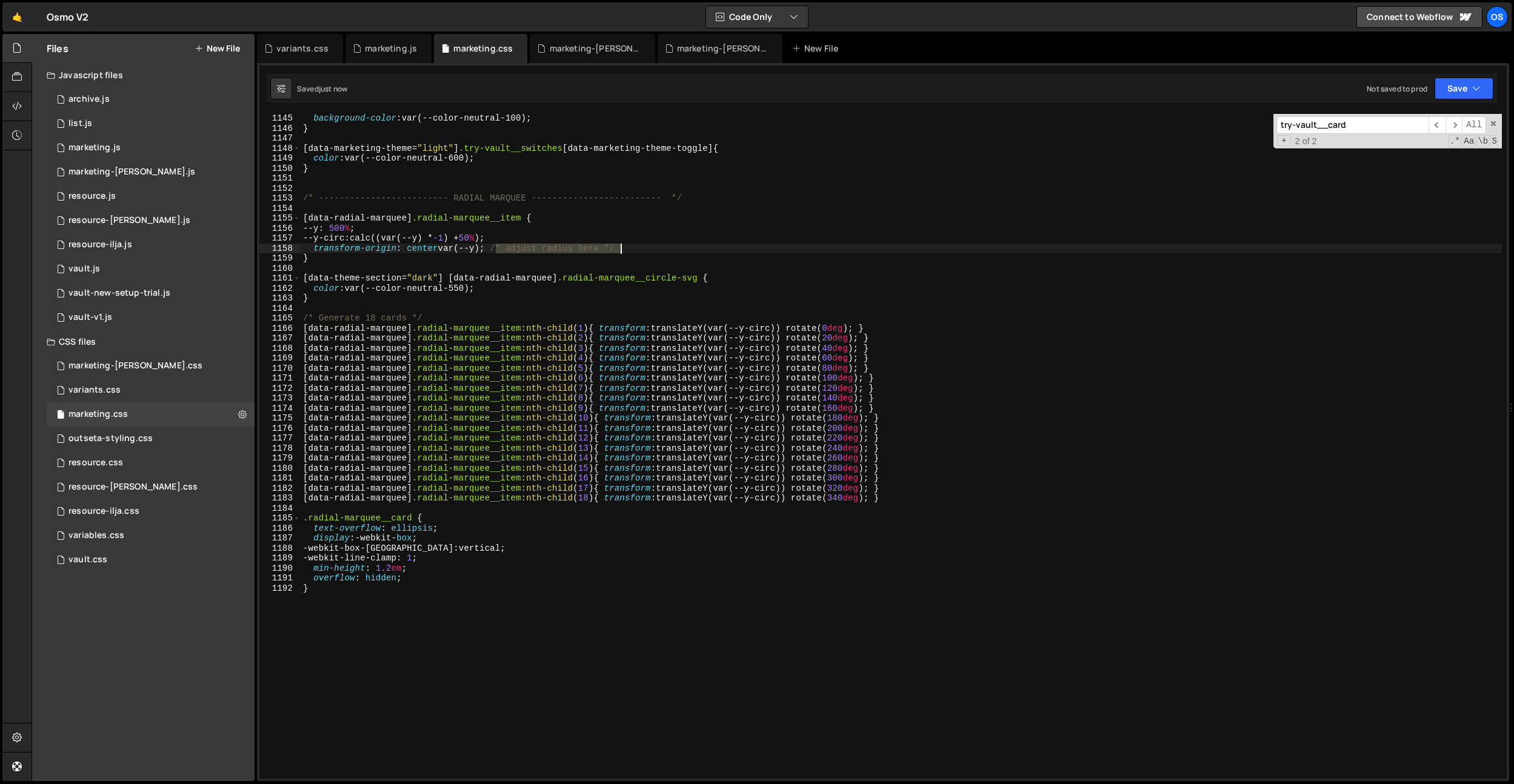
drag, startPoint x: 496, startPoint y: 248, endPoint x: 685, endPoint y: 250, distance: 189.0
click at [685, 250] on div "background-color : var(--color-neutral-100) ; } [ data-marketing-theme = " ligh…" at bounding box center [901, 455] width 1202 height 685
drag, startPoint x: 447, startPoint y: 276, endPoint x: 280, endPoint y: 278, distance: 167.0
click at [280, 278] on div "transform-origin: center var(--y); 1145 1146 1147 1148 1149 1150 1151 1152 1153…" at bounding box center [883, 446] width 1247 height 665
paste textarea "radial-hero"
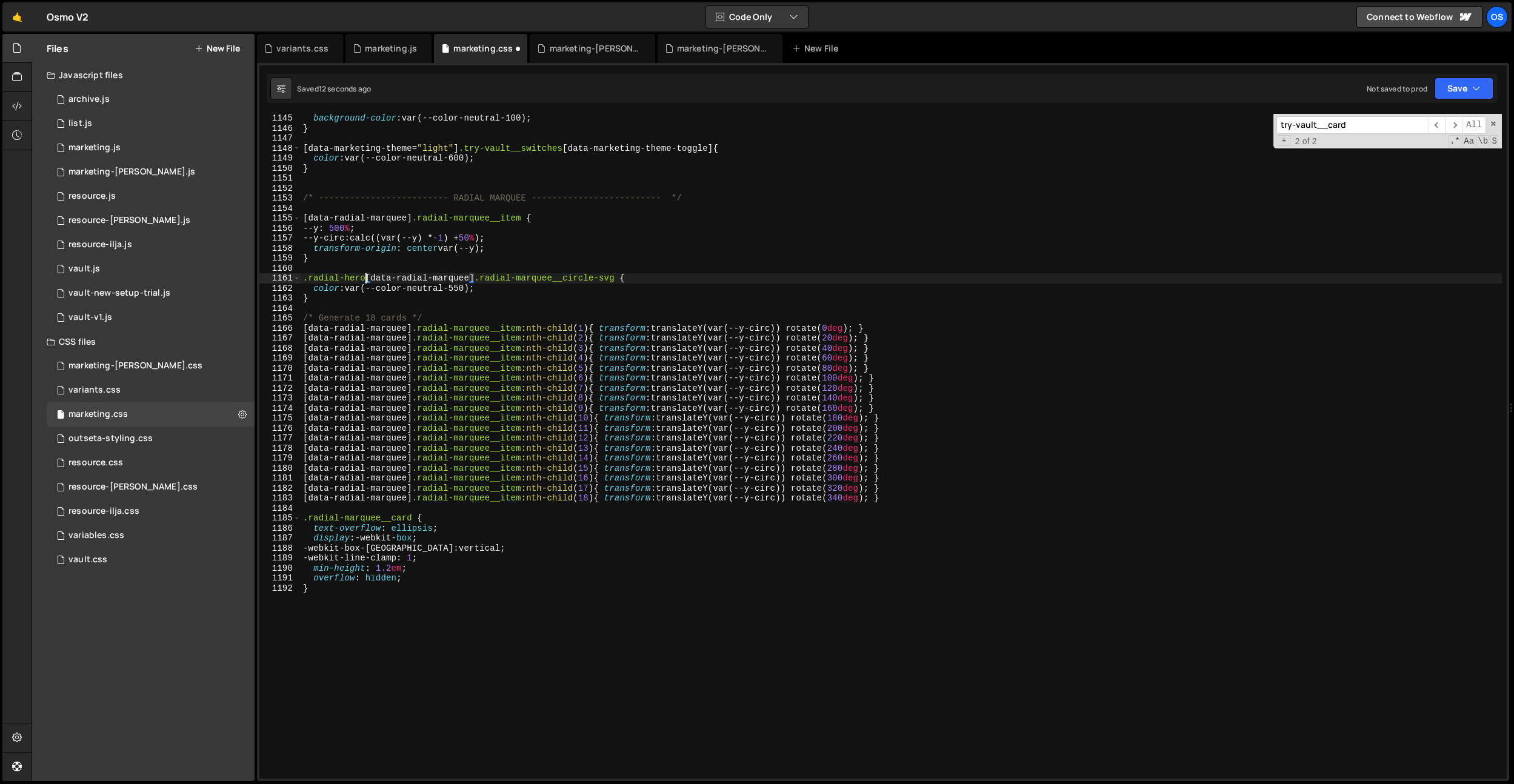
scroll to position [0, 4]
click at [516, 243] on div "background-color : var(--color-neutral-100) ; } [ data-marketing-theme = " ligh…" at bounding box center [901, 455] width 1202 height 685
type textarea "--y-circ: calc((var(--y) * -1) + 50%);"
